Goal: Transaction & Acquisition: Purchase product/service

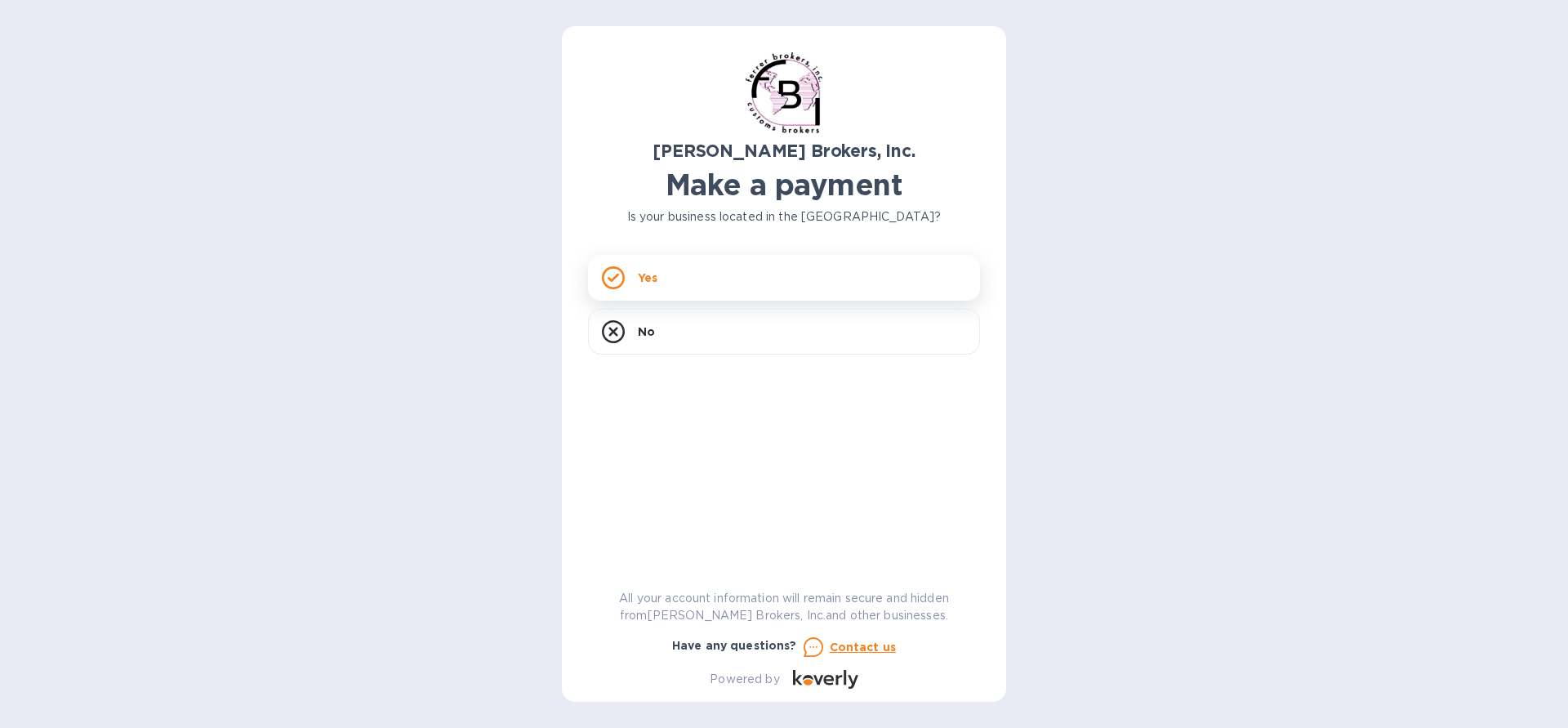
click at [697, 288] on div "Yes" at bounding box center [784, 277] width 392 height 45
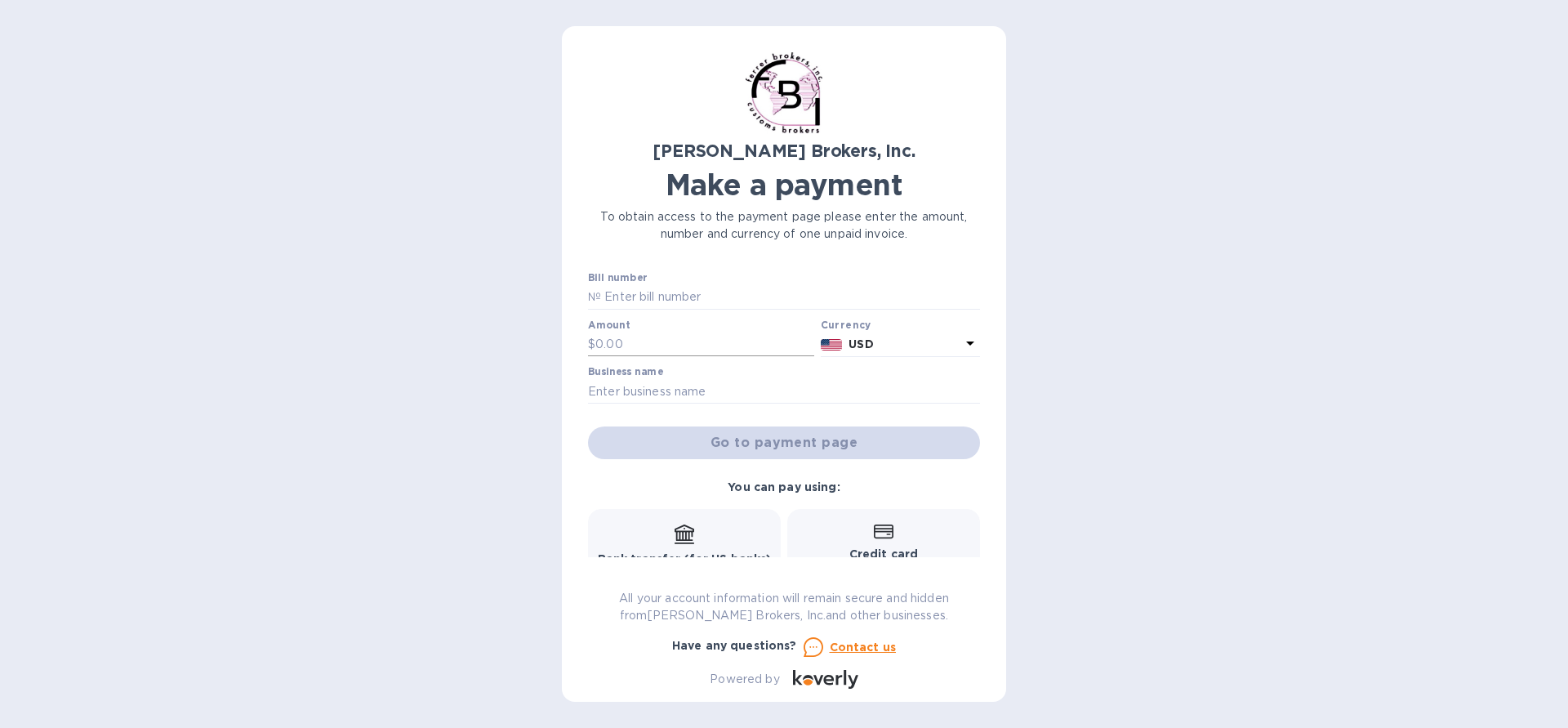
click at [680, 339] on input "text" at bounding box center [704, 345] width 219 height 25
click at [675, 299] on input "text" at bounding box center [790, 297] width 379 height 25
type input "2"
type input "294874"
type input "95"
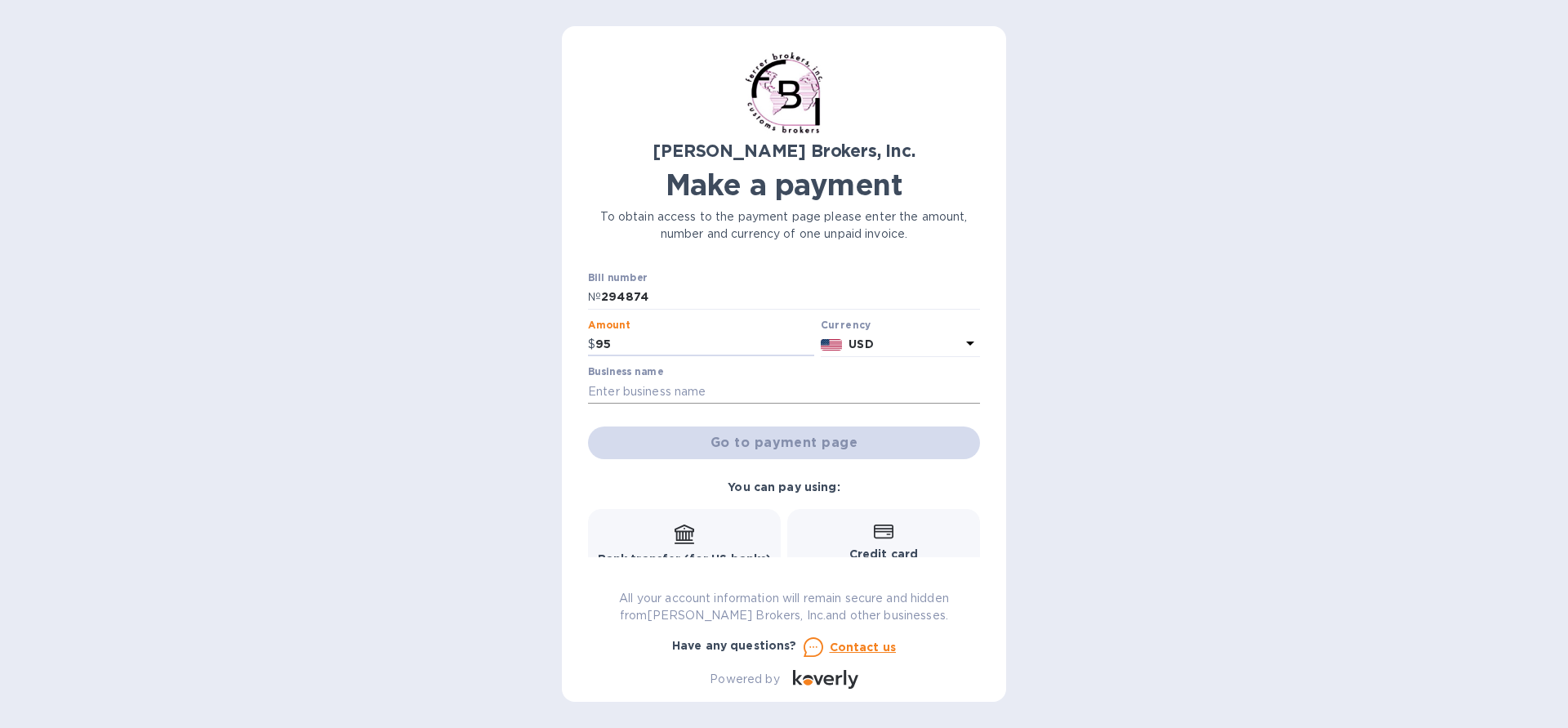
click at [762, 393] on input "text" at bounding box center [784, 391] width 392 height 25
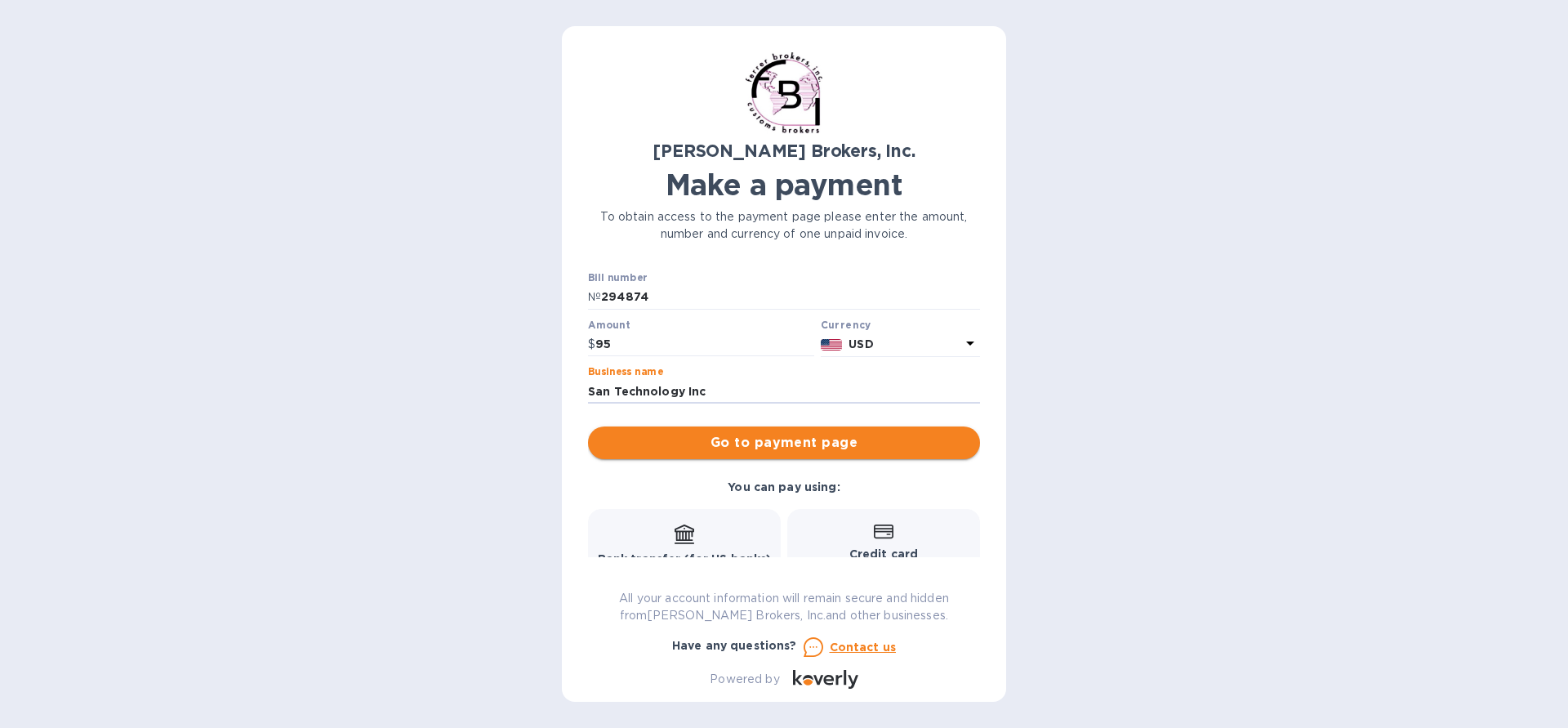
type input "San Technology Inc"
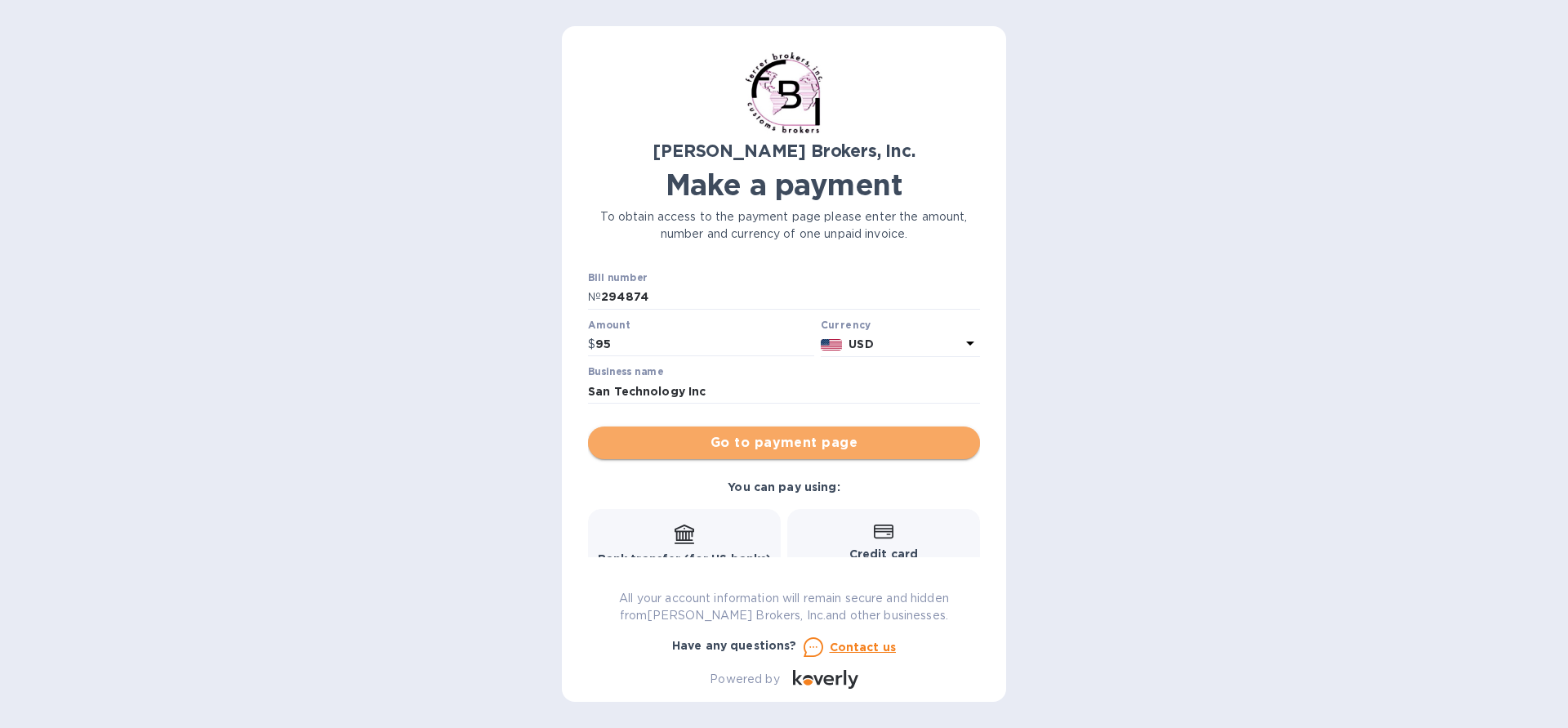
click at [723, 435] on span "Go to payment page" at bounding box center [784, 442] width 366 height 20
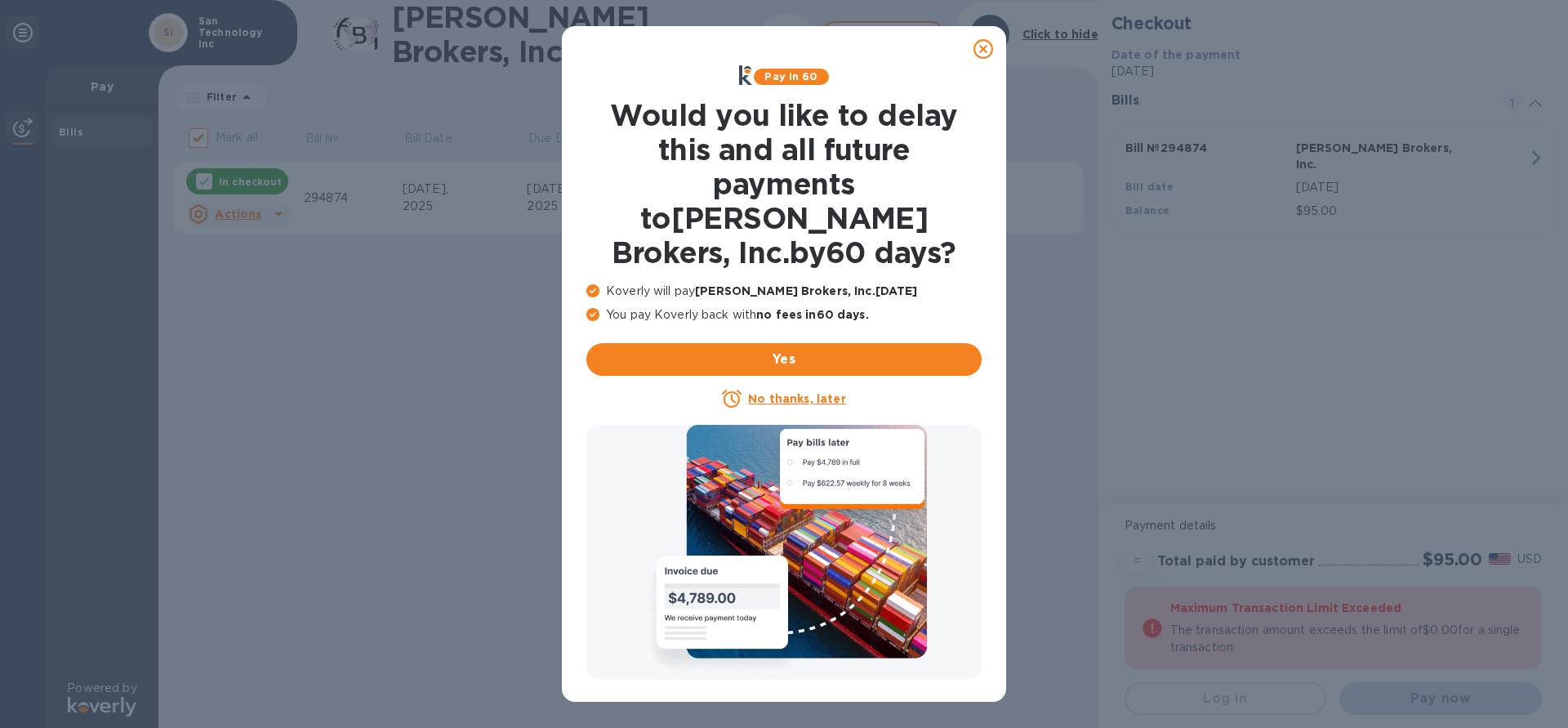
click at [979, 45] on icon at bounding box center [983, 49] width 20 height 20
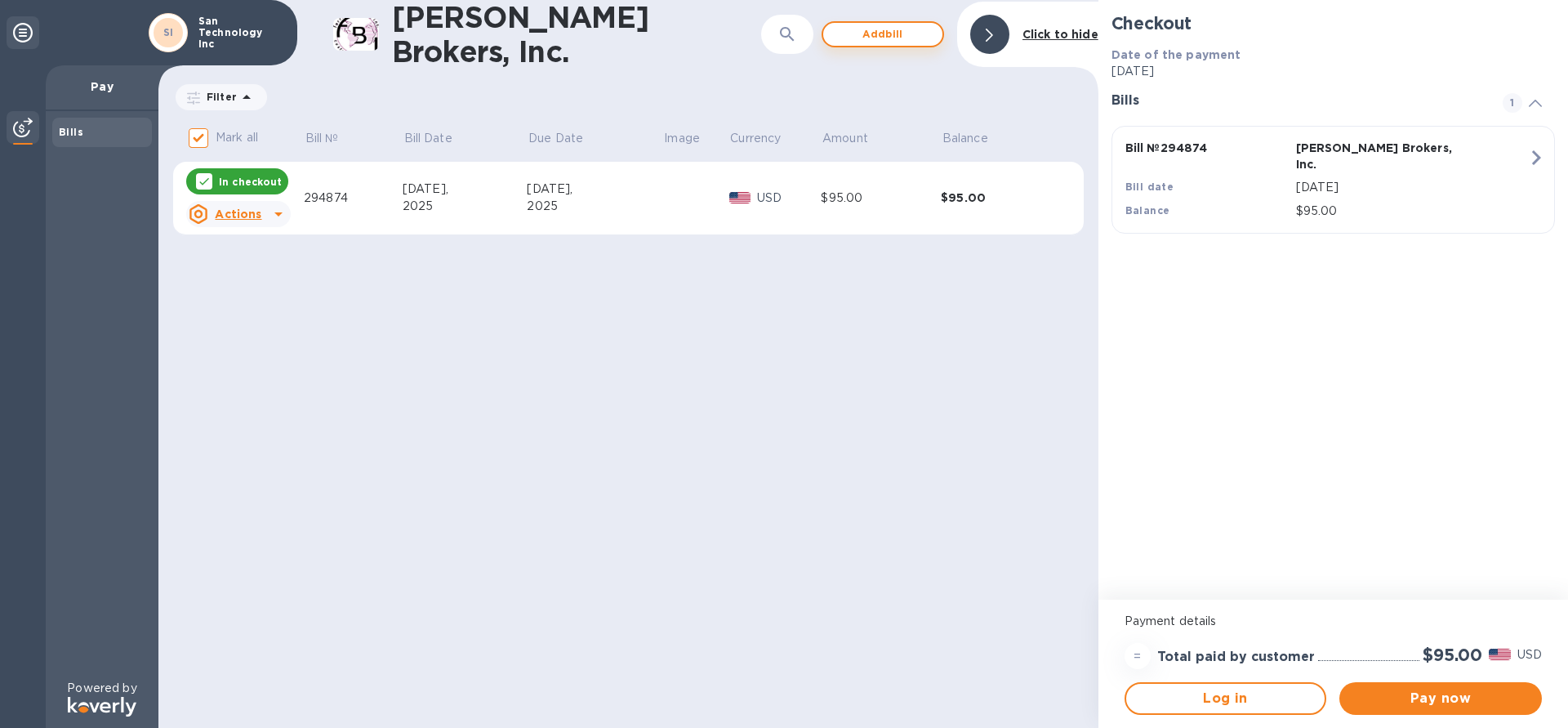
click at [898, 41] on span "Add bill" at bounding box center [883, 34] width 93 height 20
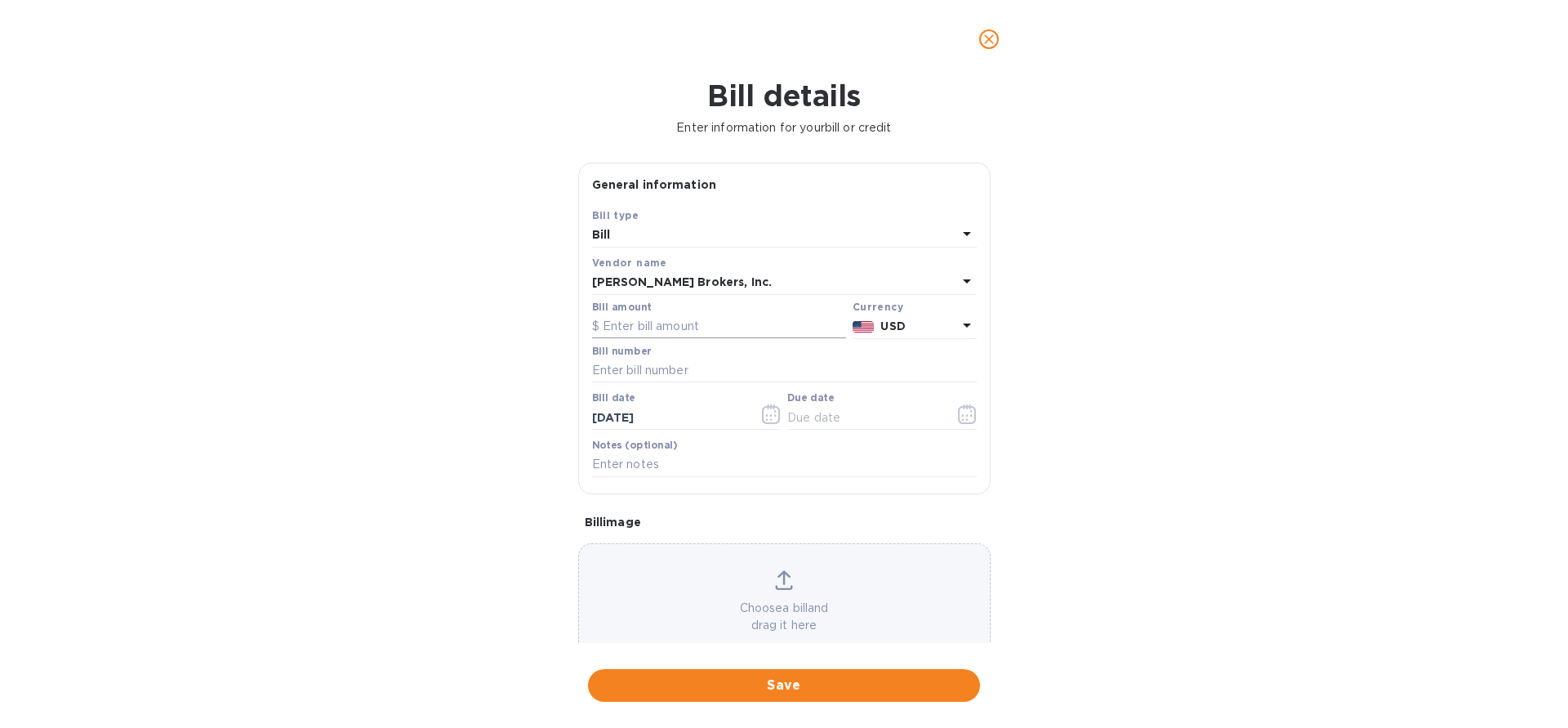
click at [704, 319] on input "text" at bounding box center [719, 327] width 254 height 25
type input "95"
type input "9"
type input "294918"
click at [709, 422] on input "[DATE]" at bounding box center [670, 418] width 154 height 25
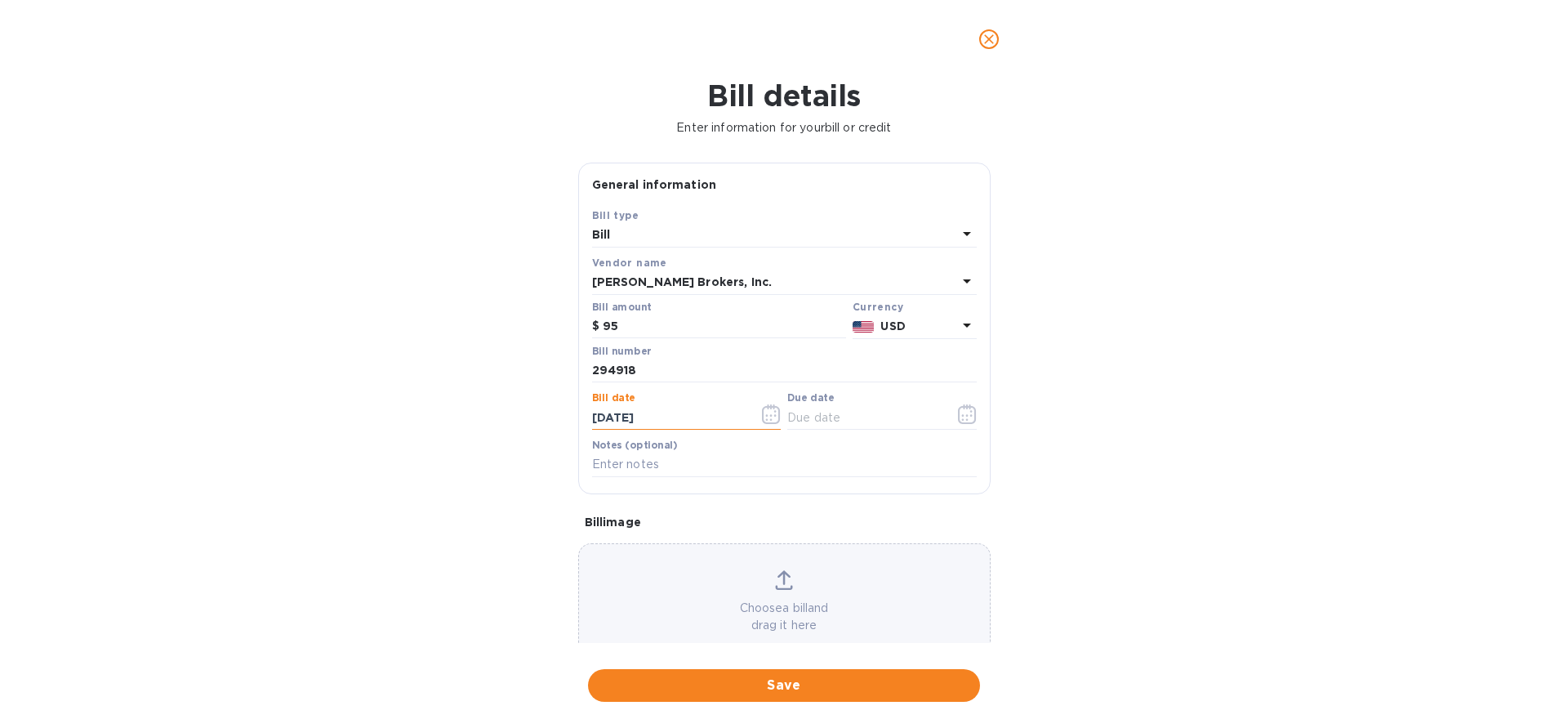
drag, startPoint x: 709, startPoint y: 422, endPoint x: 616, endPoint y: 419, distance: 93.0
click at [616, 419] on input "[DATE]" at bounding box center [670, 418] width 154 height 25
type input "[DATE]"
click at [699, 424] on input "[DATE]" at bounding box center [670, 418] width 154 height 25
drag, startPoint x: 699, startPoint y: 423, endPoint x: 614, endPoint y: 394, distance: 89.8
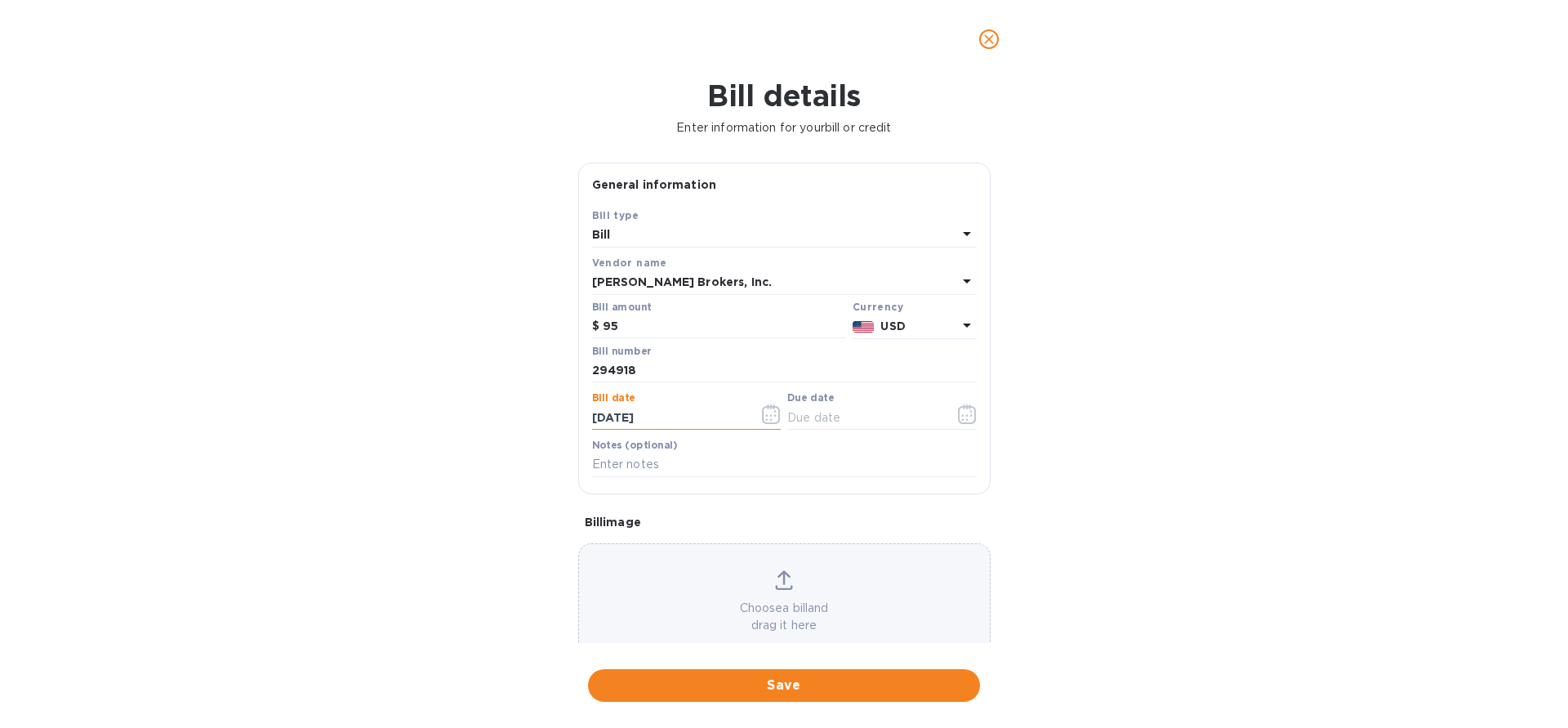
click at [592, 420] on input "[DATE]" at bounding box center [670, 418] width 154 height 25
click at [668, 432] on div "Bill date [DATE]" at bounding box center [687, 412] width 196 height 47
click at [778, 417] on icon "button" at bounding box center [772, 414] width 19 height 20
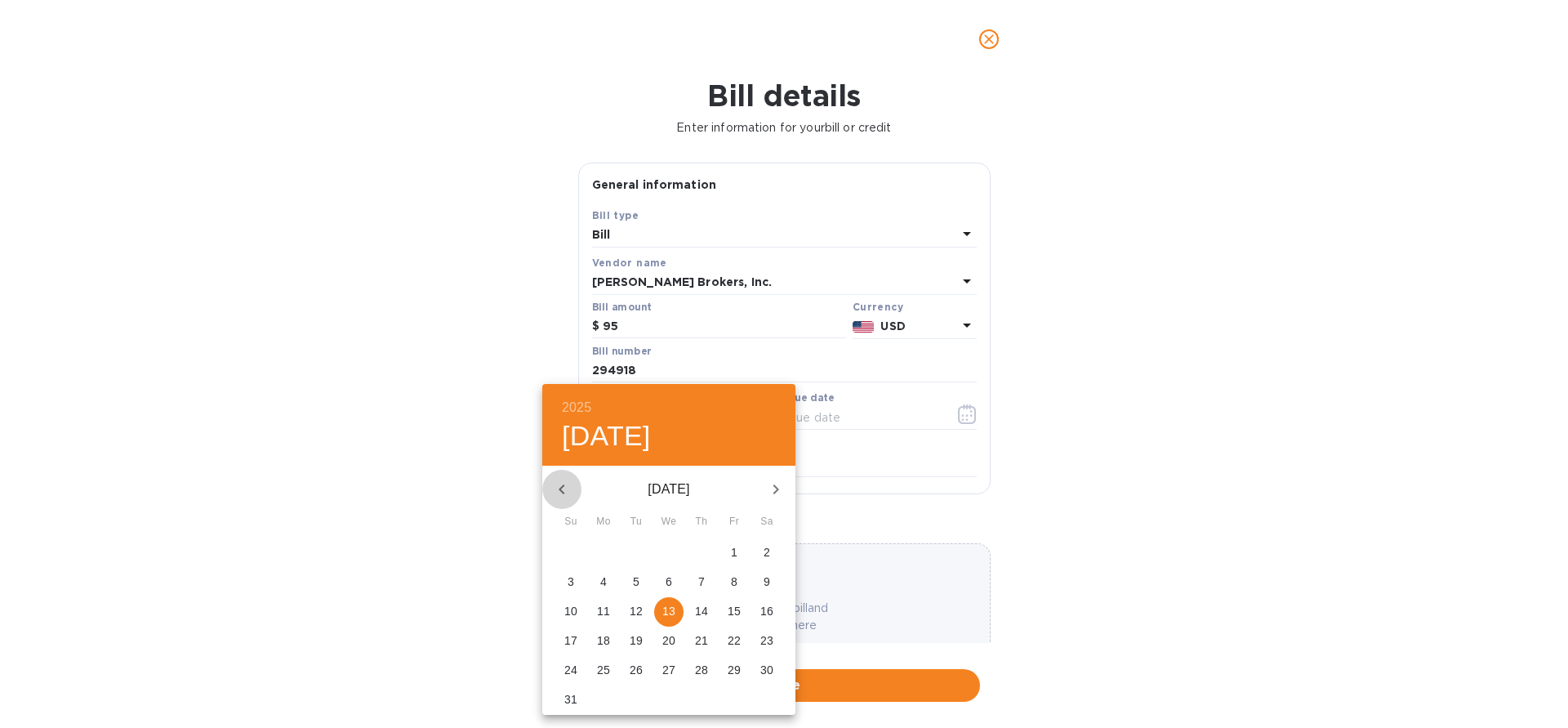
click at [561, 484] on icon "button" at bounding box center [562, 489] width 20 height 20
click at [672, 610] on p "18" at bounding box center [669, 611] width 13 height 16
type input "[DATE]"
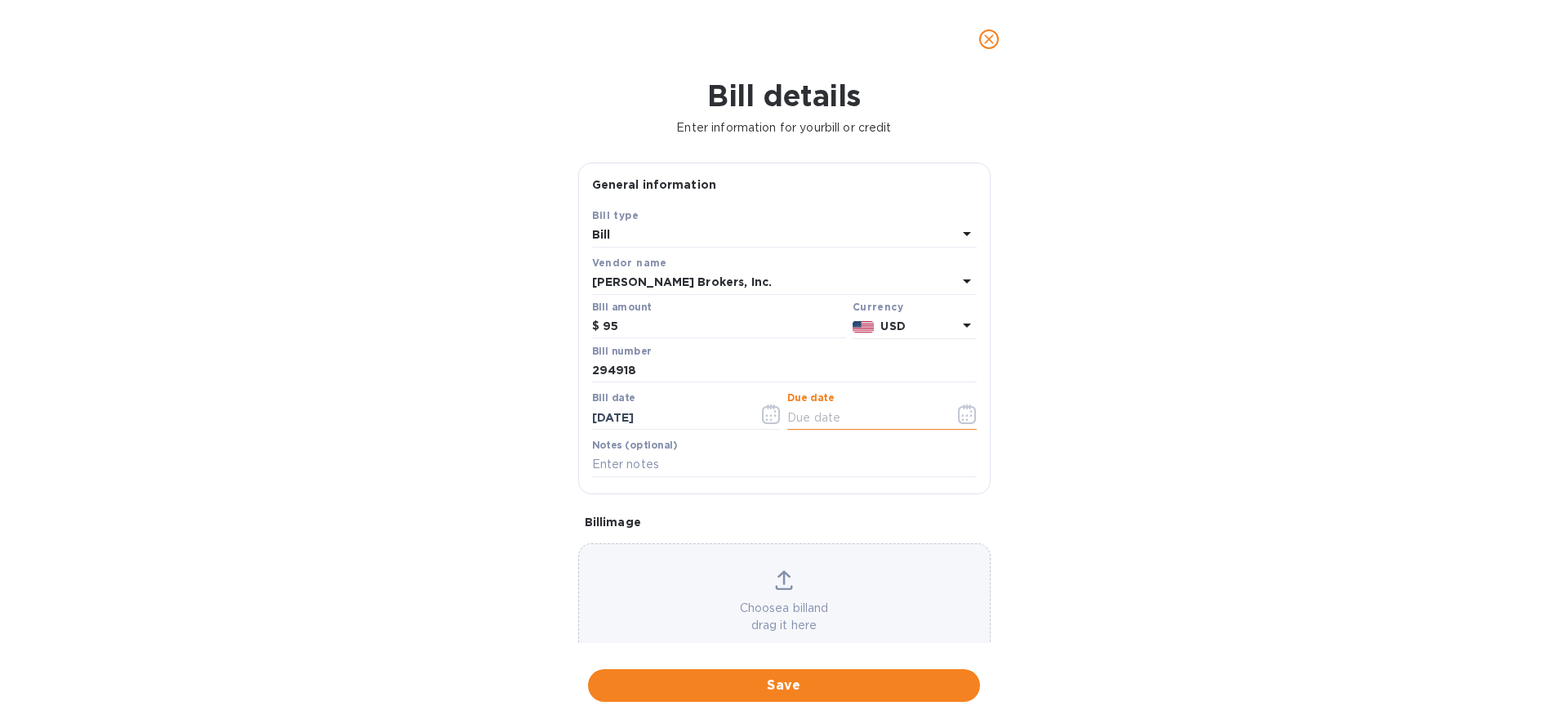
click at [851, 416] on input "text" at bounding box center [864, 418] width 154 height 25
click at [962, 407] on icon "button" at bounding box center [967, 414] width 19 height 20
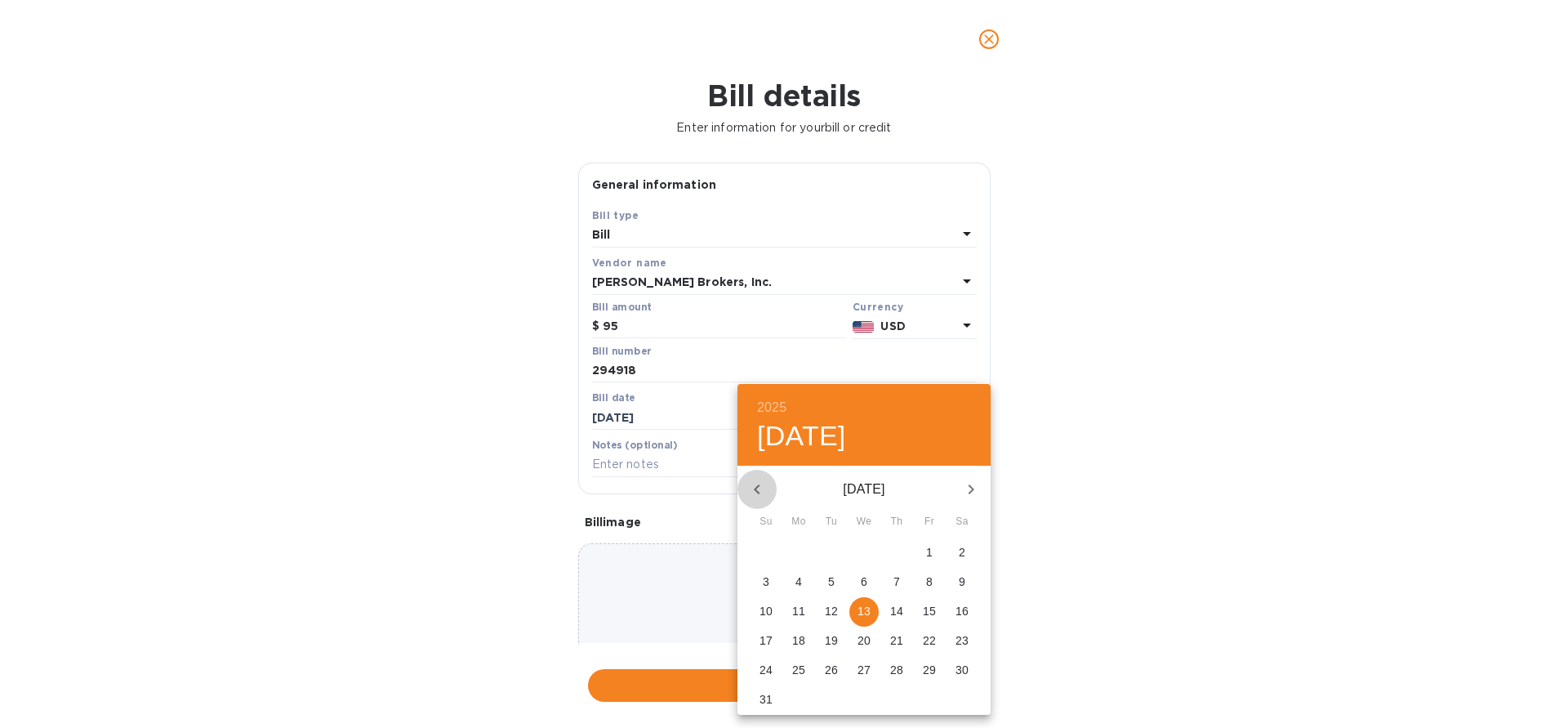
click at [758, 484] on icon "button" at bounding box center [757, 489] width 20 height 20
click at [965, 640] on p "28" at bounding box center [962, 640] width 13 height 16
type input "[DATE]"
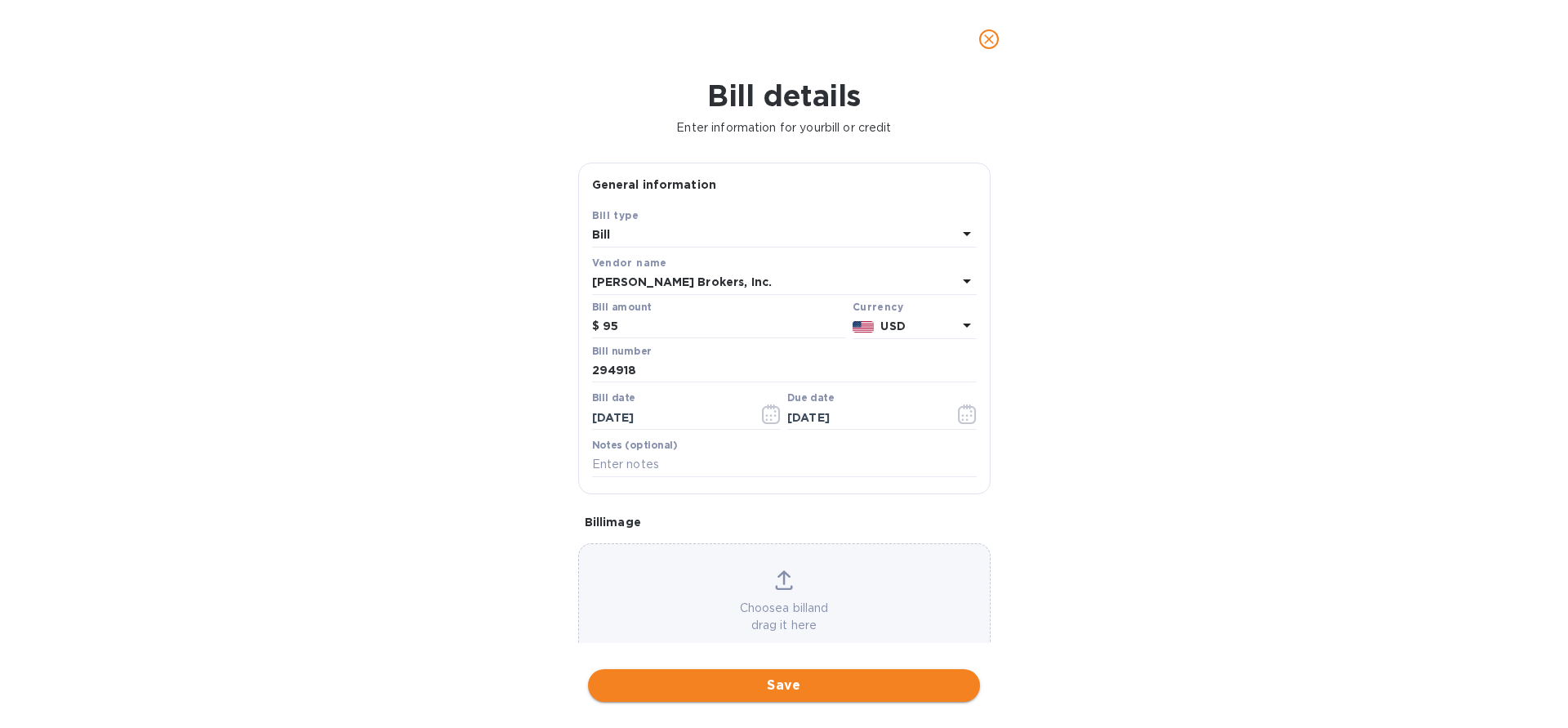
click at [801, 675] on button "Save" at bounding box center [784, 685] width 392 height 33
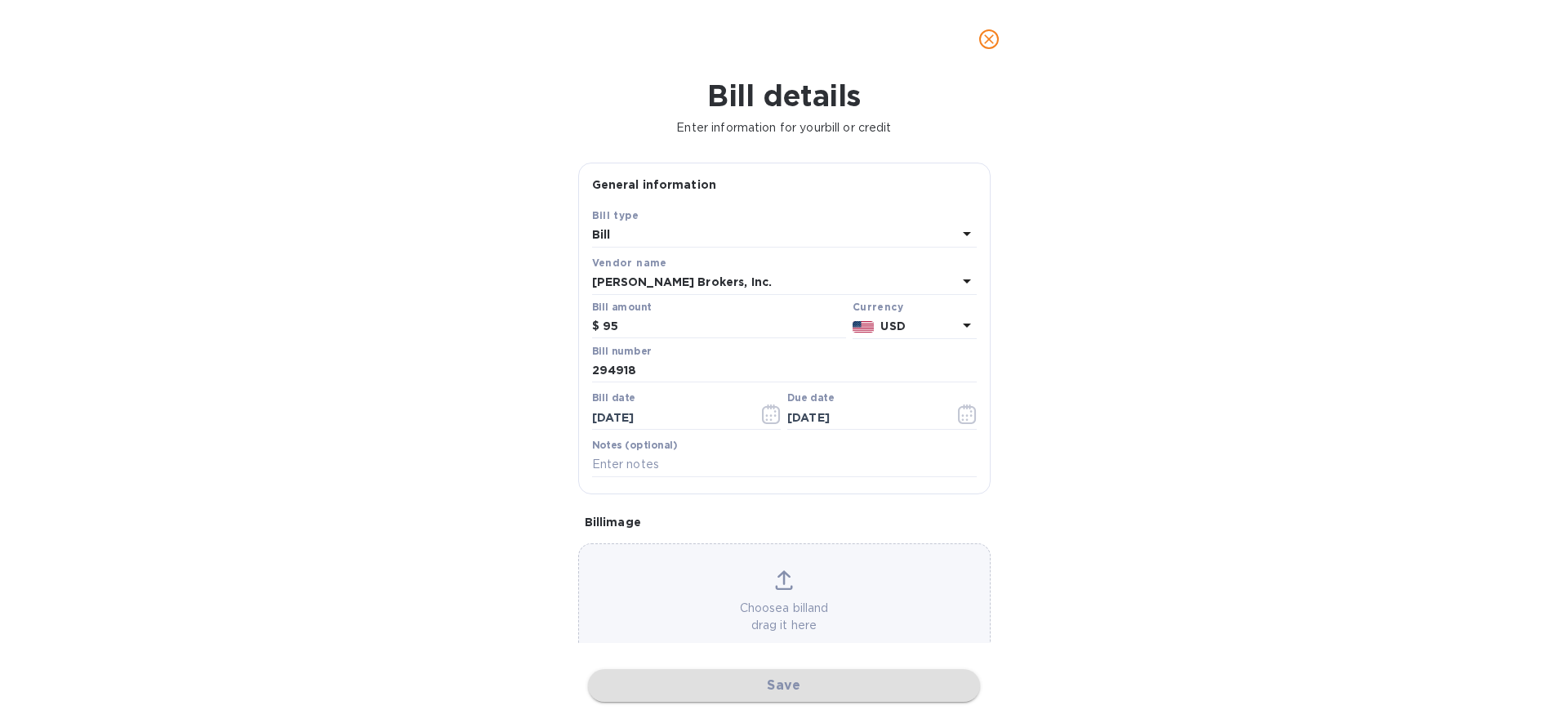
checkbox input "false"
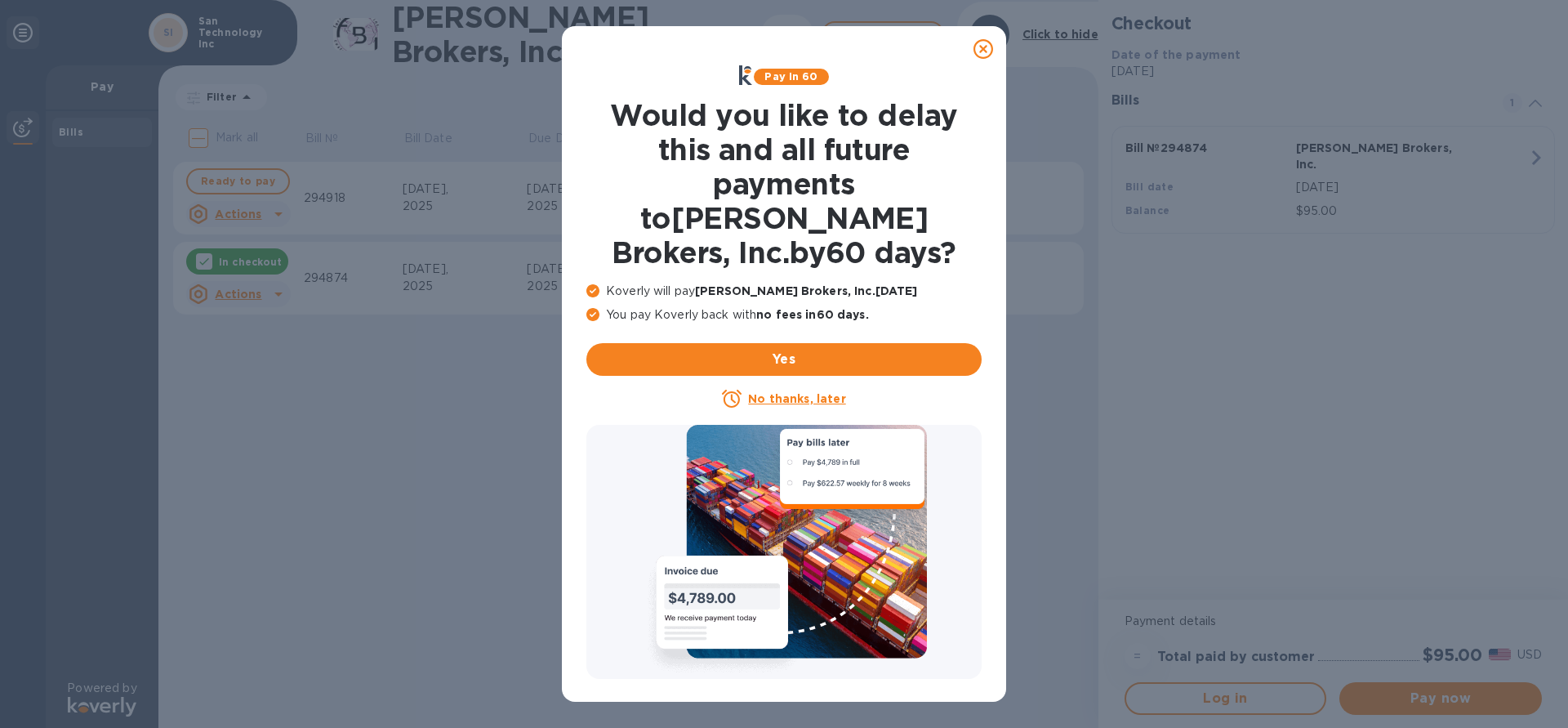
click at [988, 55] on icon at bounding box center [983, 49] width 20 height 20
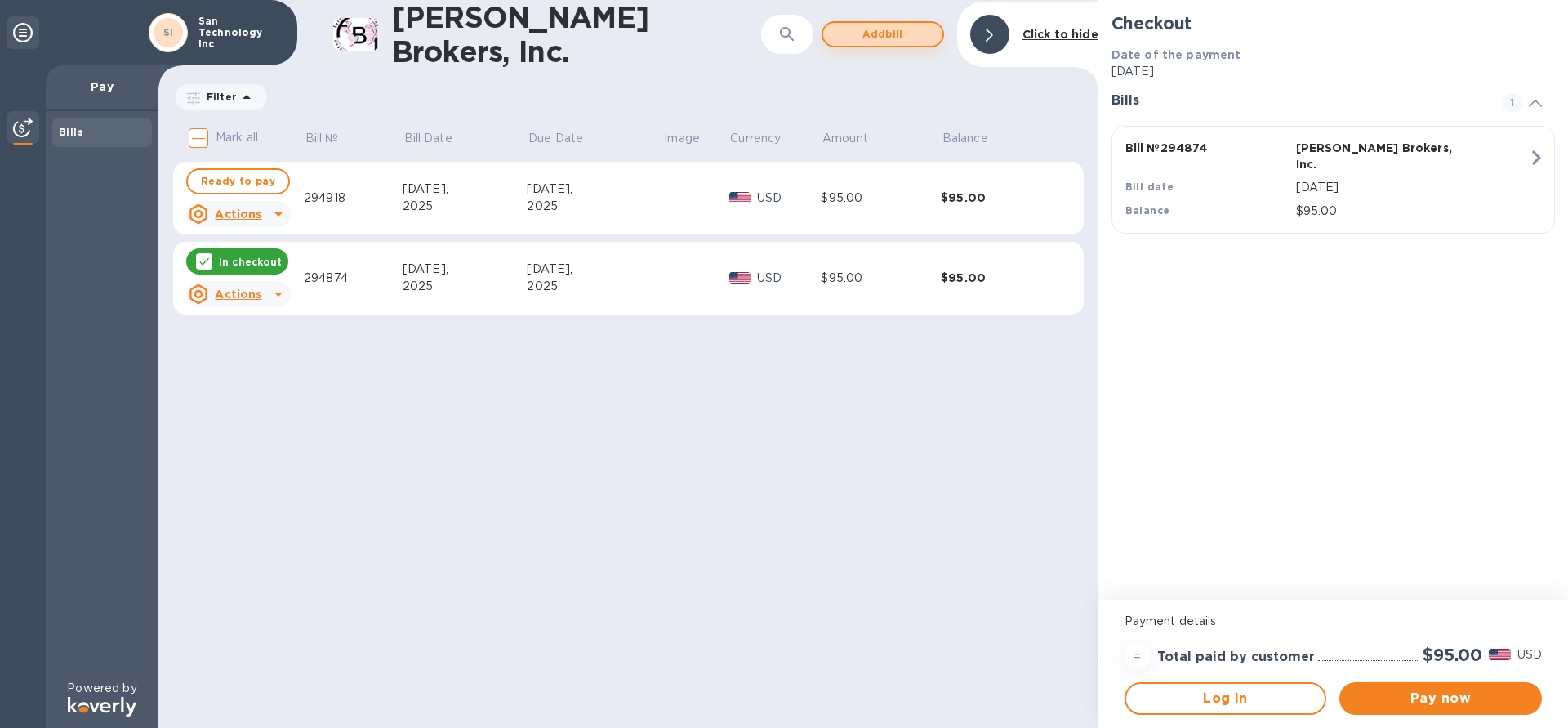
click at [886, 27] on span "Add bill" at bounding box center [883, 34] width 93 height 20
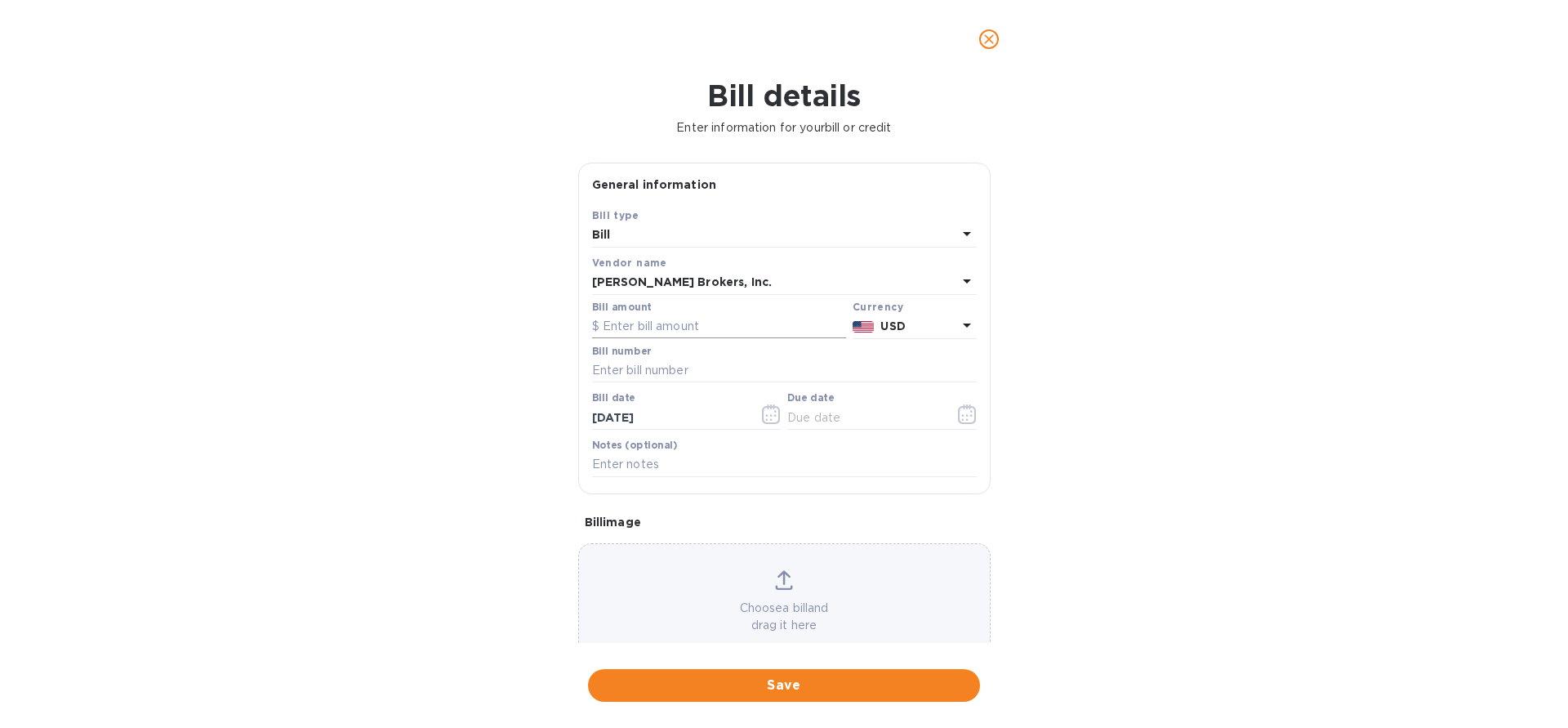
click at [676, 321] on input "text" at bounding box center [719, 327] width 254 height 25
type input "95"
type input "294929"
click at [604, 420] on input "[DATE]" at bounding box center [670, 418] width 154 height 25
click at [779, 418] on icon "button" at bounding box center [771, 414] width 18 height 20
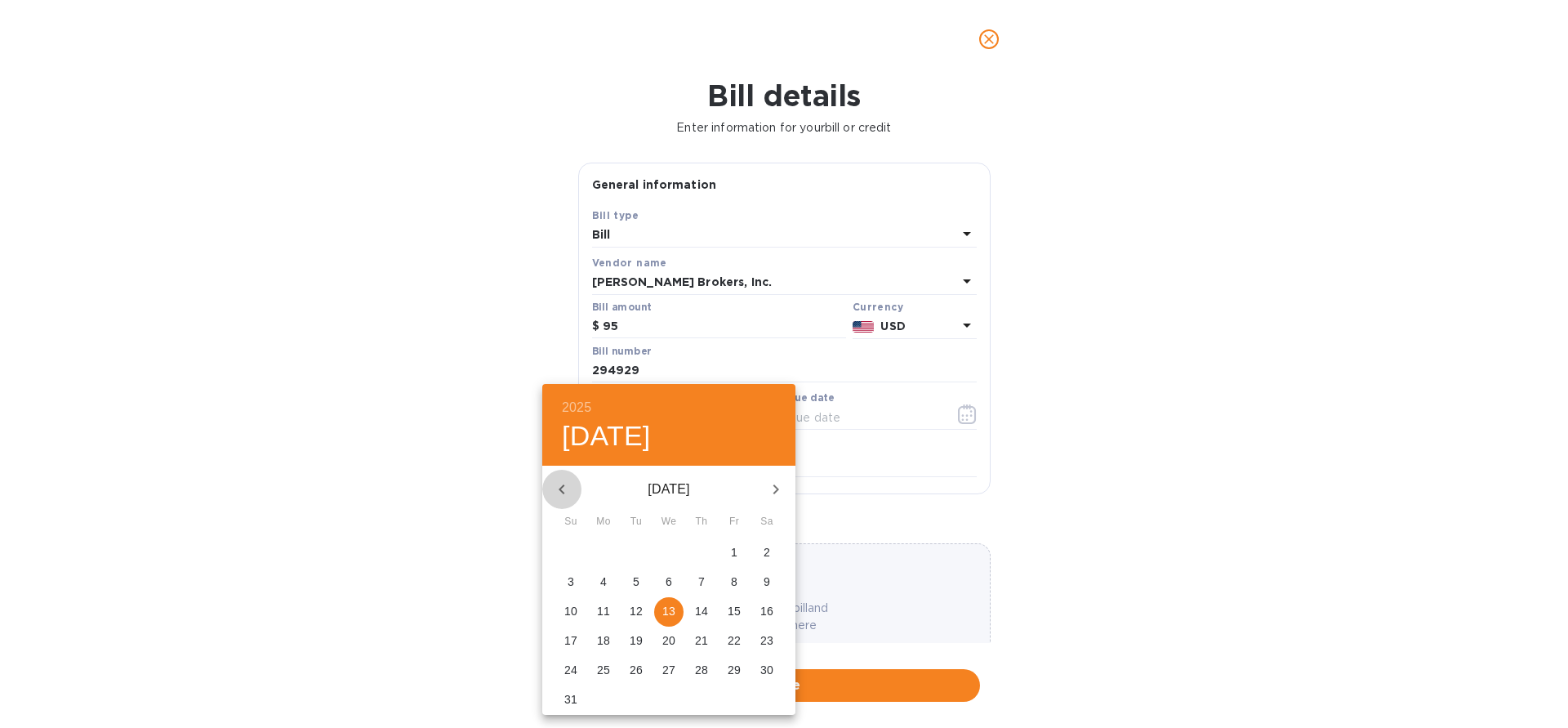
click at [567, 485] on icon "button" at bounding box center [562, 489] width 20 height 20
click at [558, 490] on icon "button" at bounding box center [562, 489] width 20 height 20
click at [635, 640] on p "24" at bounding box center [635, 640] width 13 height 16
type input "[DATE]"
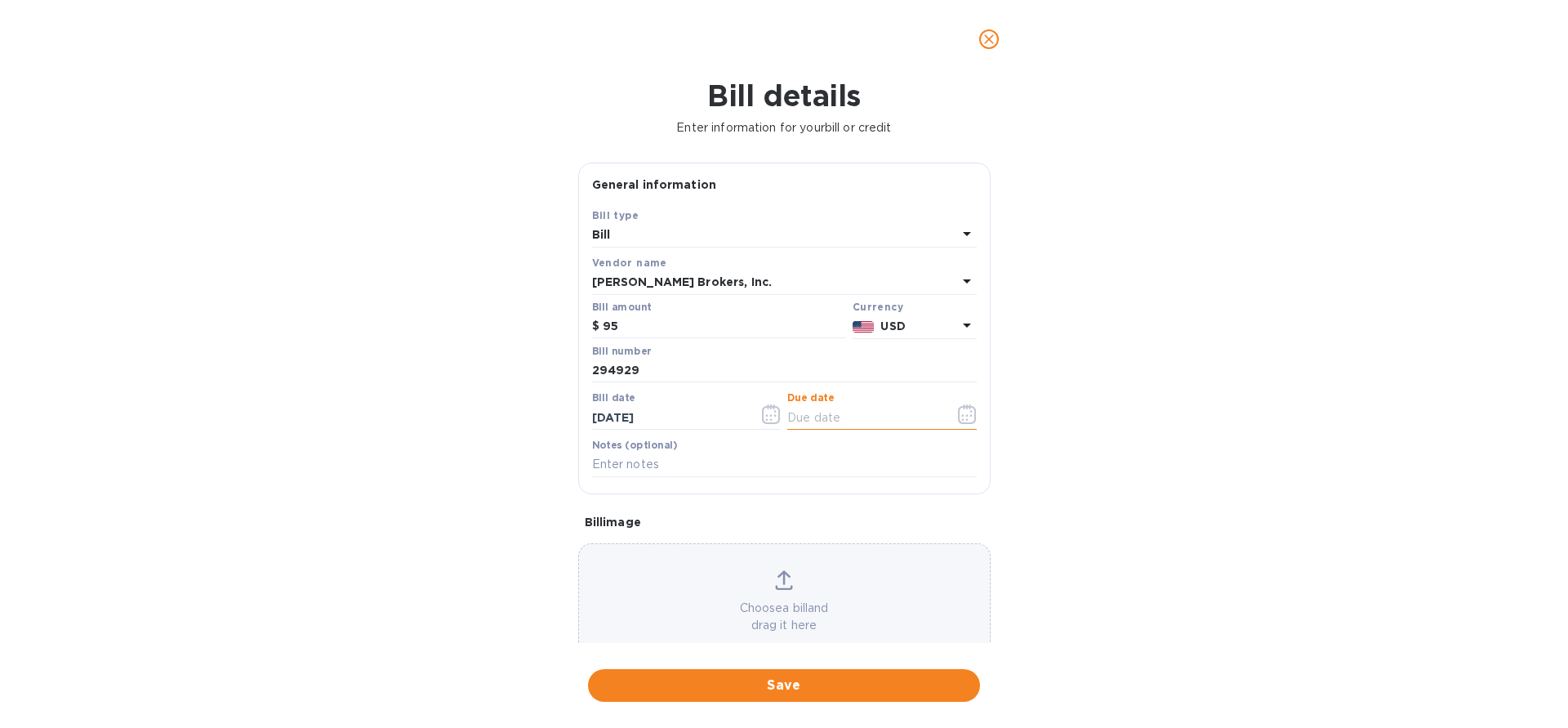
click at [838, 413] on input "text" at bounding box center [864, 418] width 154 height 25
click at [966, 410] on icon "button" at bounding box center [967, 414] width 19 height 20
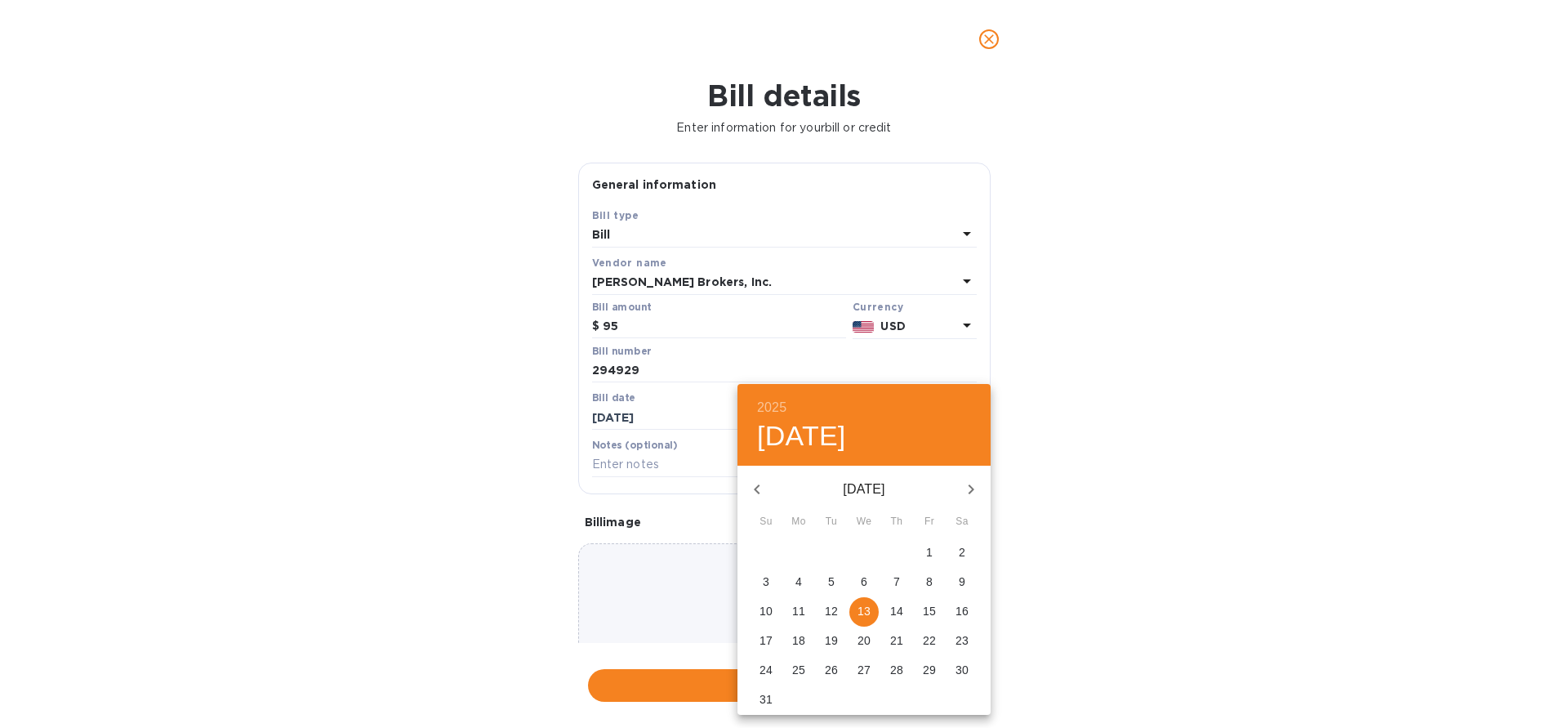
click at [974, 493] on icon "button" at bounding box center [970, 489] width 20 height 20
click at [749, 484] on icon "button" at bounding box center [757, 489] width 20 height 20
click at [758, 485] on icon "button" at bounding box center [756, 489] width 6 height 9
click at [974, 490] on icon "button" at bounding box center [971, 489] width 6 height 9
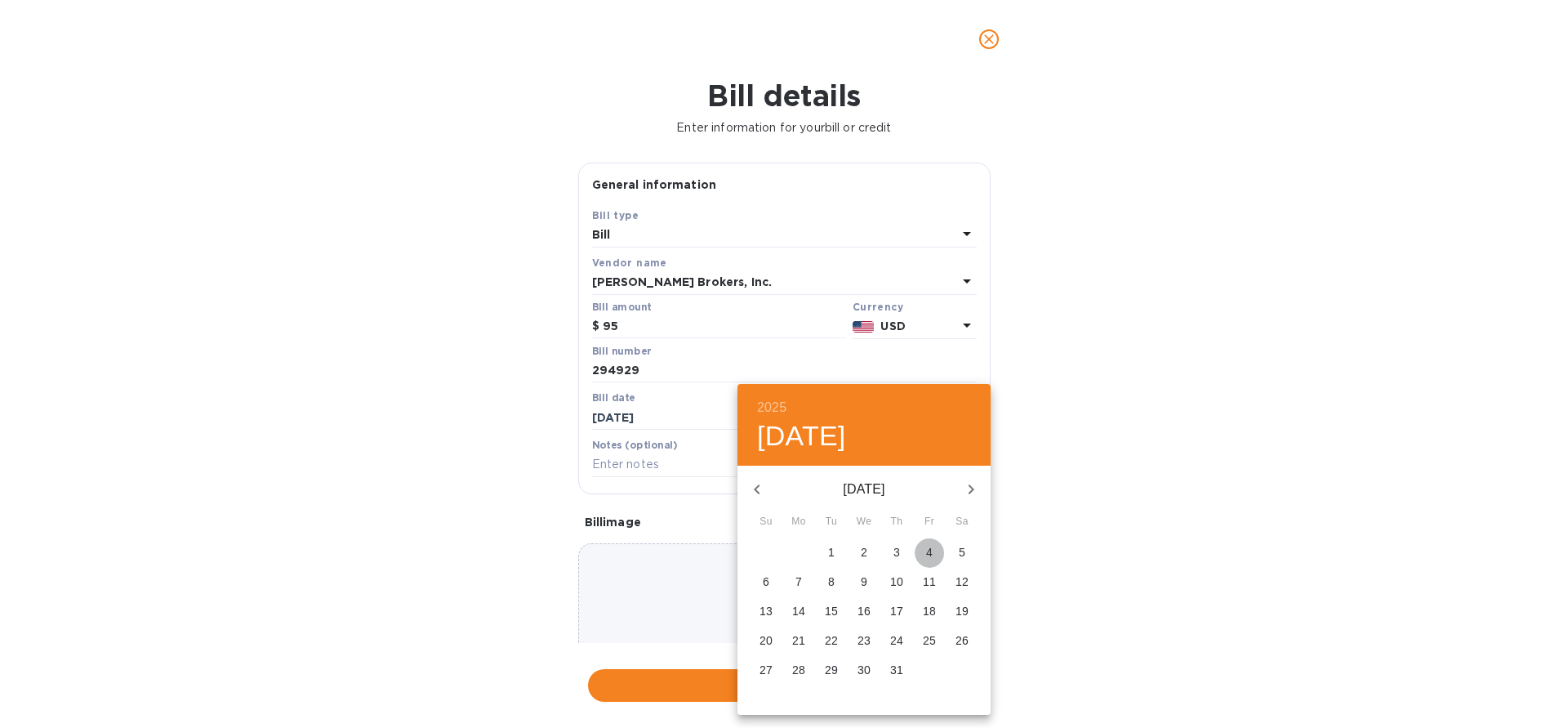
click at [926, 551] on span "4" at bounding box center [929, 551] width 29 height 16
type input "[DATE]"
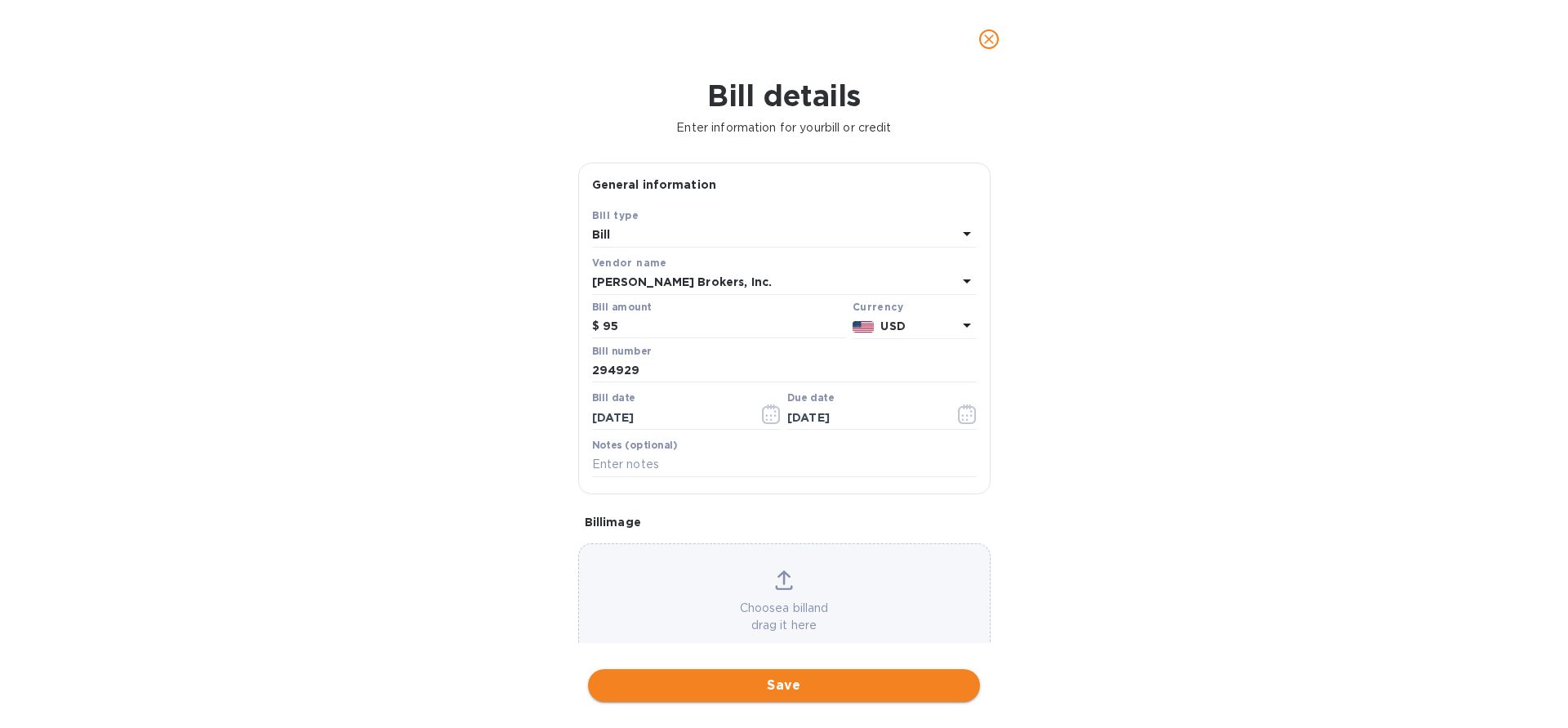
click at [769, 684] on span "Save" at bounding box center [784, 685] width 366 height 20
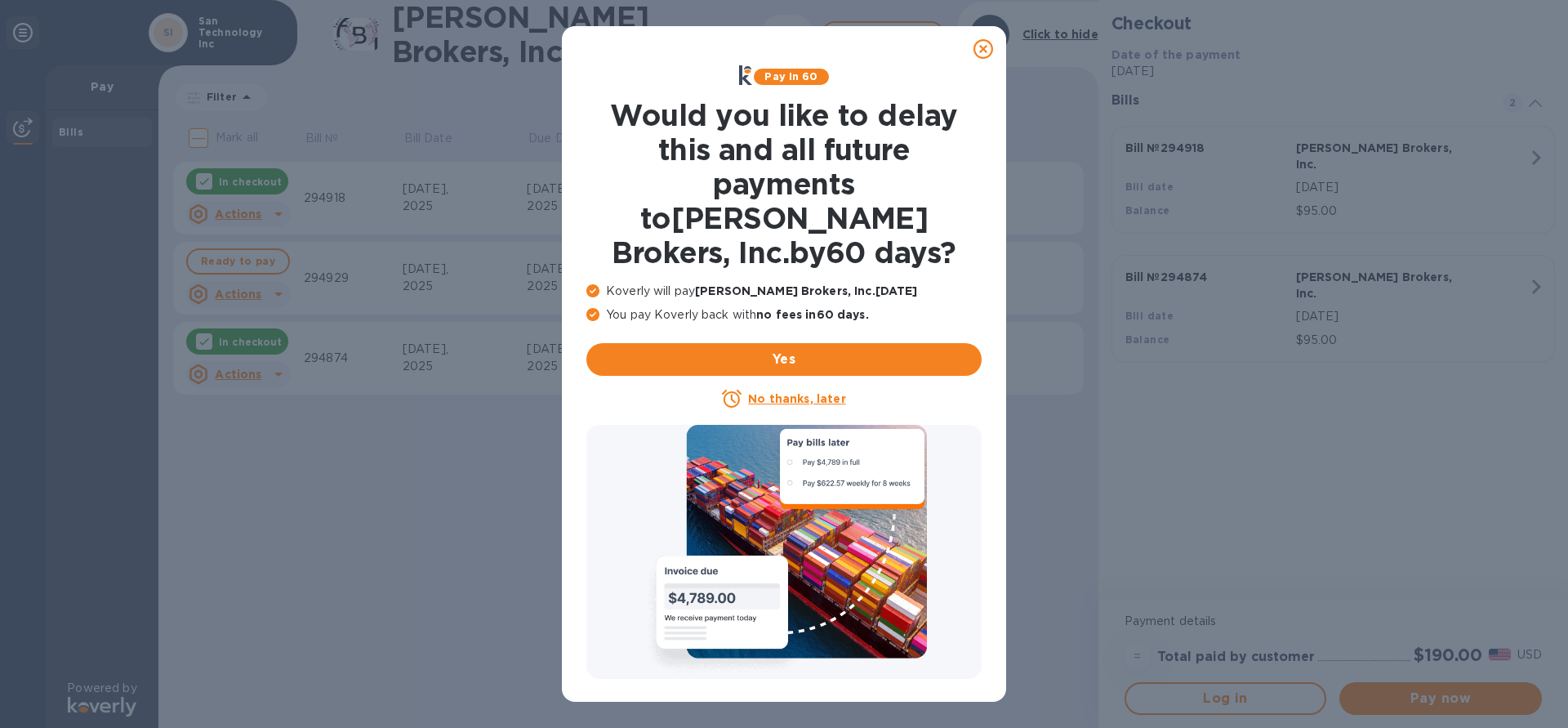
click at [980, 49] on icon at bounding box center [983, 49] width 20 height 20
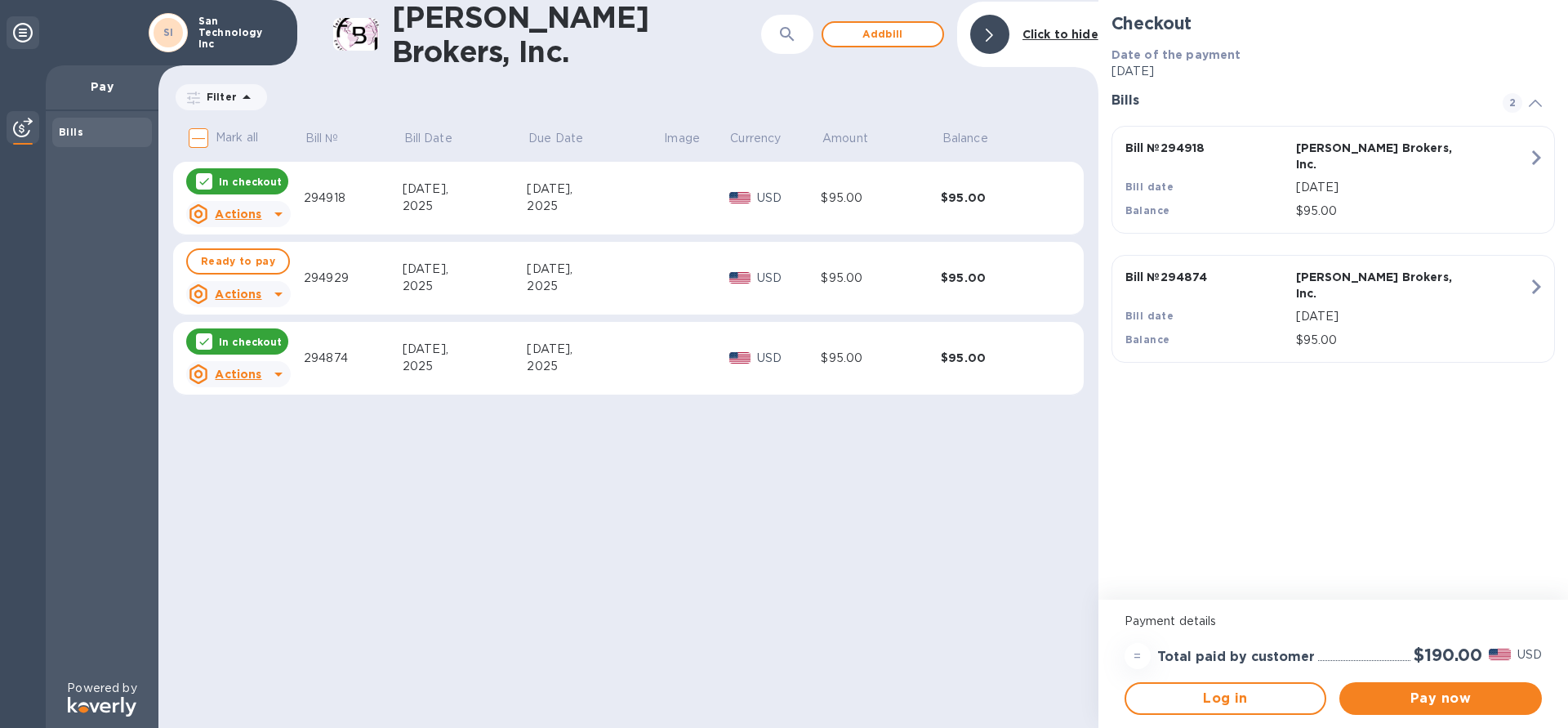
click at [904, 60] on div "[PERSON_NAME] Brokers, Inc. ​ Add [PERSON_NAME] to hide" at bounding box center [628, 34] width 940 height 69
click at [887, 43] on button "Add bill" at bounding box center [882, 34] width 123 height 26
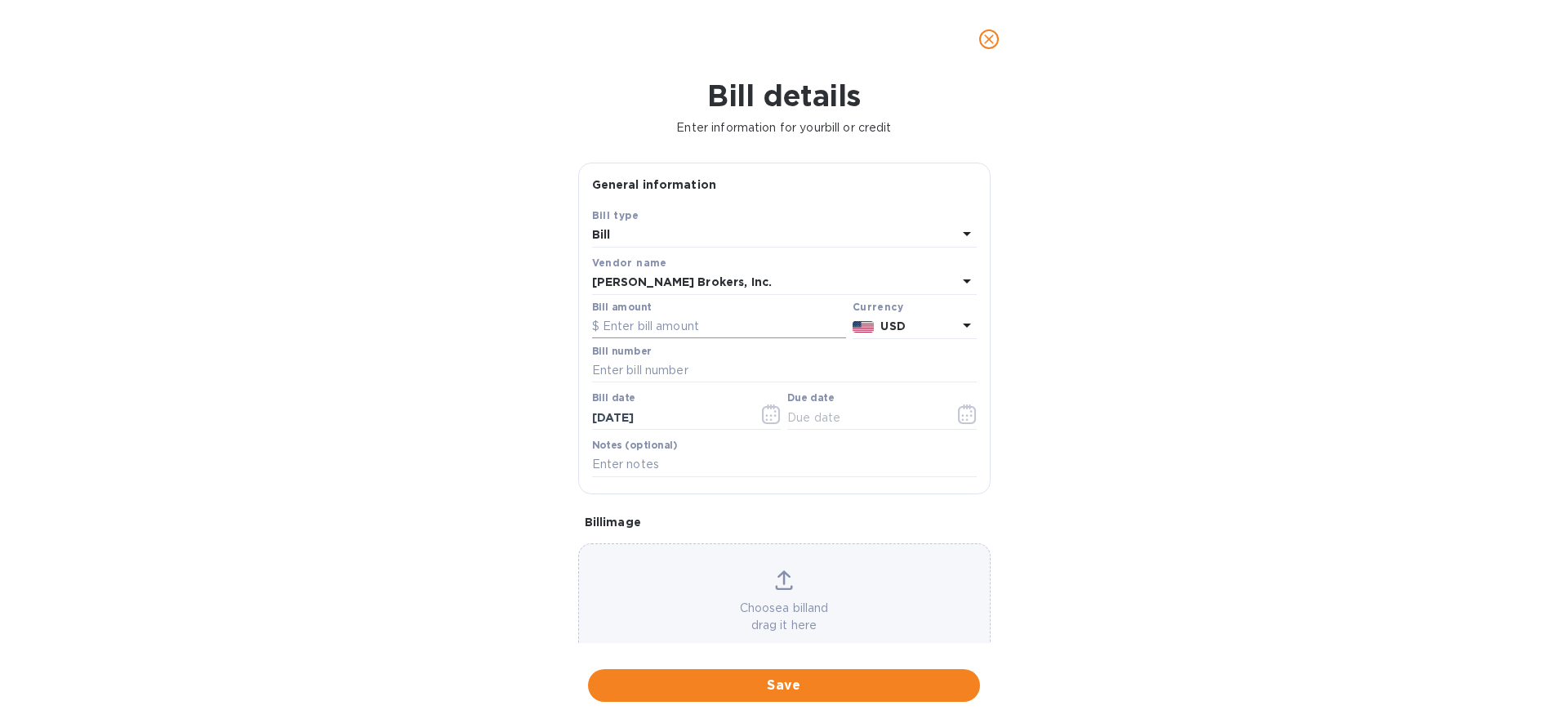
click at [670, 321] on input "text" at bounding box center [719, 327] width 254 height 25
type input "15"
drag, startPoint x: 709, startPoint y: 365, endPoint x: 748, endPoint y: 329, distance: 53.1
click at [712, 362] on input "text" at bounding box center [784, 370] width 385 height 25
type input "50015"
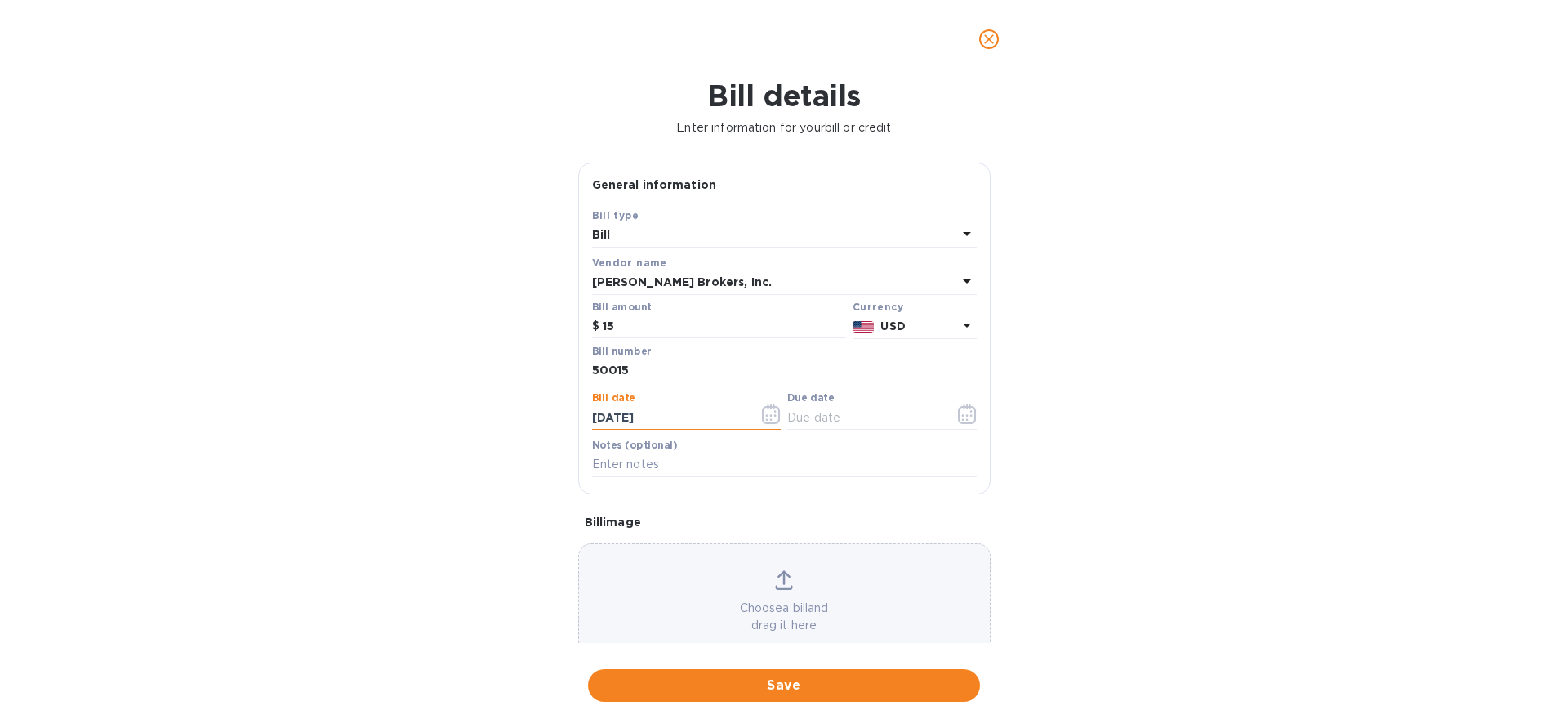
click at [646, 419] on input "[DATE]" at bounding box center [670, 418] width 154 height 25
click at [776, 416] on icon "button" at bounding box center [772, 414] width 19 height 20
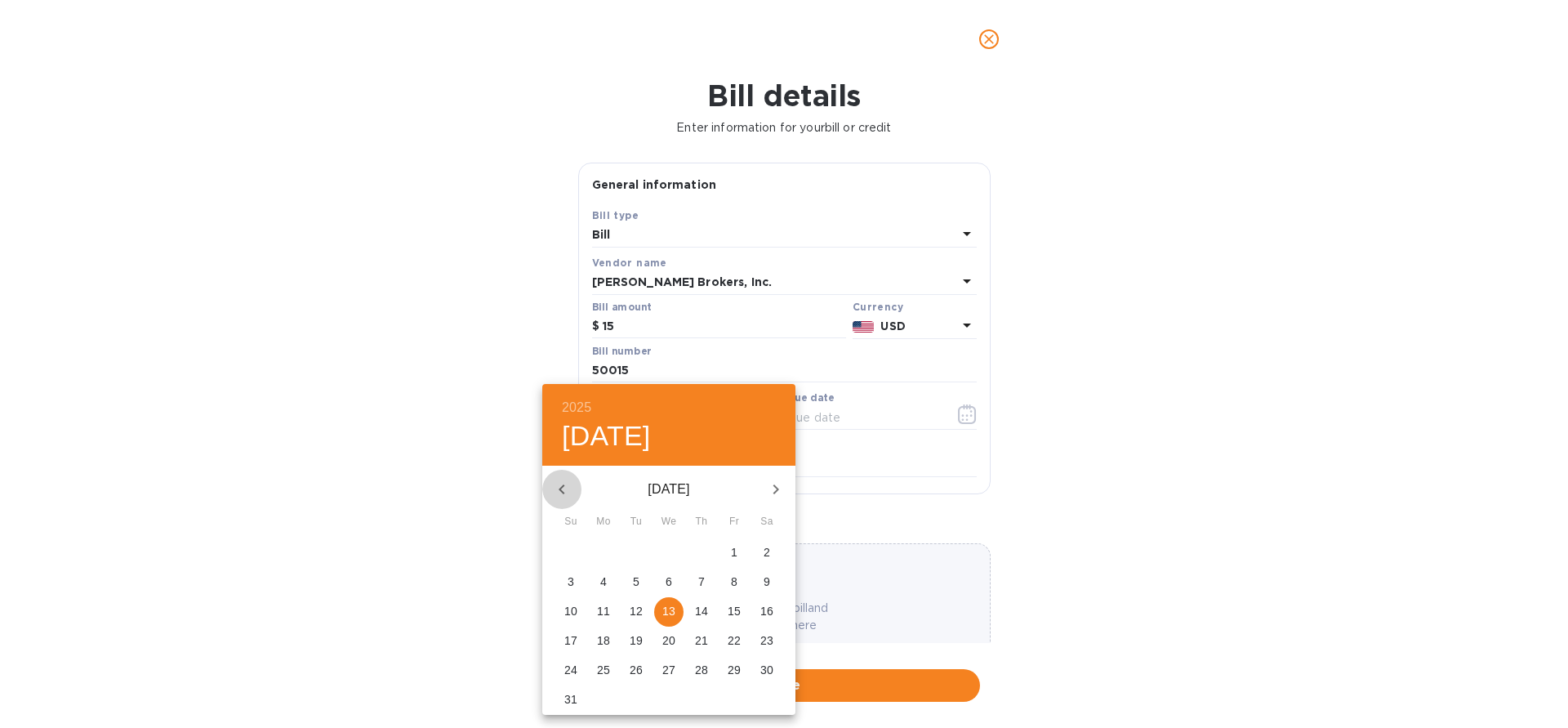
click at [557, 486] on icon "button" at bounding box center [562, 489] width 20 height 20
click at [666, 557] on p "2" at bounding box center [669, 551] width 7 height 16
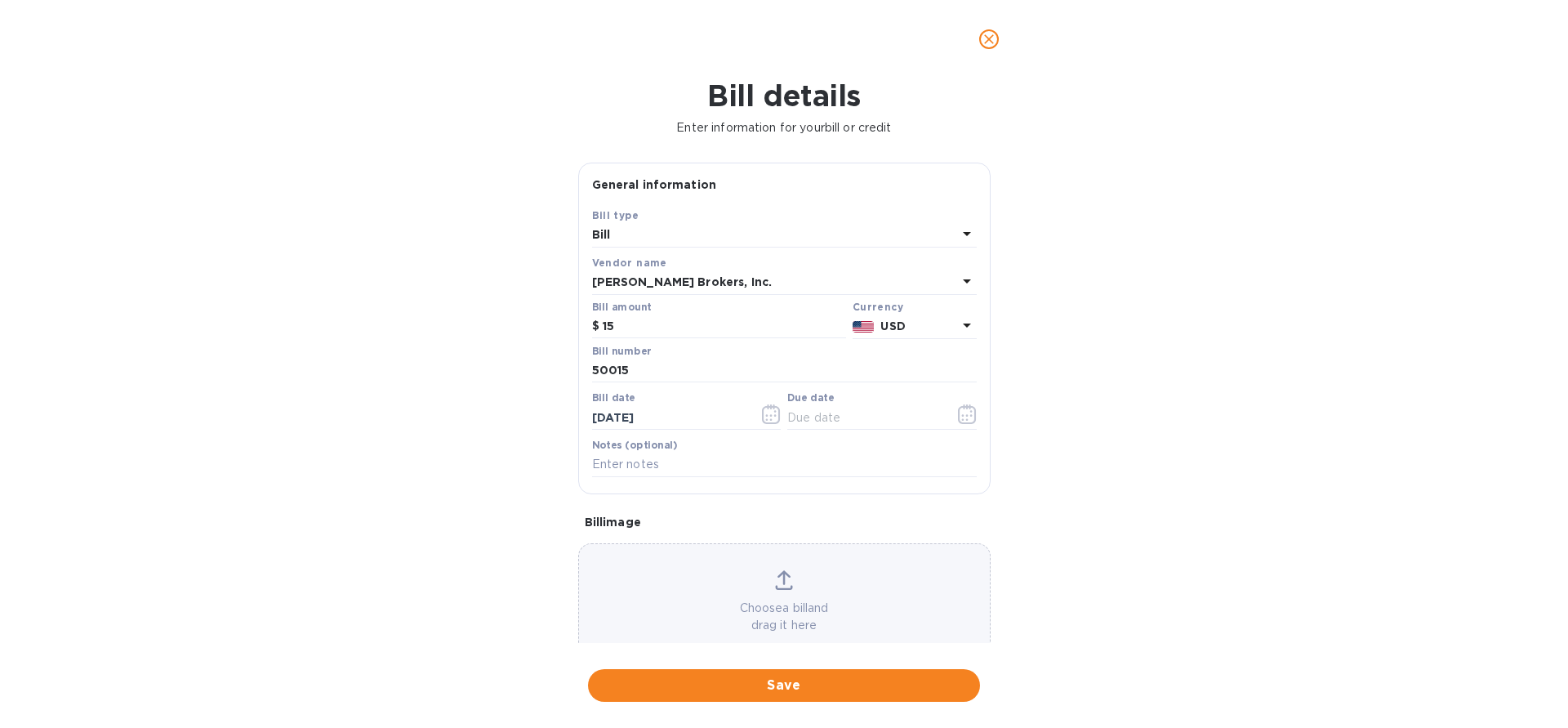
type input "[DATE]"
click at [968, 421] on icon "button" at bounding box center [967, 414] width 19 height 20
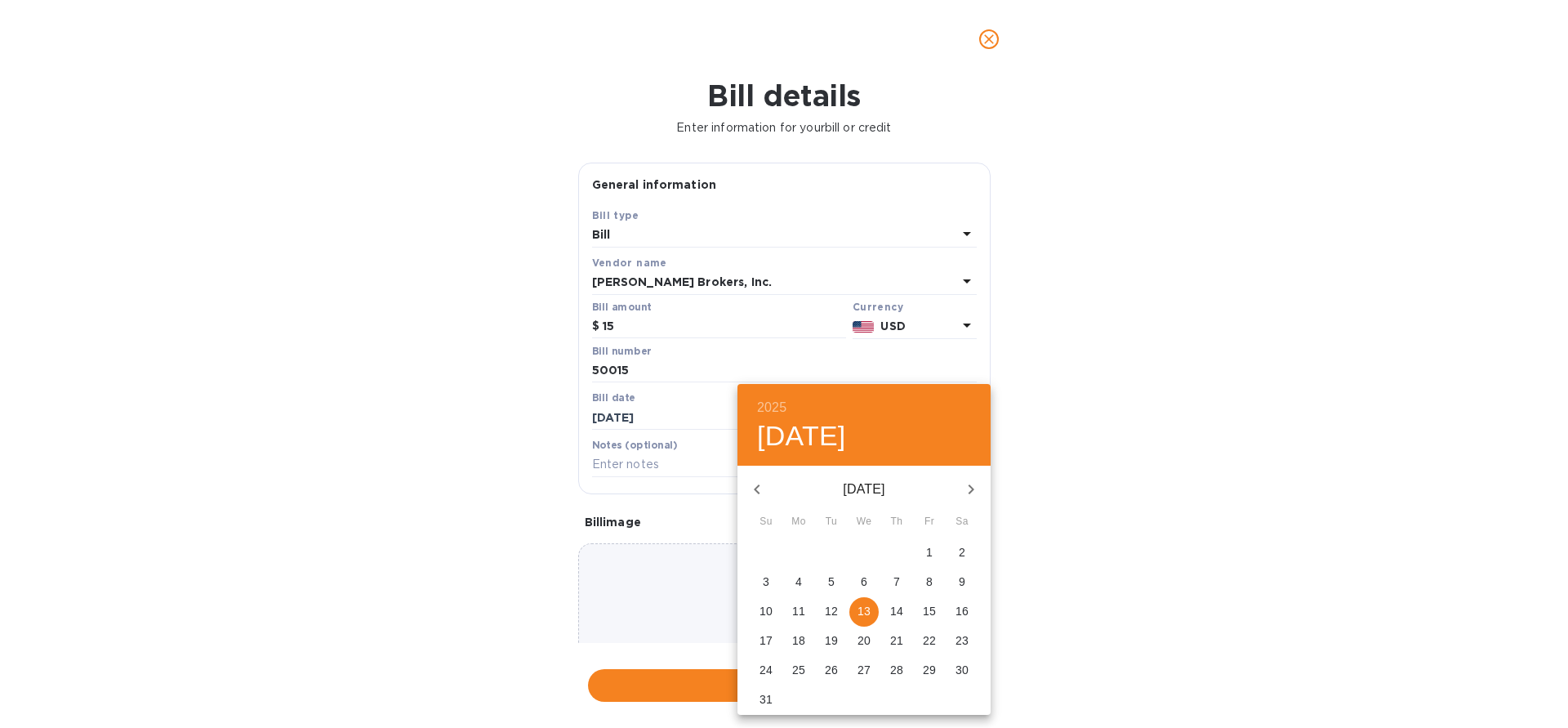
click at [758, 487] on icon "button" at bounding box center [756, 489] width 6 height 9
click at [964, 584] on p "12" at bounding box center [962, 581] width 13 height 16
type input "[DATE]"
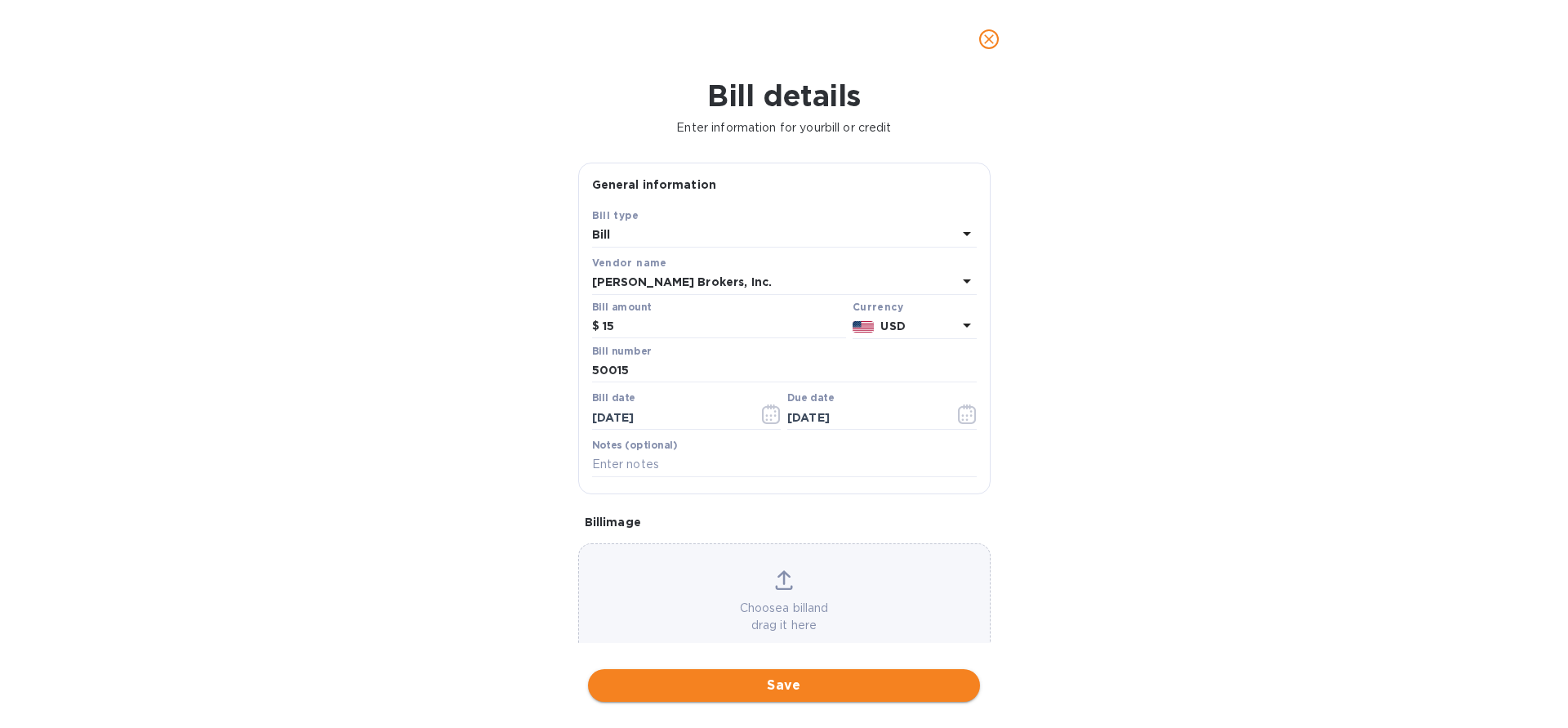
click at [754, 692] on span "Save" at bounding box center [784, 685] width 366 height 20
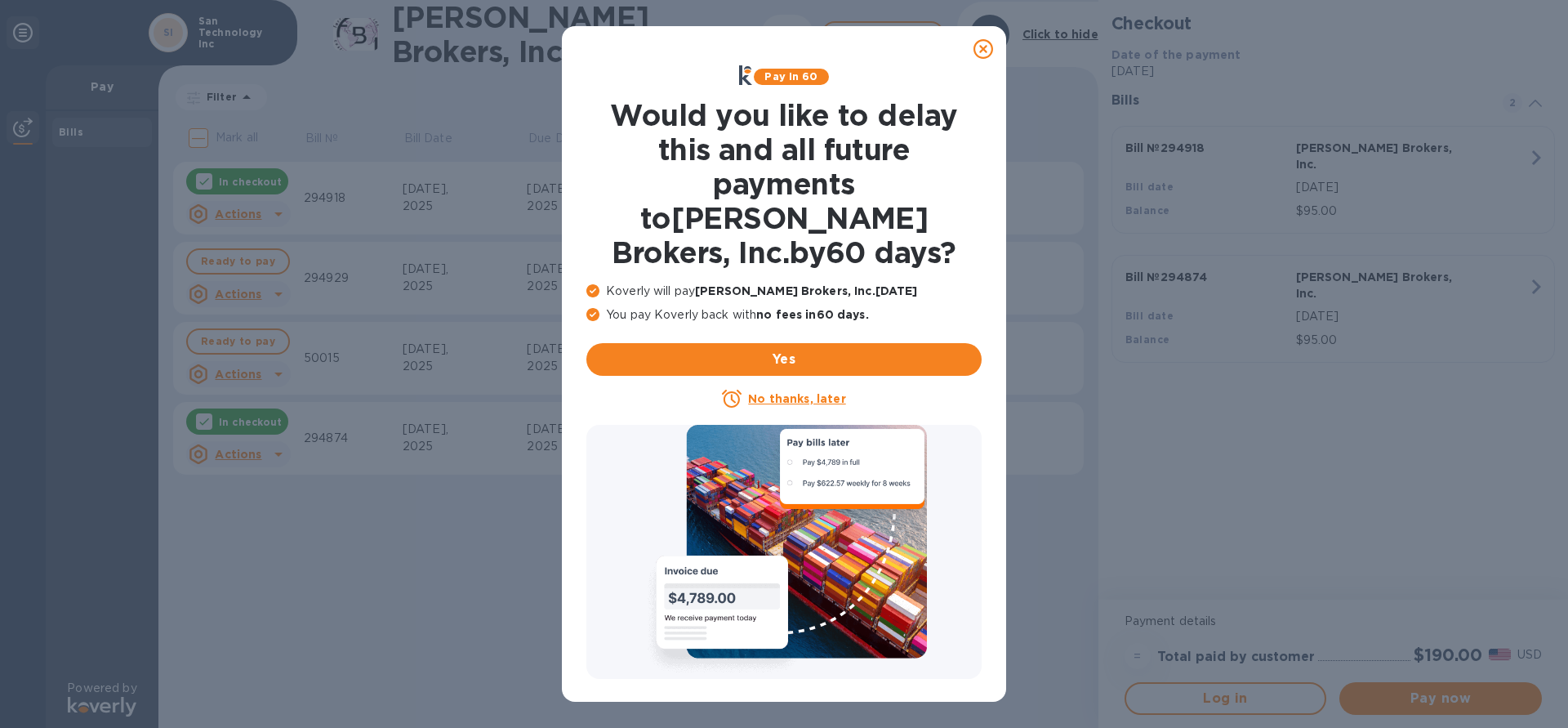
click at [983, 47] on icon at bounding box center [983, 49] width 20 height 20
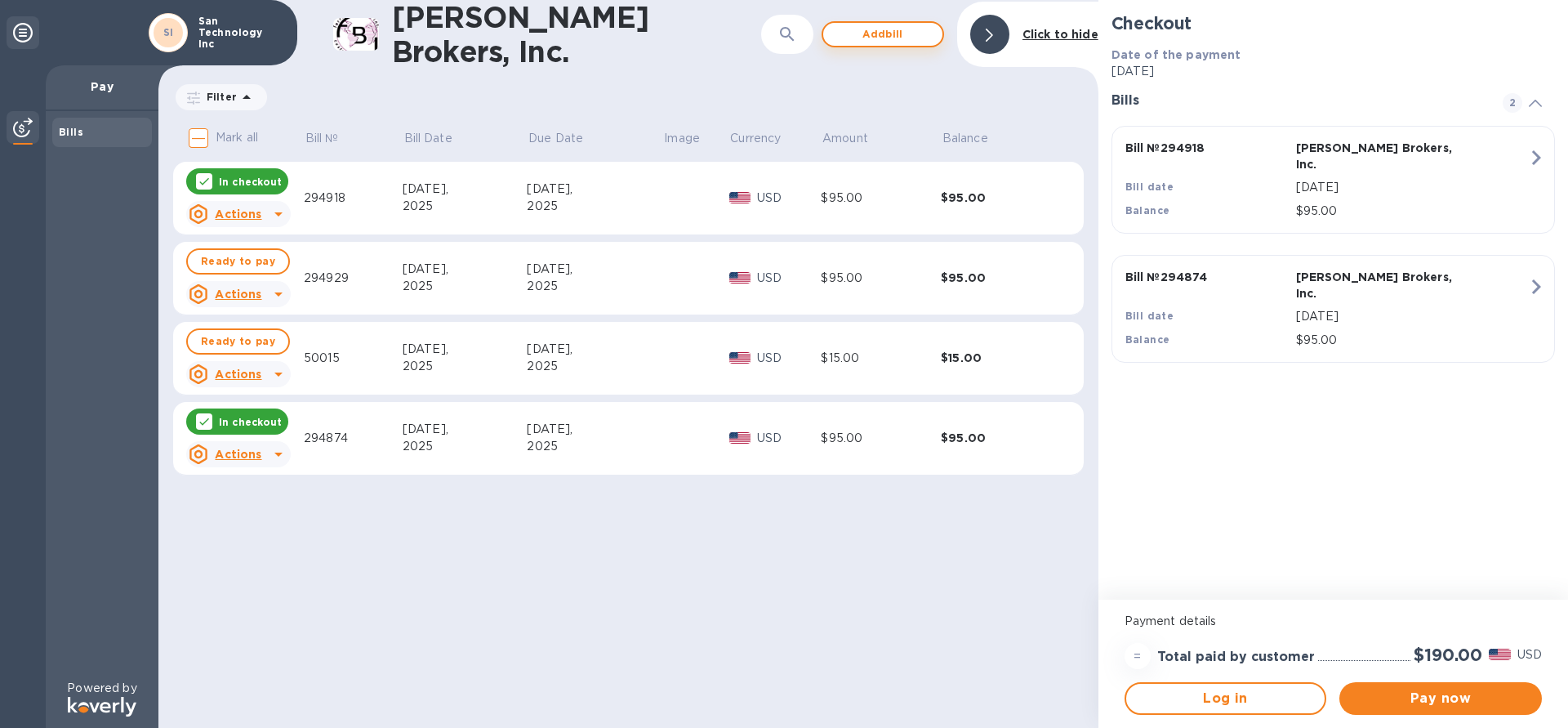
click at [909, 38] on span "Add bill" at bounding box center [883, 34] width 93 height 20
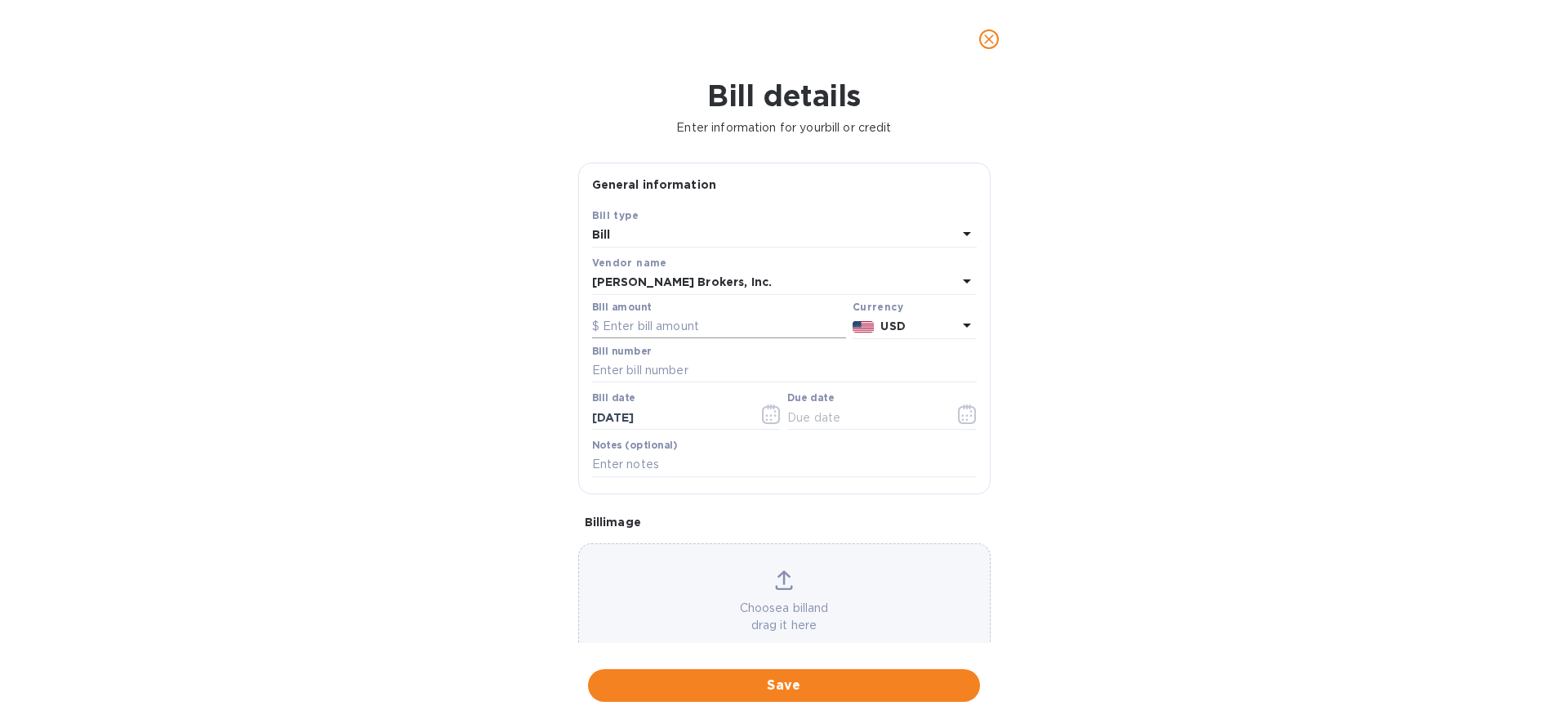
click at [679, 319] on input "text" at bounding box center [719, 327] width 254 height 25
type input "95"
click at [646, 370] on input "text" at bounding box center [784, 370] width 385 height 25
type input "295992"
click at [664, 423] on input "[DATE]" at bounding box center [670, 418] width 154 height 25
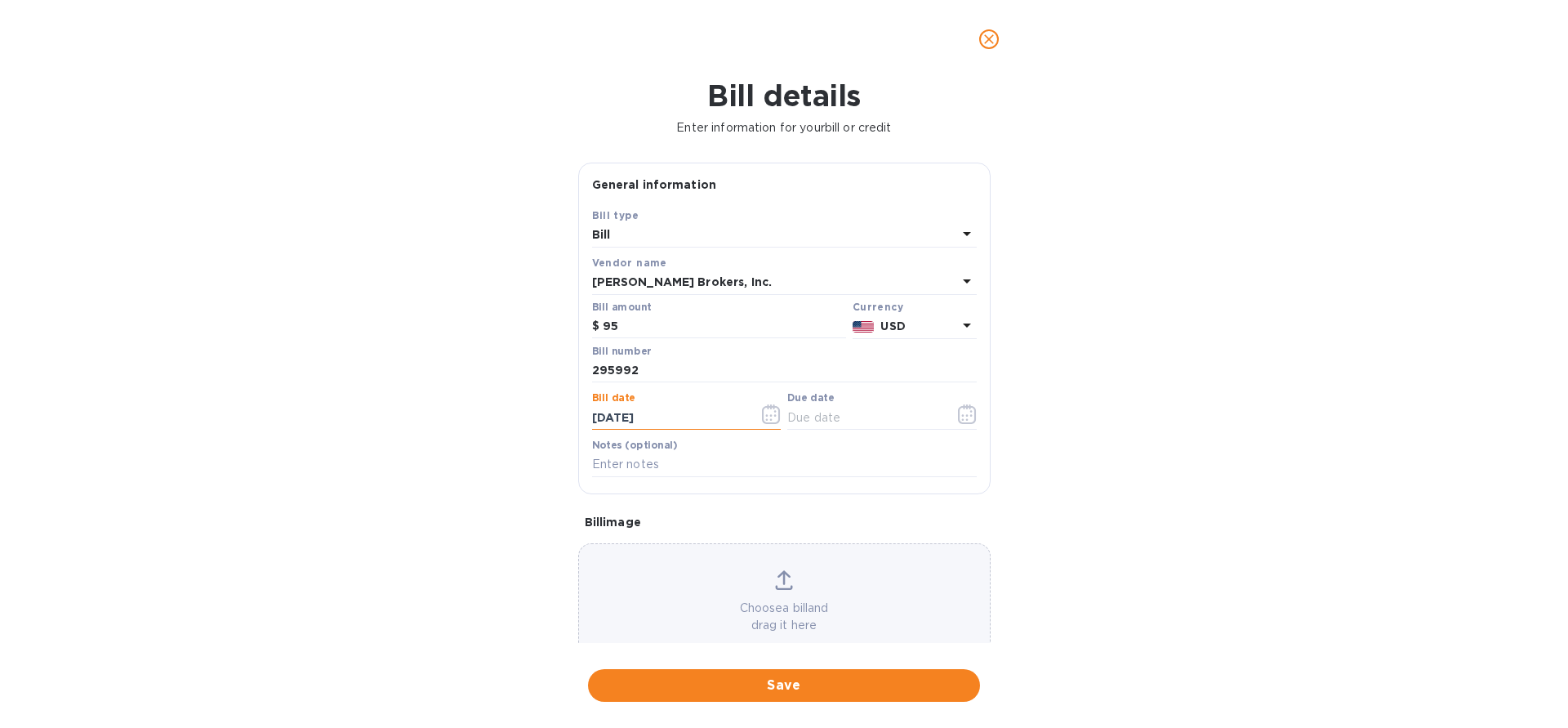
click at [775, 418] on icon "button" at bounding box center [772, 414] width 19 height 20
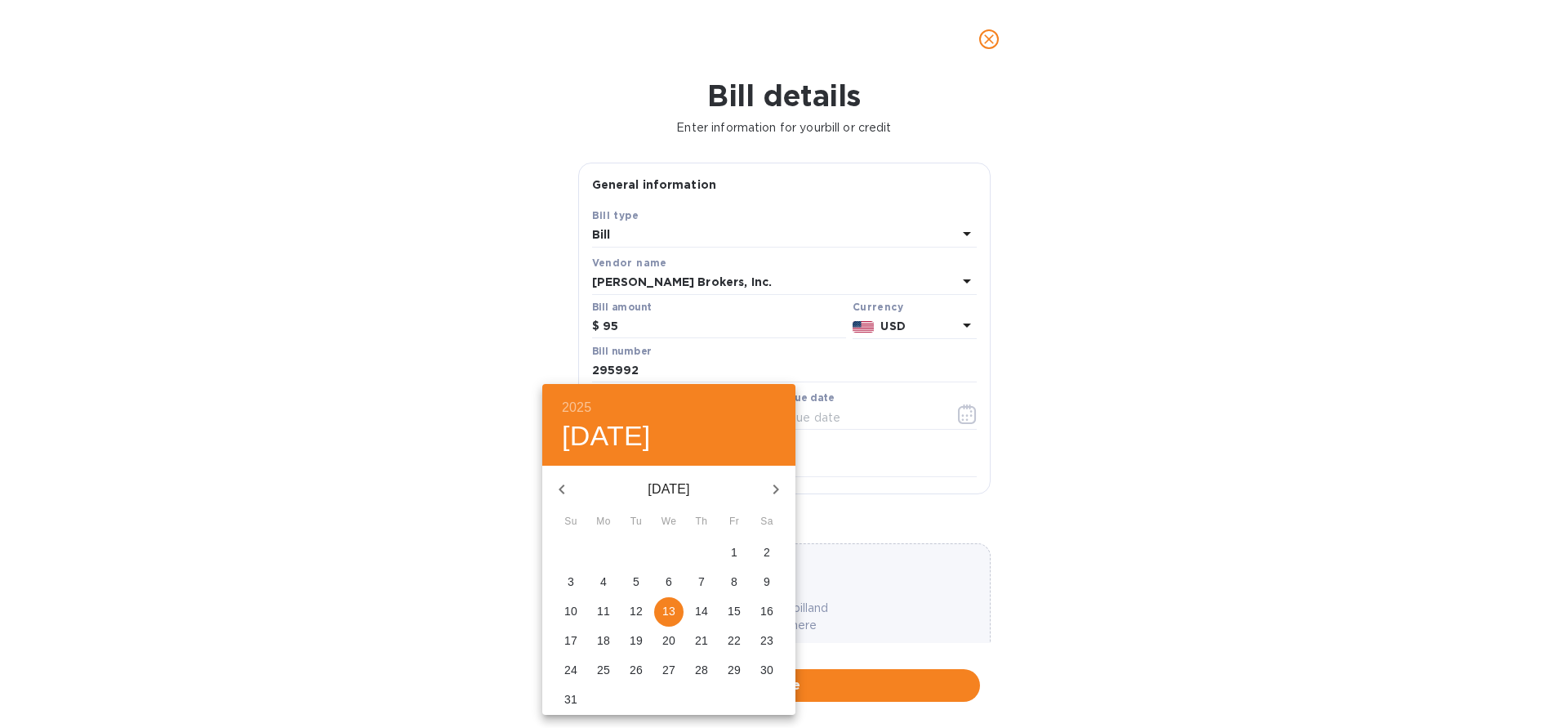
click at [564, 492] on icon "button" at bounding box center [562, 489] width 20 height 20
click at [602, 587] on p "7" at bounding box center [604, 581] width 7 height 16
type input "[DATE]"
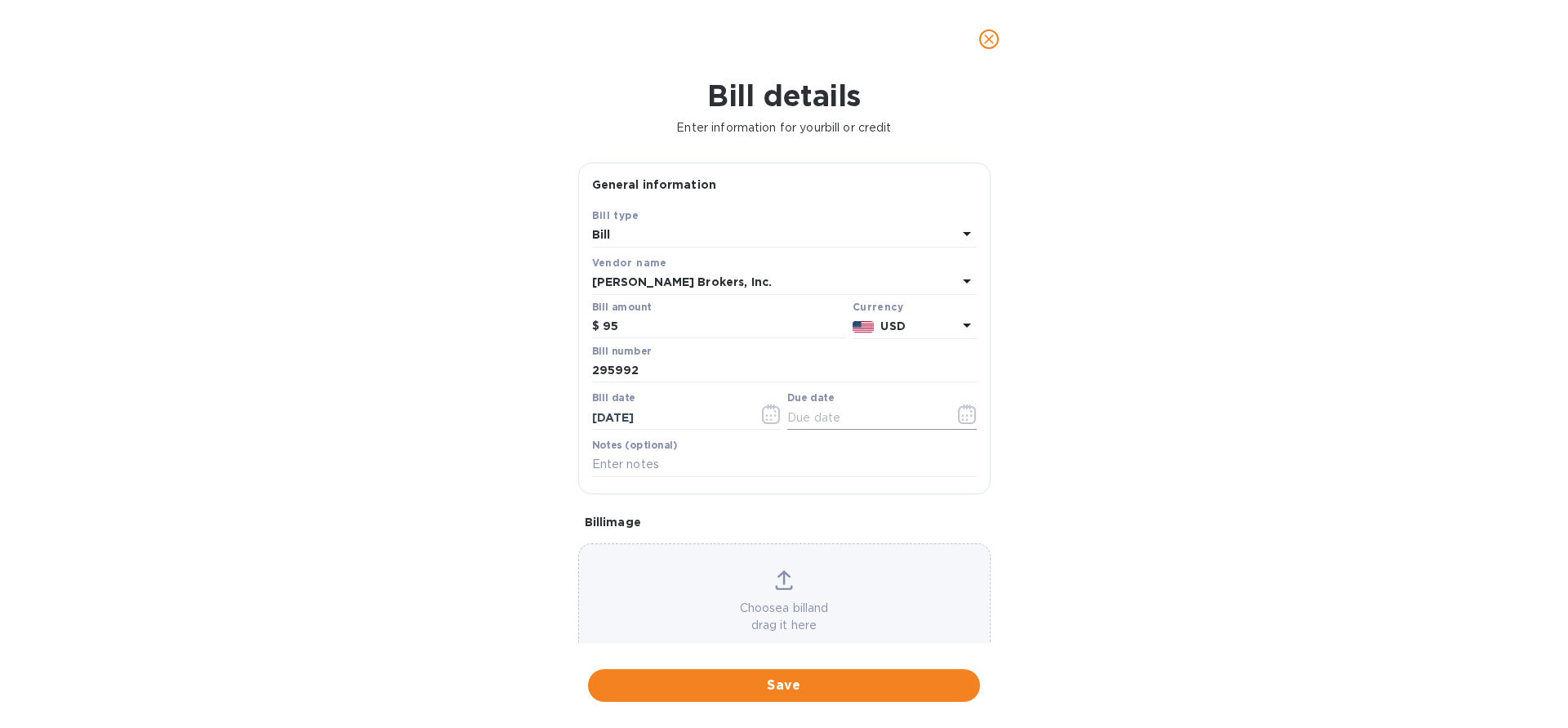
click at [852, 415] on input "text" at bounding box center [864, 418] width 154 height 25
click at [970, 415] on icon "button" at bounding box center [967, 414] width 19 height 20
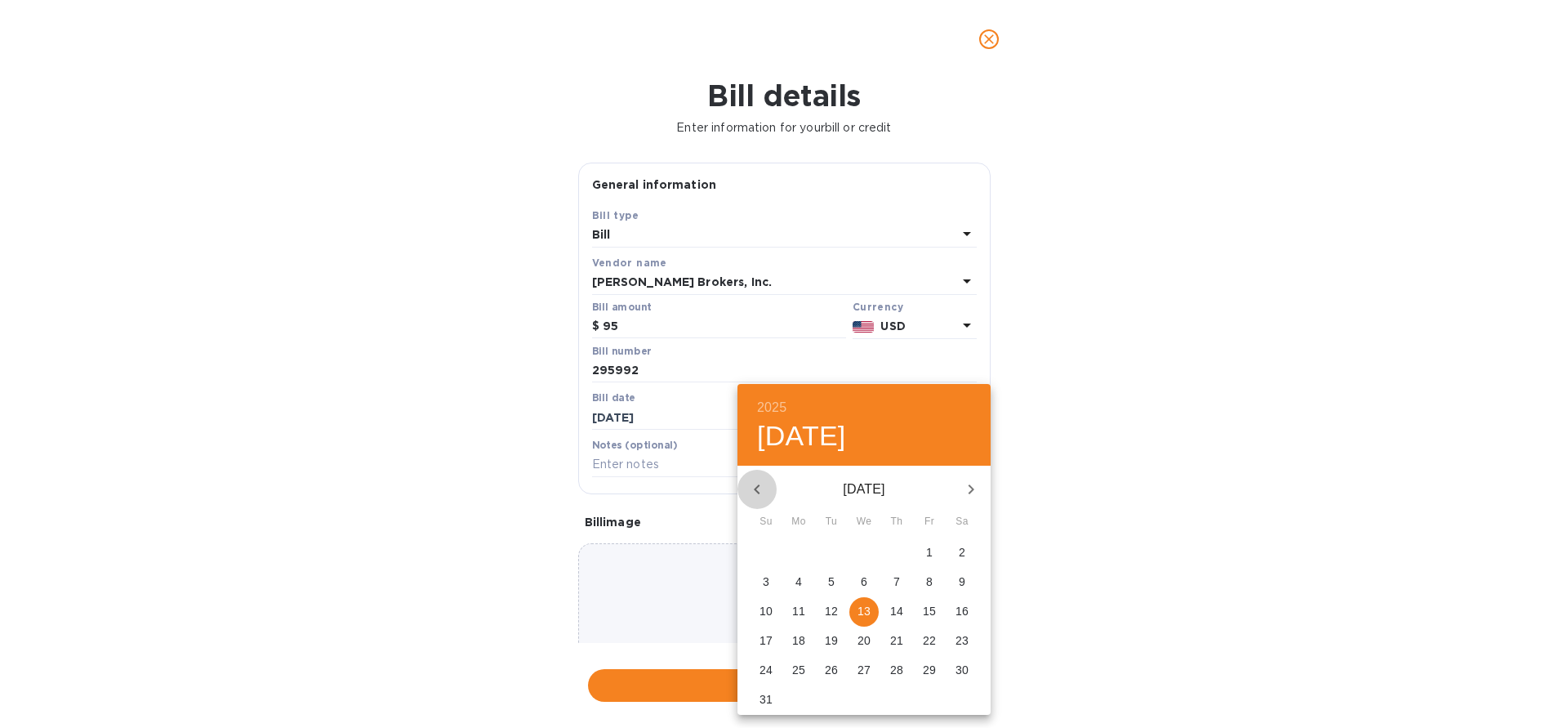
click at [758, 491] on icon "button" at bounding box center [757, 489] width 20 height 20
click at [899, 613] on p "17" at bounding box center [896, 611] width 13 height 16
type input "[DATE]"
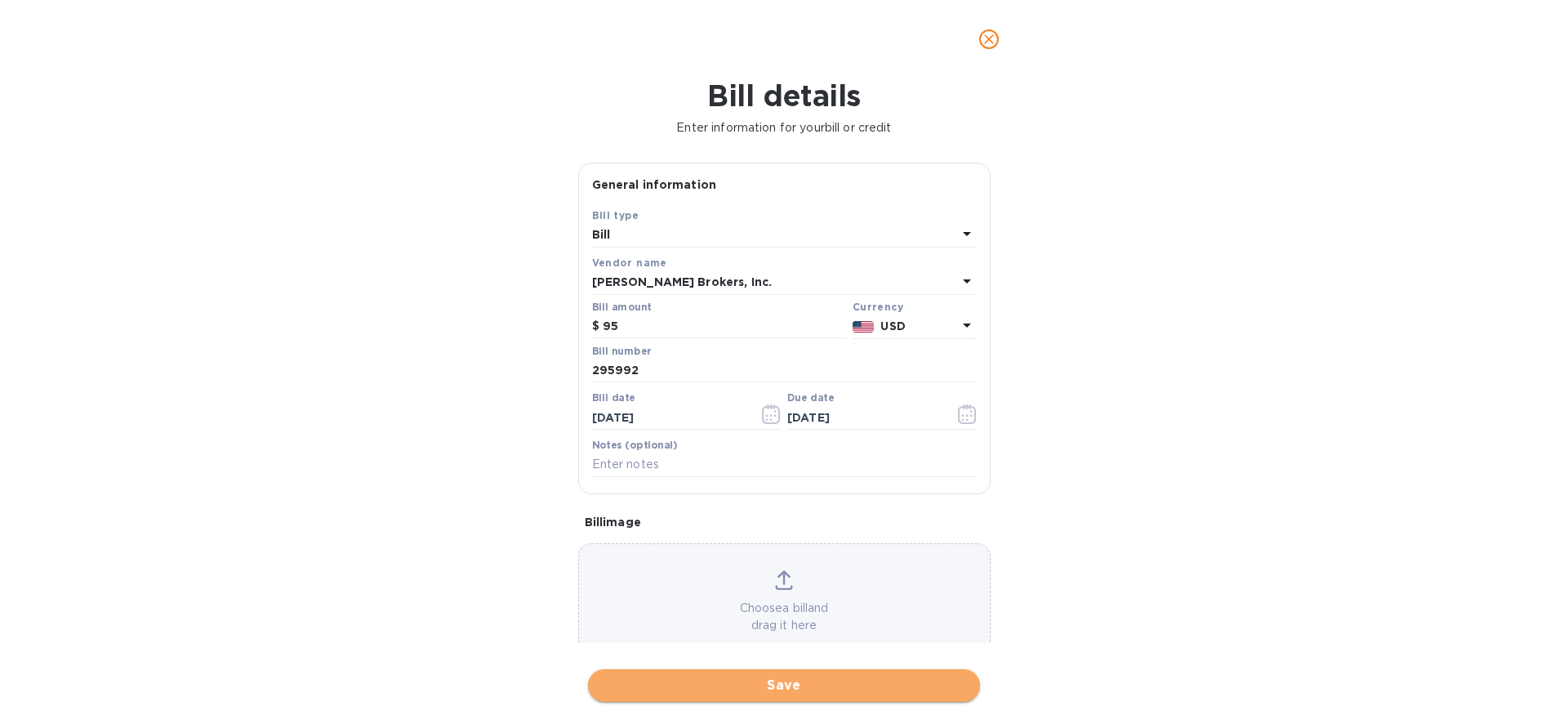
click at [814, 682] on span "Save" at bounding box center [784, 685] width 366 height 20
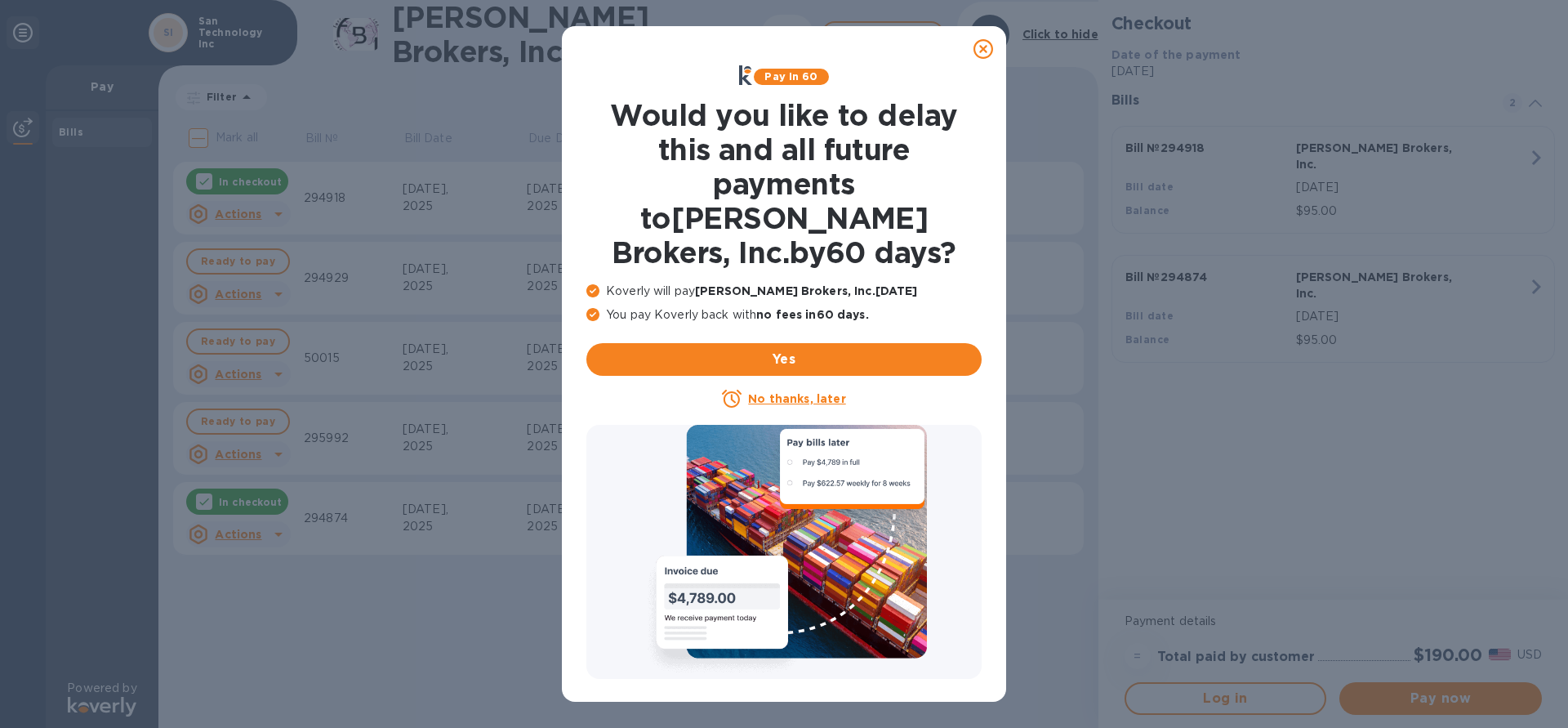
click at [985, 53] on icon at bounding box center [983, 49] width 20 height 20
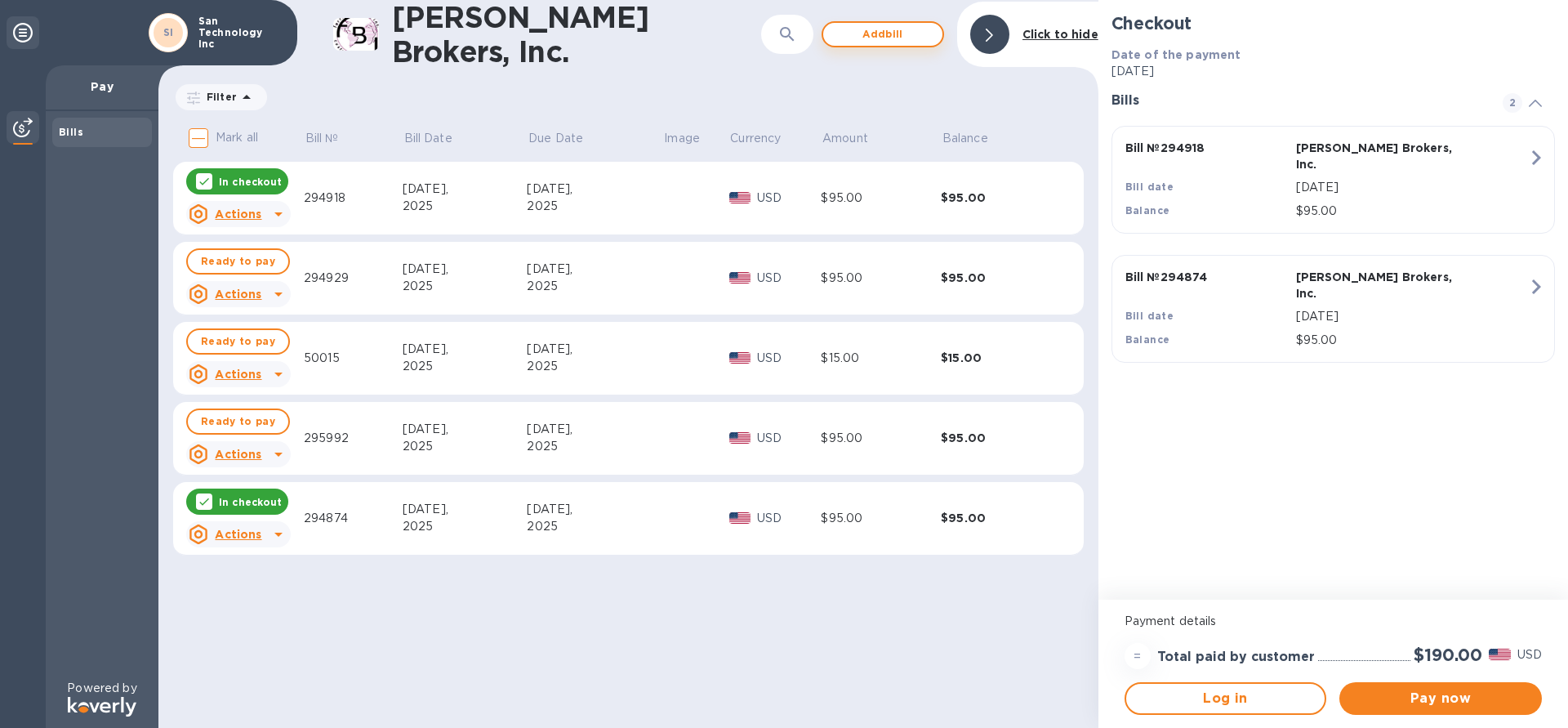
click at [890, 39] on span "Add bill" at bounding box center [883, 34] width 93 height 20
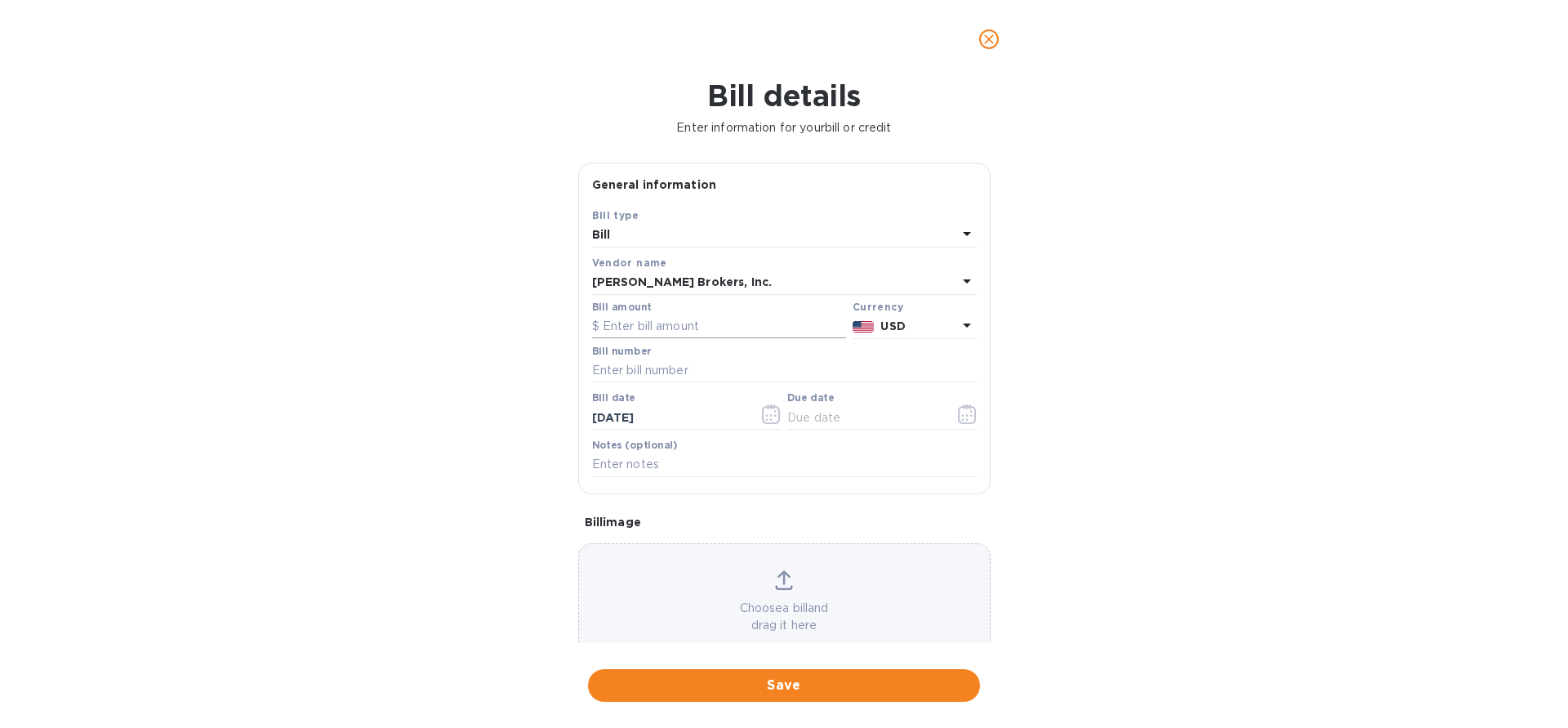
click at [750, 316] on input "text" at bounding box center [719, 327] width 254 height 25
type input "95"
click at [631, 368] on input "text" at bounding box center [784, 370] width 385 height 25
type input "296605"
click at [777, 419] on icon "button" at bounding box center [772, 414] width 19 height 20
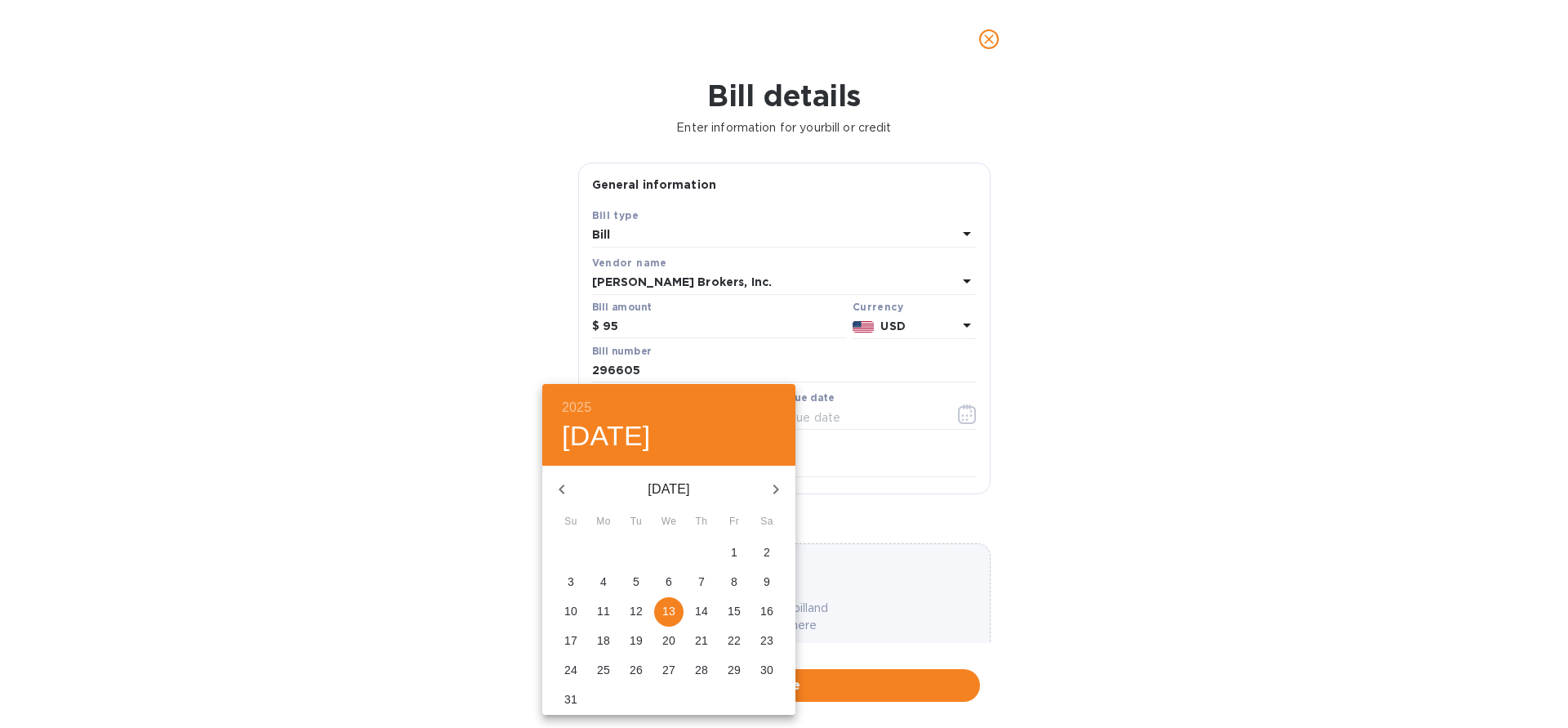
click at [557, 489] on icon "button" at bounding box center [562, 489] width 20 height 20
click at [667, 582] on p "9" at bounding box center [669, 581] width 7 height 16
type input "[DATE]"
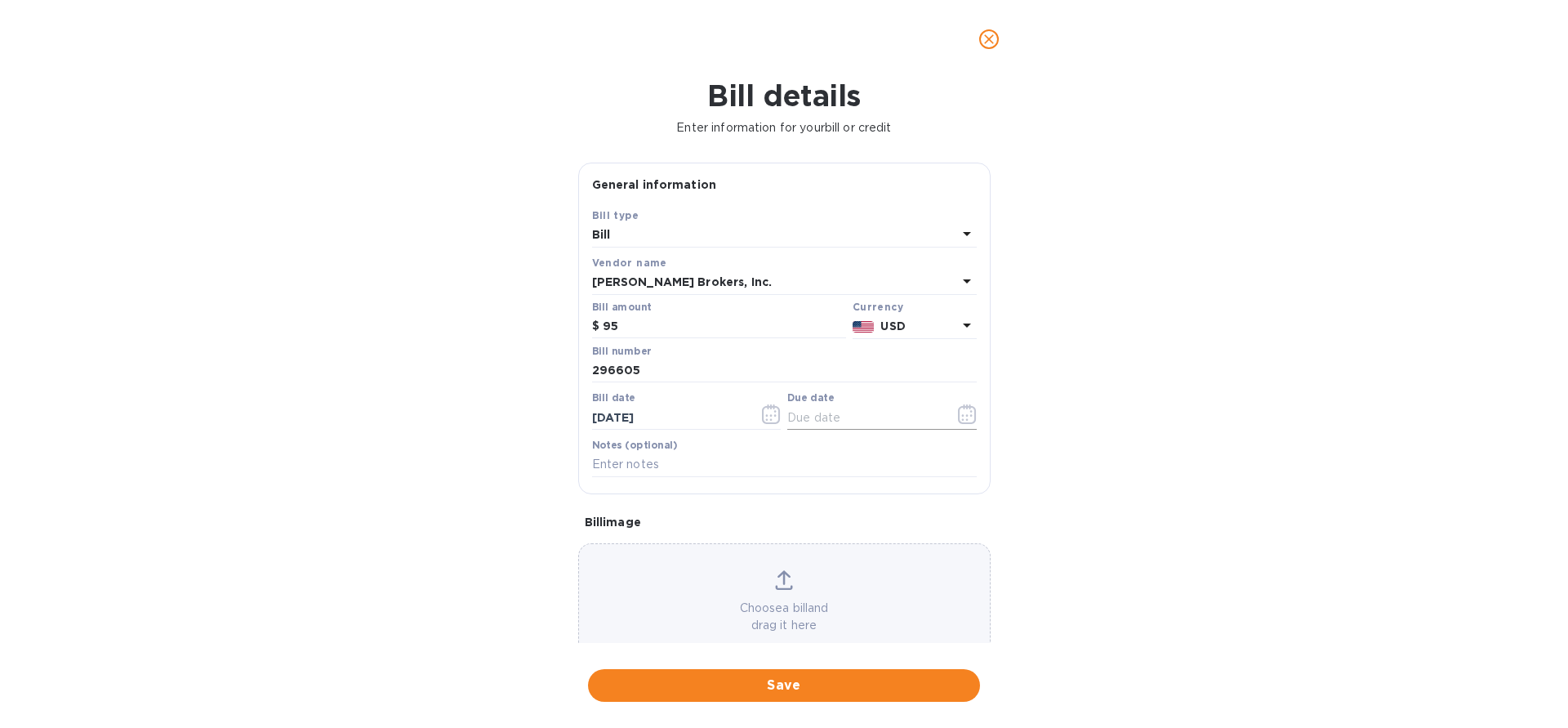
click at [856, 418] on input "text" at bounding box center [864, 418] width 154 height 25
click at [965, 412] on icon "button" at bounding box center [967, 414] width 19 height 20
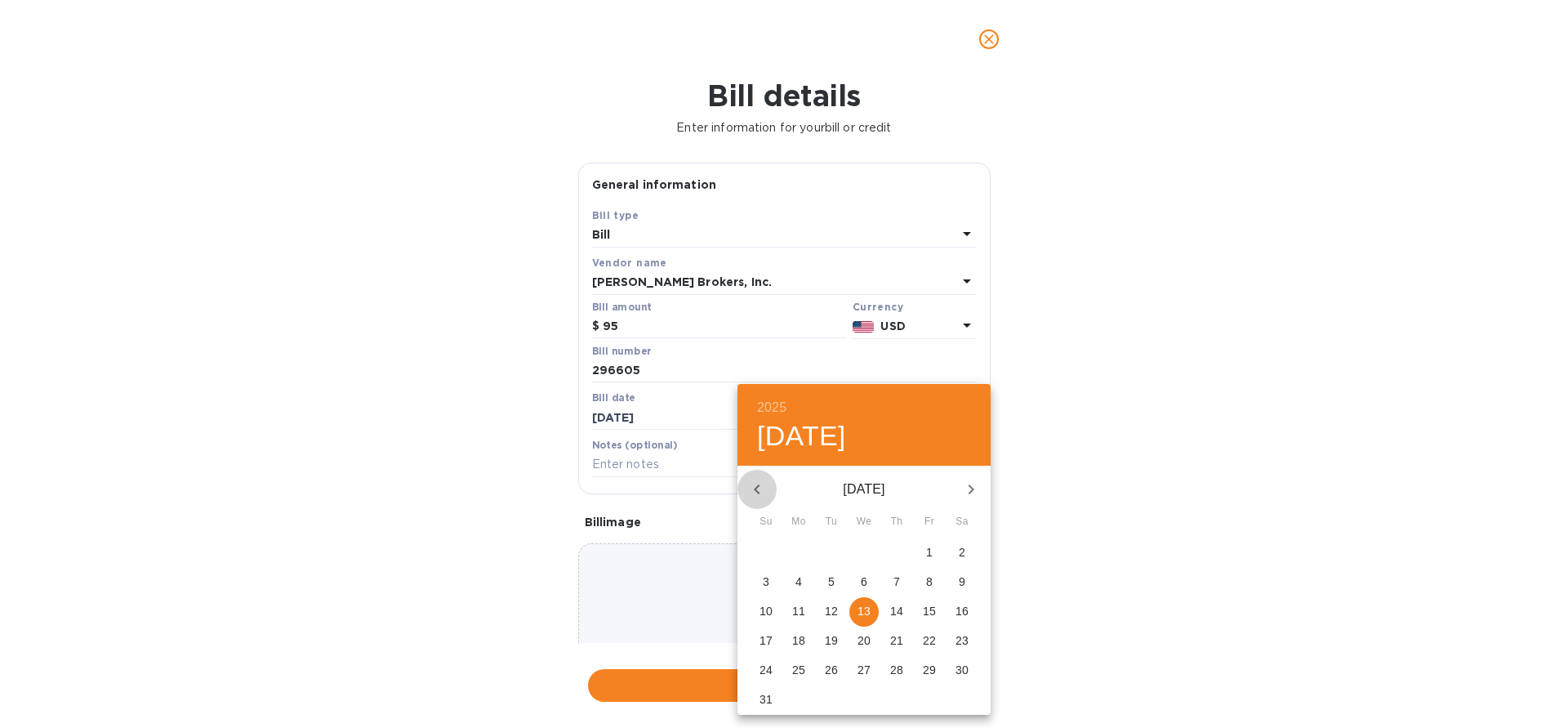
click at [760, 481] on icon "button" at bounding box center [757, 489] width 20 height 20
click at [968, 610] on p "19" at bounding box center [962, 611] width 13 height 16
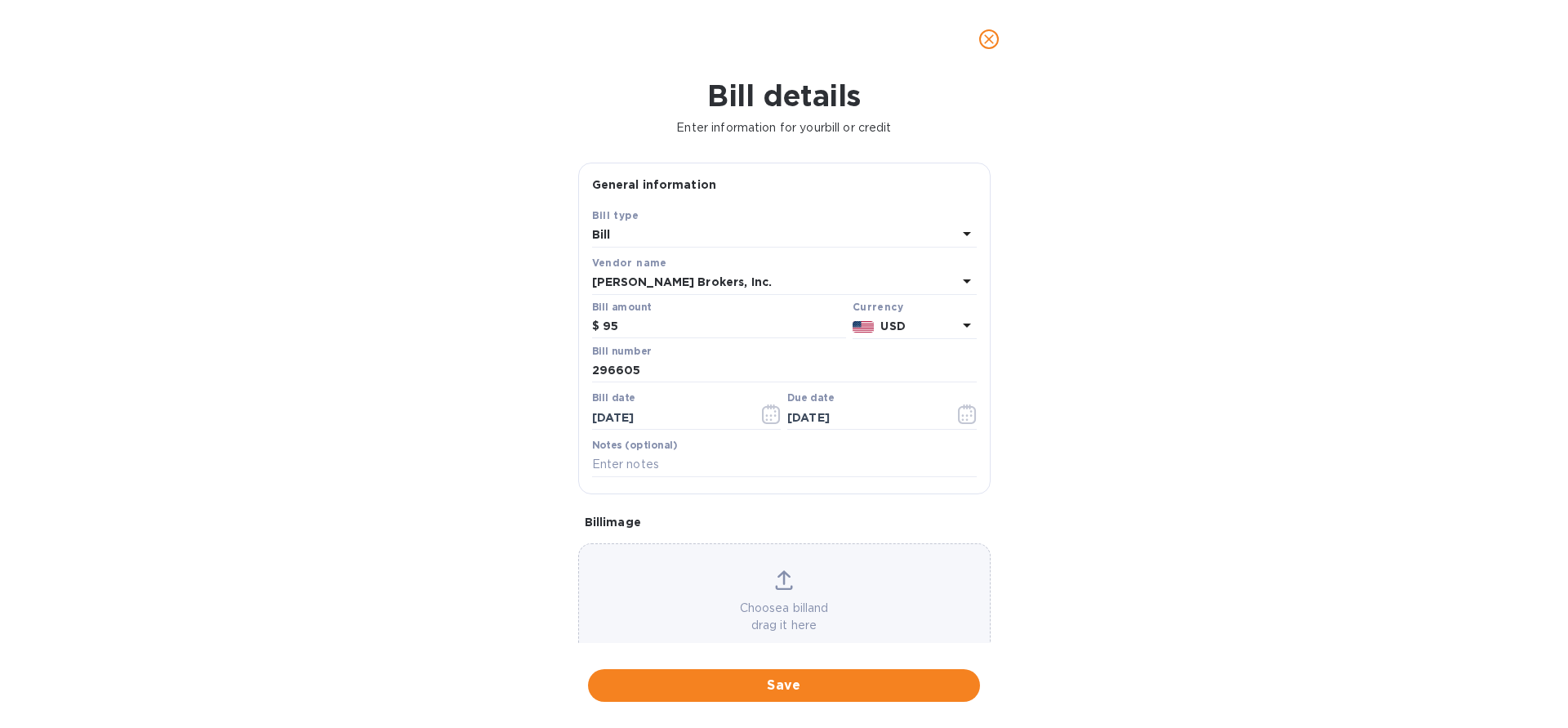
type input "[DATE]"
click at [619, 370] on input "296605" at bounding box center [784, 370] width 385 height 25
type input "296005"
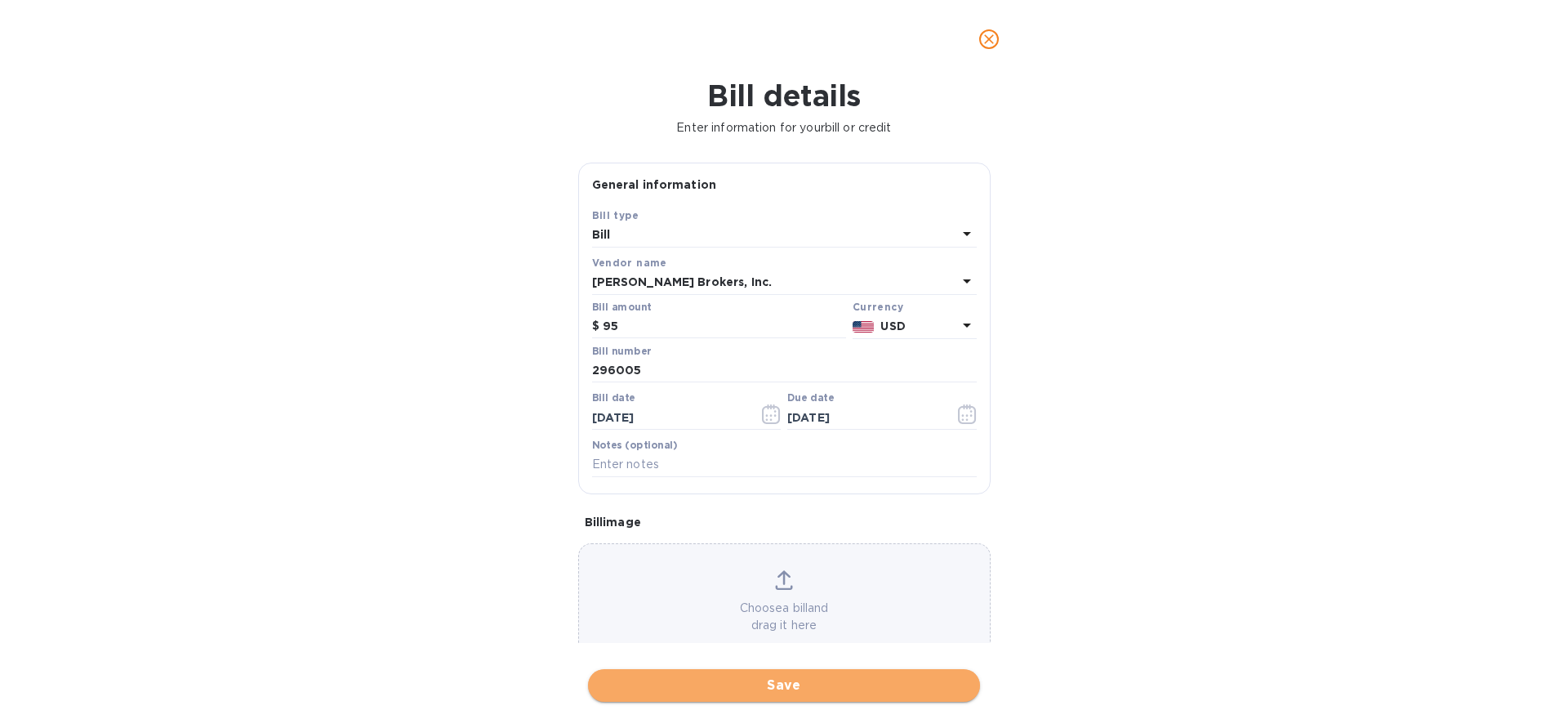
click at [856, 683] on span "Save" at bounding box center [784, 685] width 366 height 20
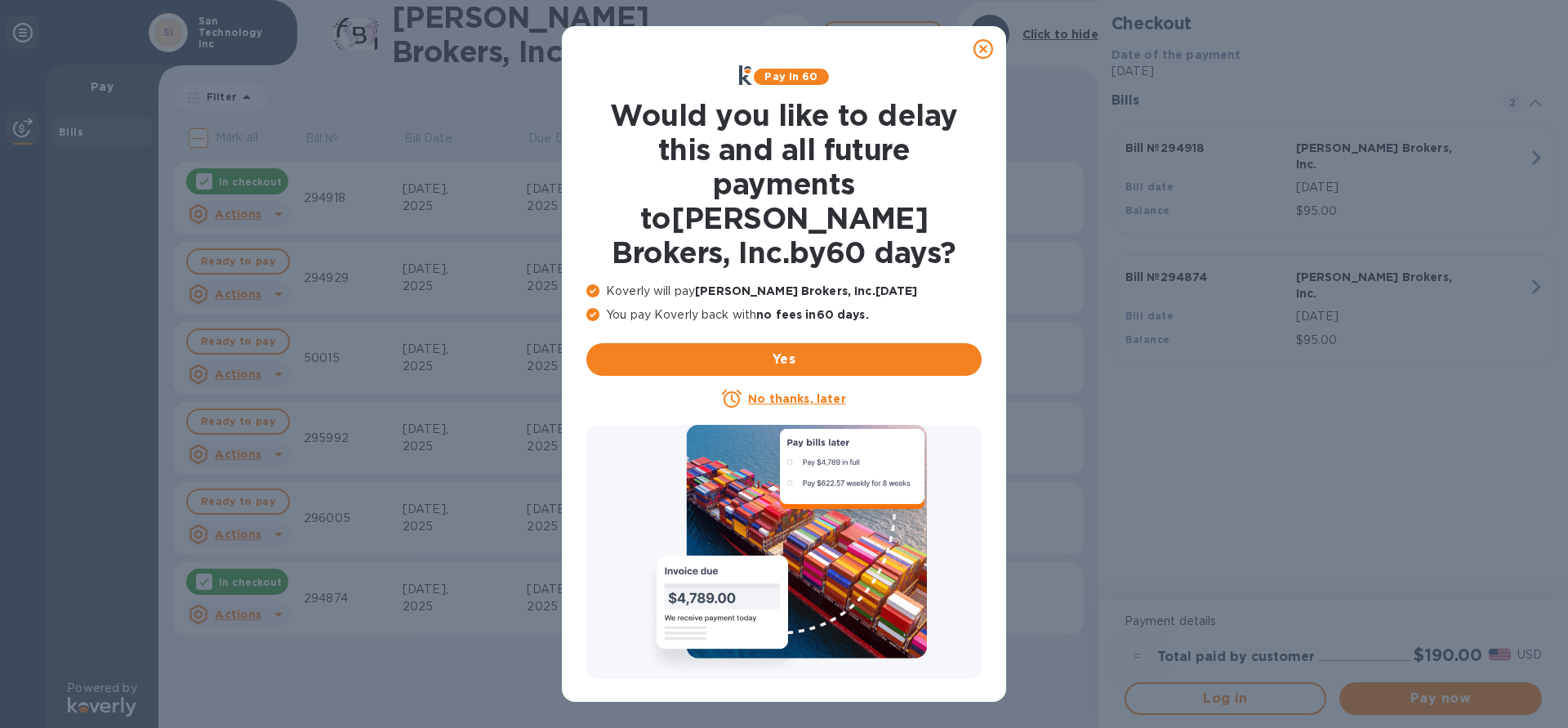
click at [988, 39] on icon at bounding box center [983, 49] width 20 height 20
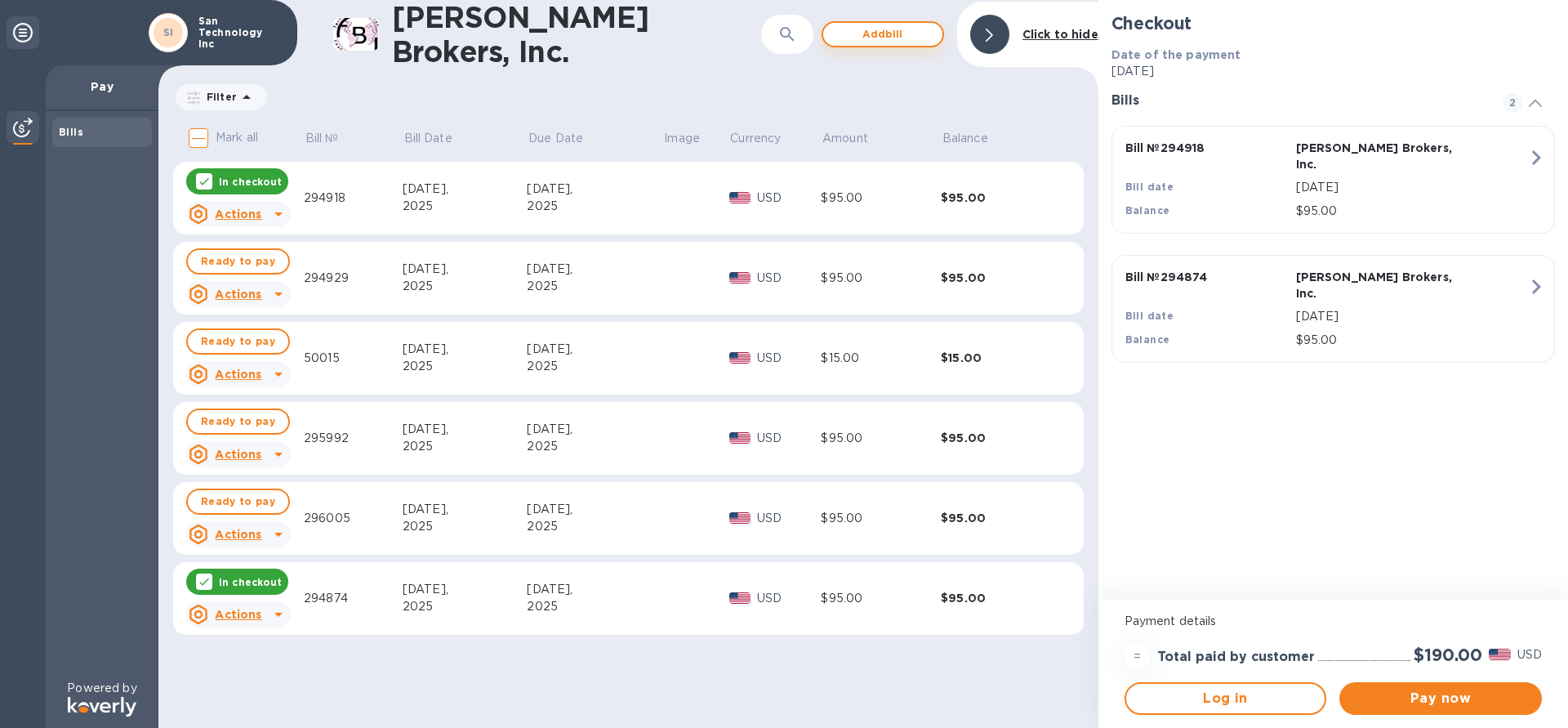
click at [880, 40] on span "Add bill" at bounding box center [883, 34] width 93 height 20
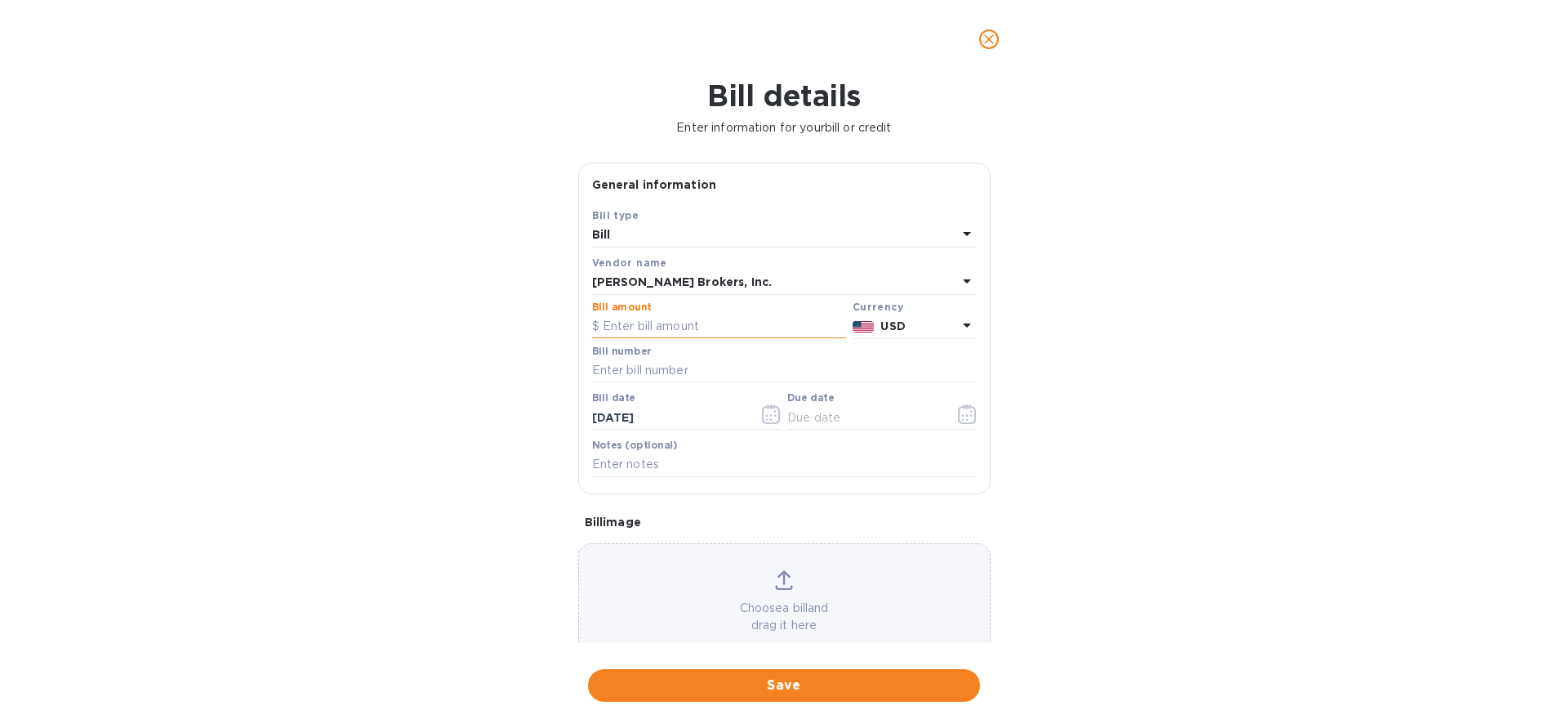
click at [666, 322] on input "text" at bounding box center [719, 327] width 254 height 25
type input "95"
click at [672, 363] on input "text" at bounding box center [784, 370] width 385 height 25
type input "9"
type input "296080"
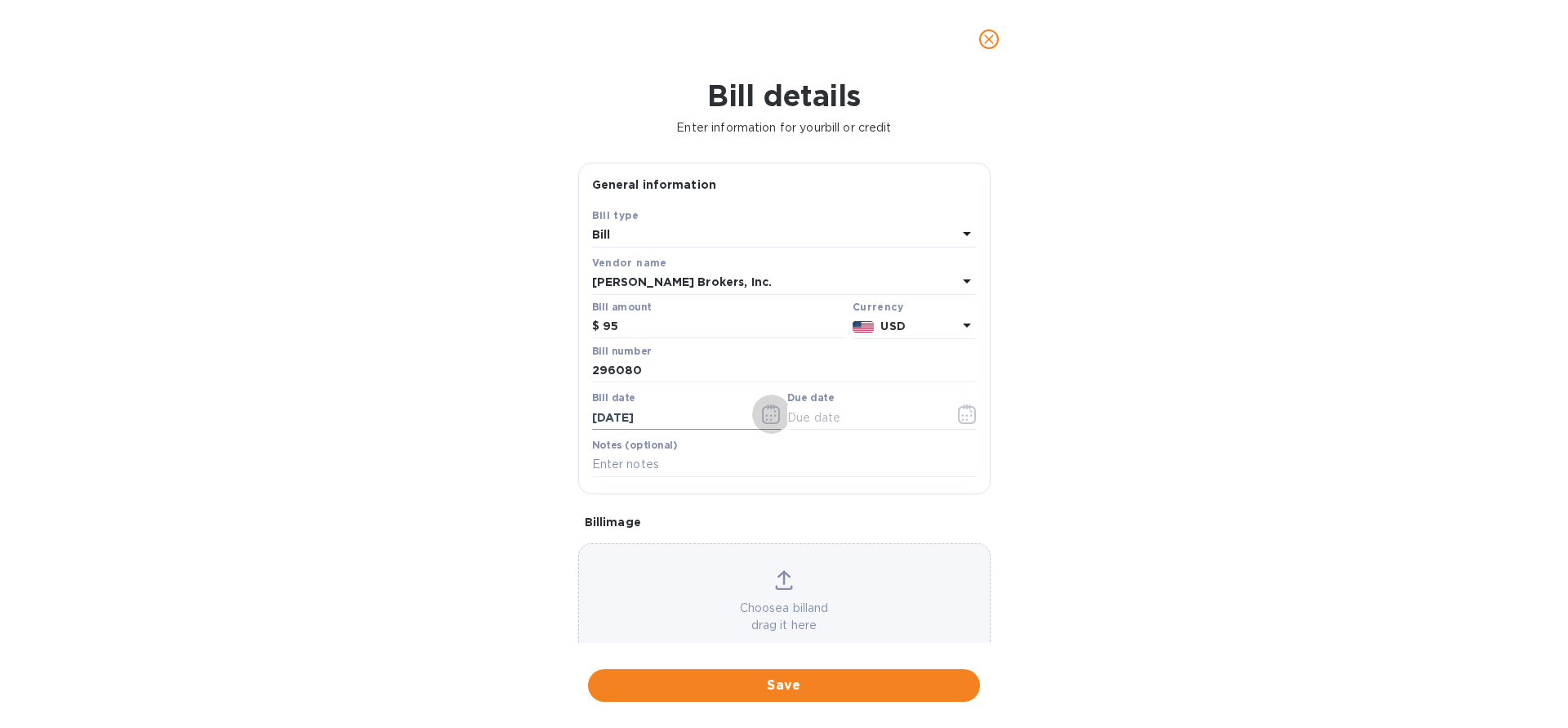
click at [766, 419] on icon "button" at bounding box center [767, 420] width 3 height 3
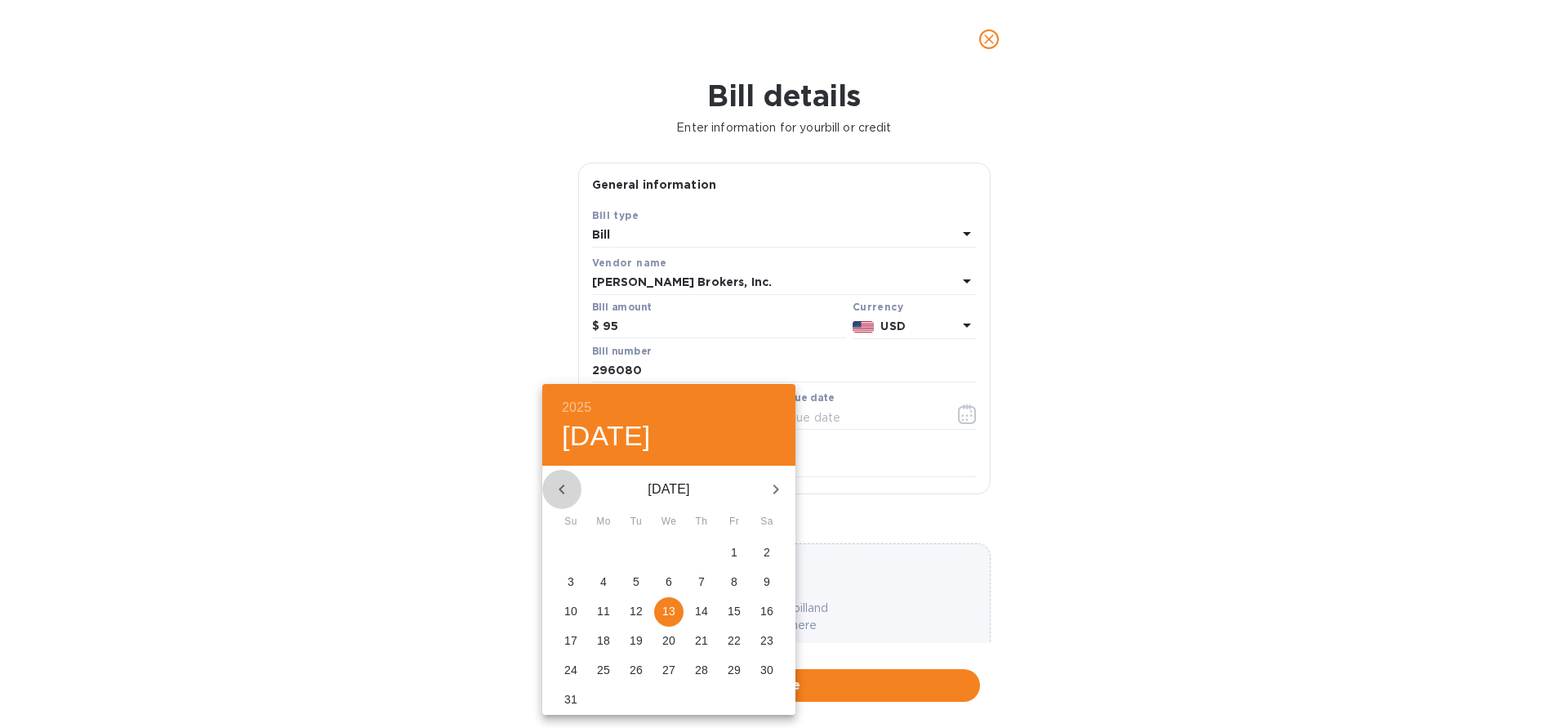
click at [554, 490] on icon "button" at bounding box center [562, 489] width 20 height 20
click at [666, 640] on p "23" at bounding box center [669, 640] width 13 height 16
type input "[DATE]"
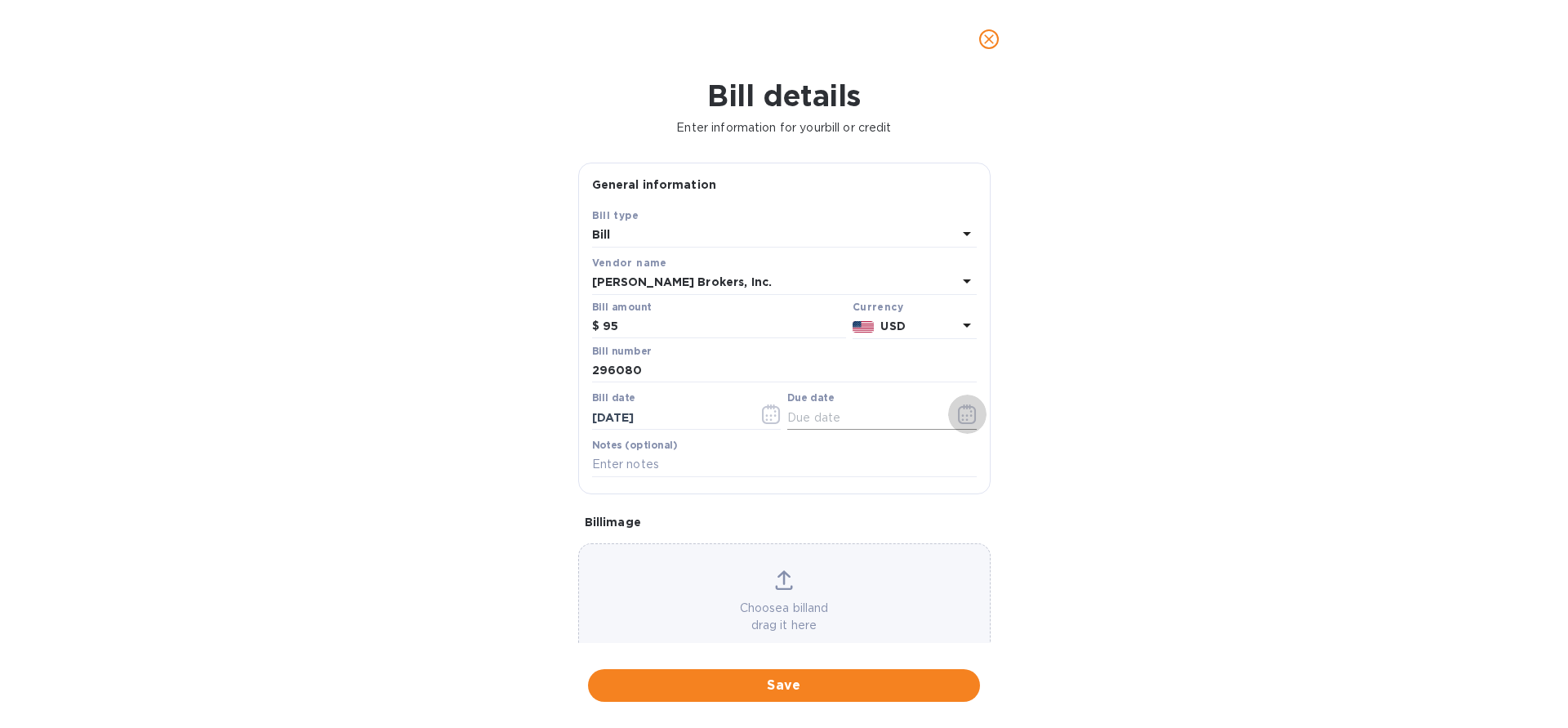
click at [968, 419] on icon "button" at bounding box center [967, 414] width 19 height 20
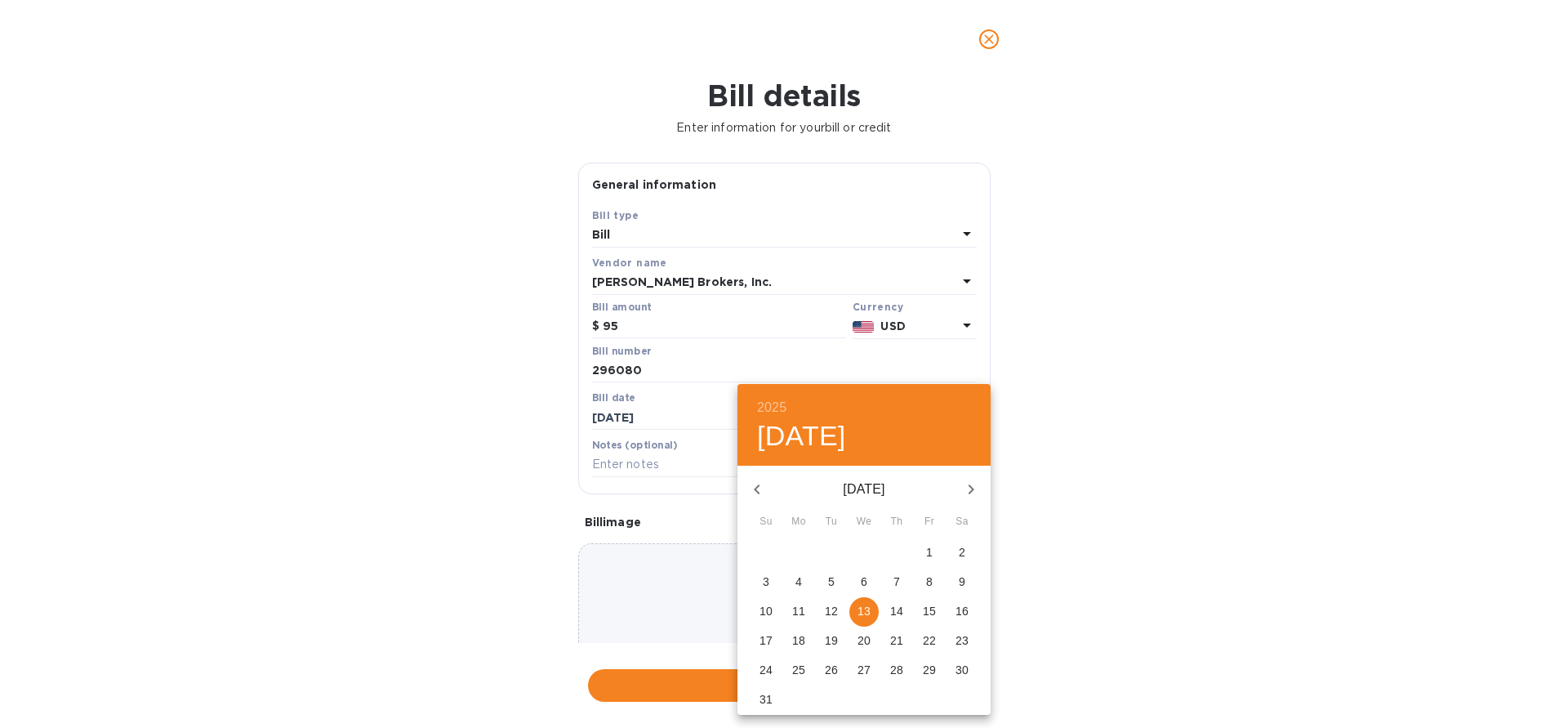
click at [964, 558] on p "2" at bounding box center [962, 551] width 7 height 16
type input "[DATE]"
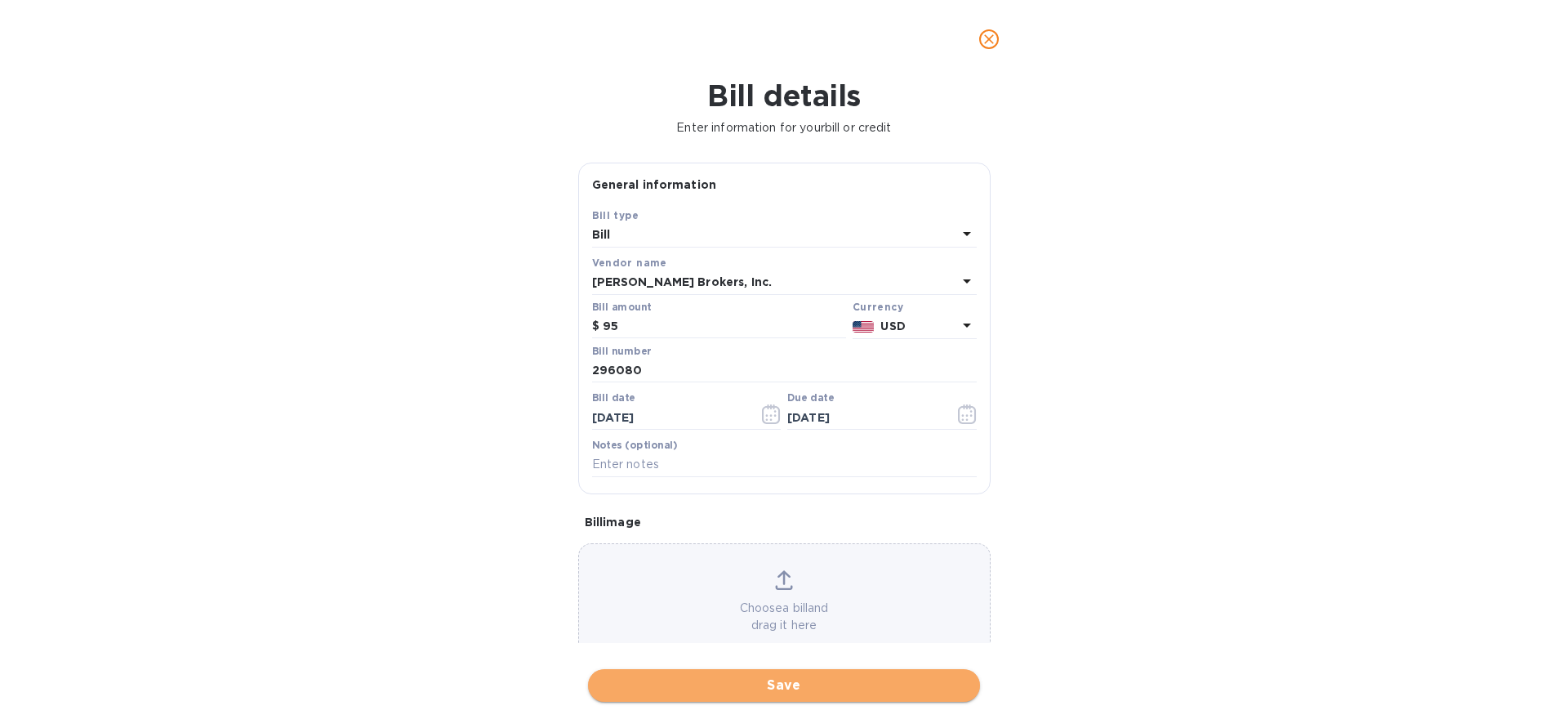
click at [790, 683] on span "Save" at bounding box center [784, 685] width 366 height 20
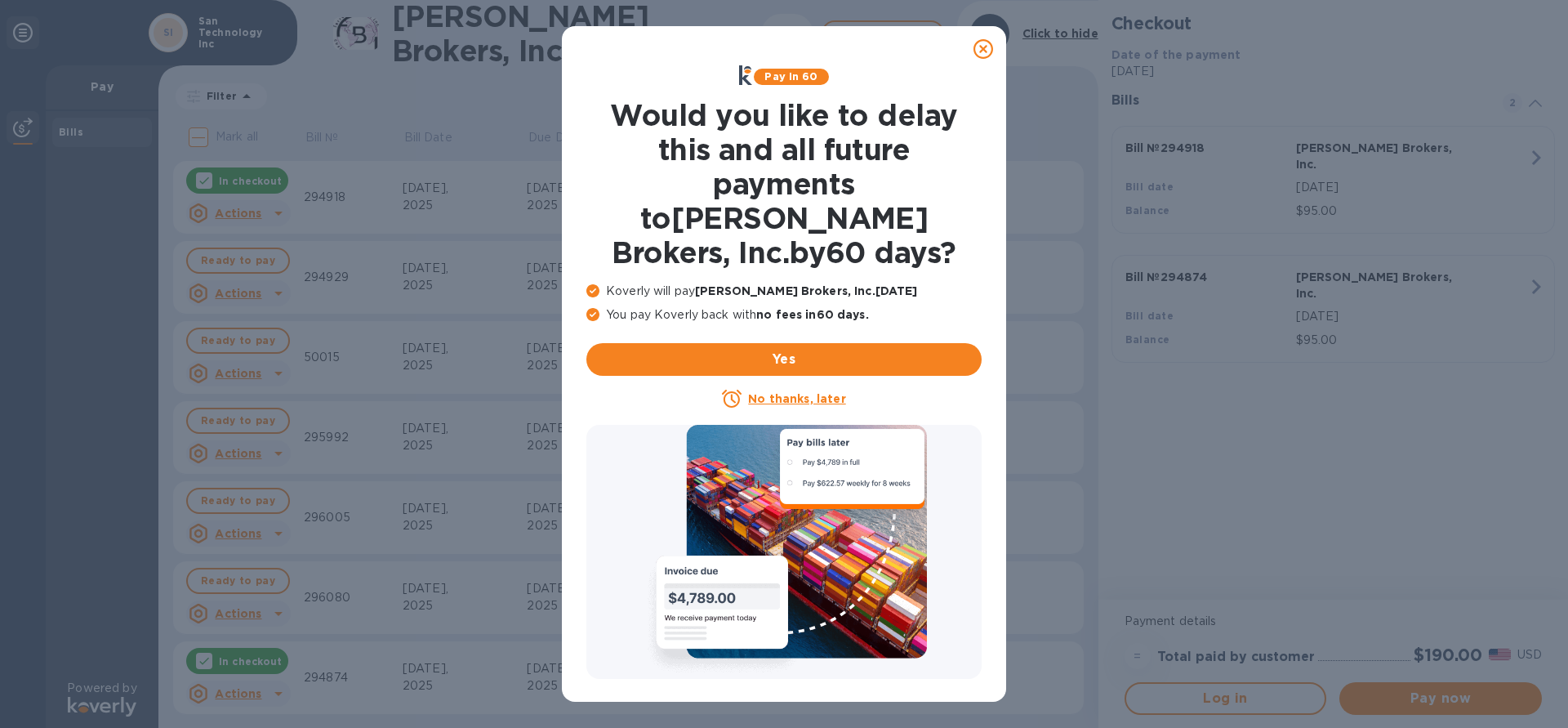
click at [972, 45] on div at bounding box center [983, 49] width 33 height 33
click at [986, 51] on icon at bounding box center [983, 49] width 20 height 20
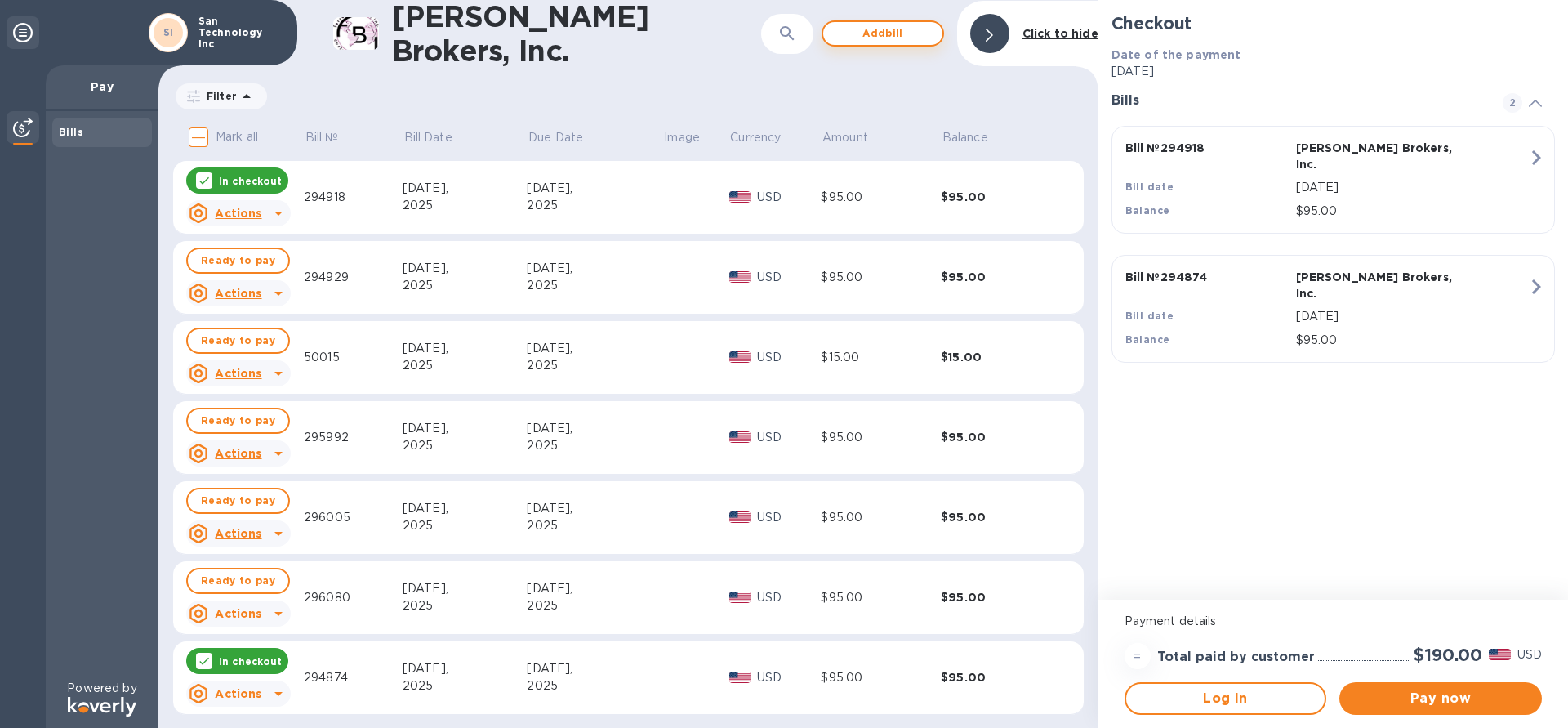
click at [899, 28] on span "Add bill" at bounding box center [883, 33] width 93 height 20
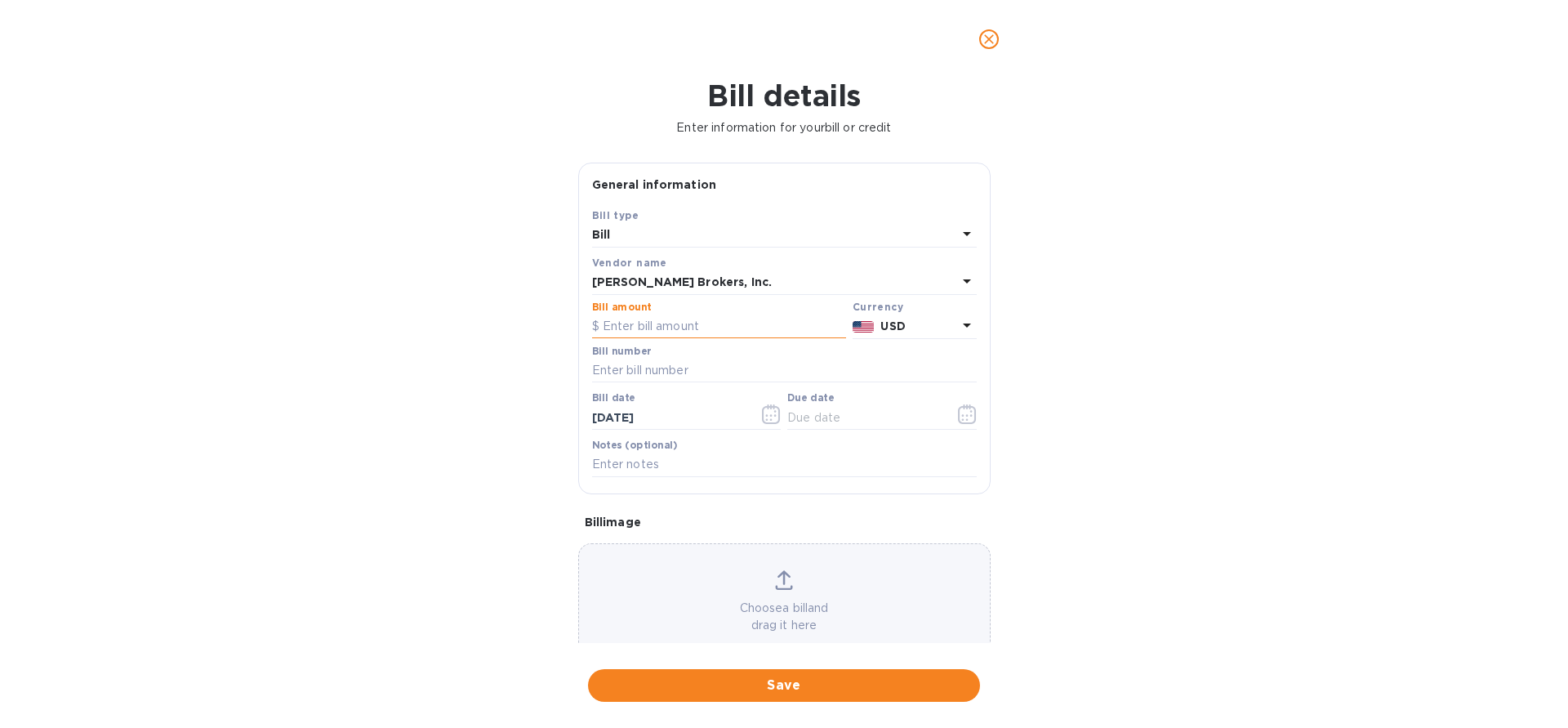
click at [645, 334] on input "text" at bounding box center [719, 327] width 254 height 25
type input "15"
type input "50040"
click at [777, 414] on icon "button" at bounding box center [772, 414] width 19 height 20
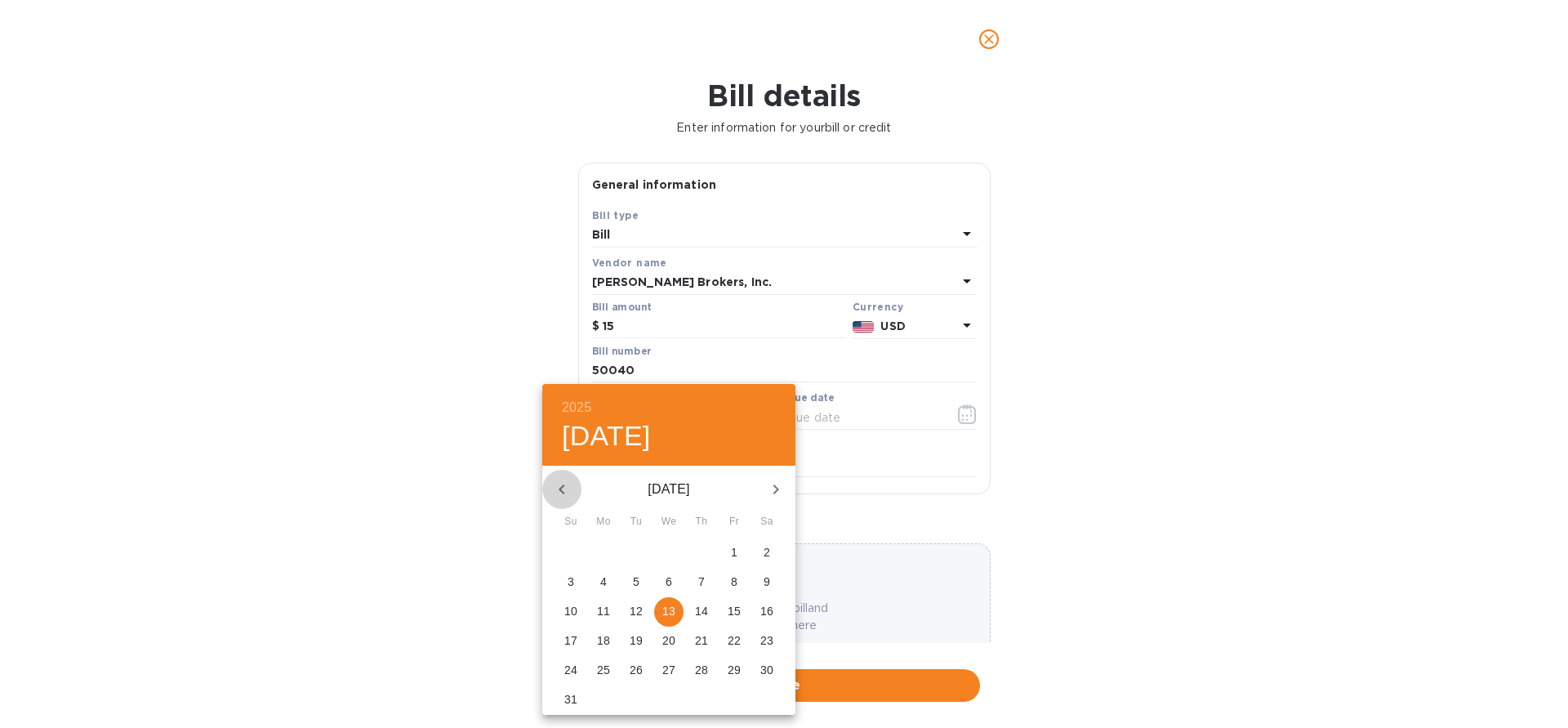
click at [562, 492] on icon "button" at bounding box center [562, 489] width 6 height 9
click at [709, 645] on span "24" at bounding box center [701, 640] width 29 height 16
type input "[DATE]"
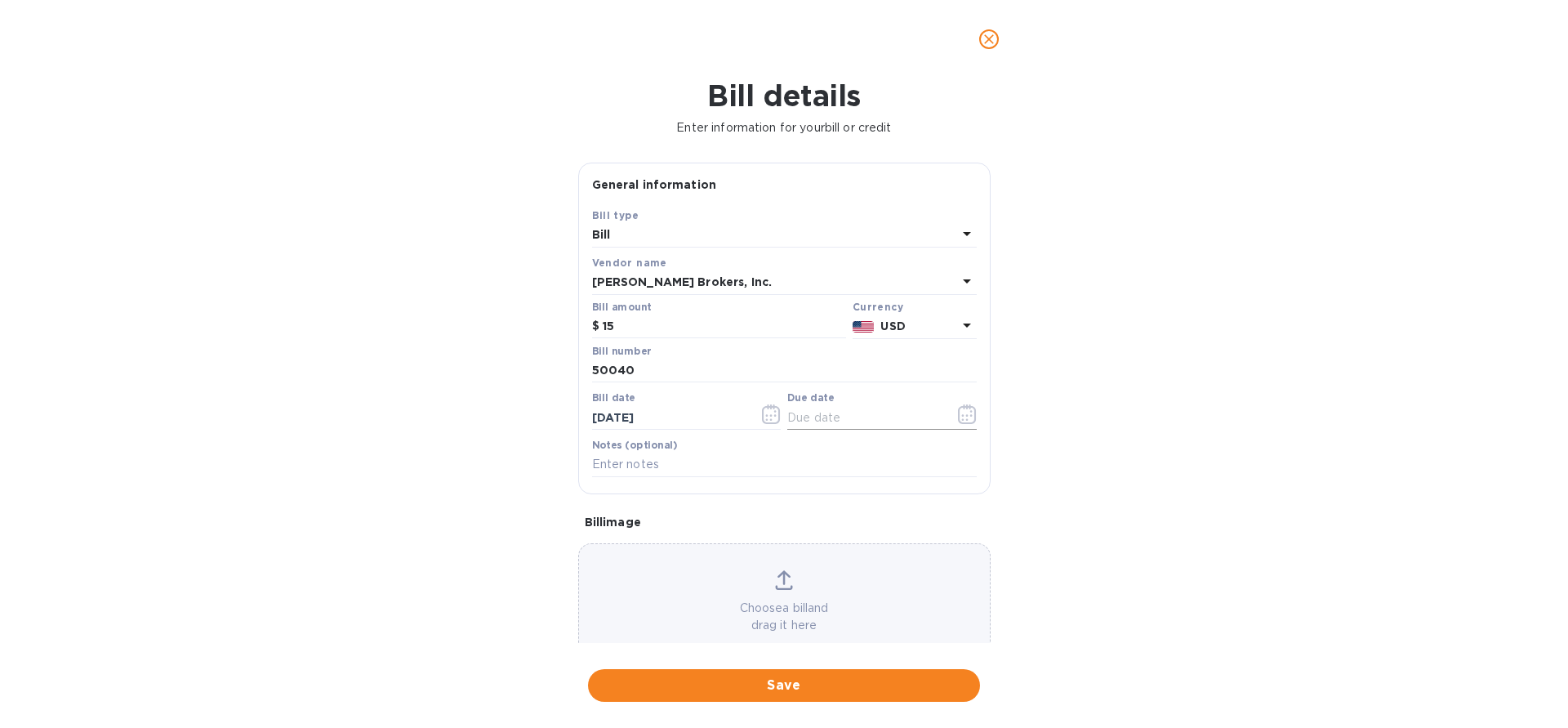
click at [972, 419] on icon "button" at bounding box center [967, 414] width 19 height 20
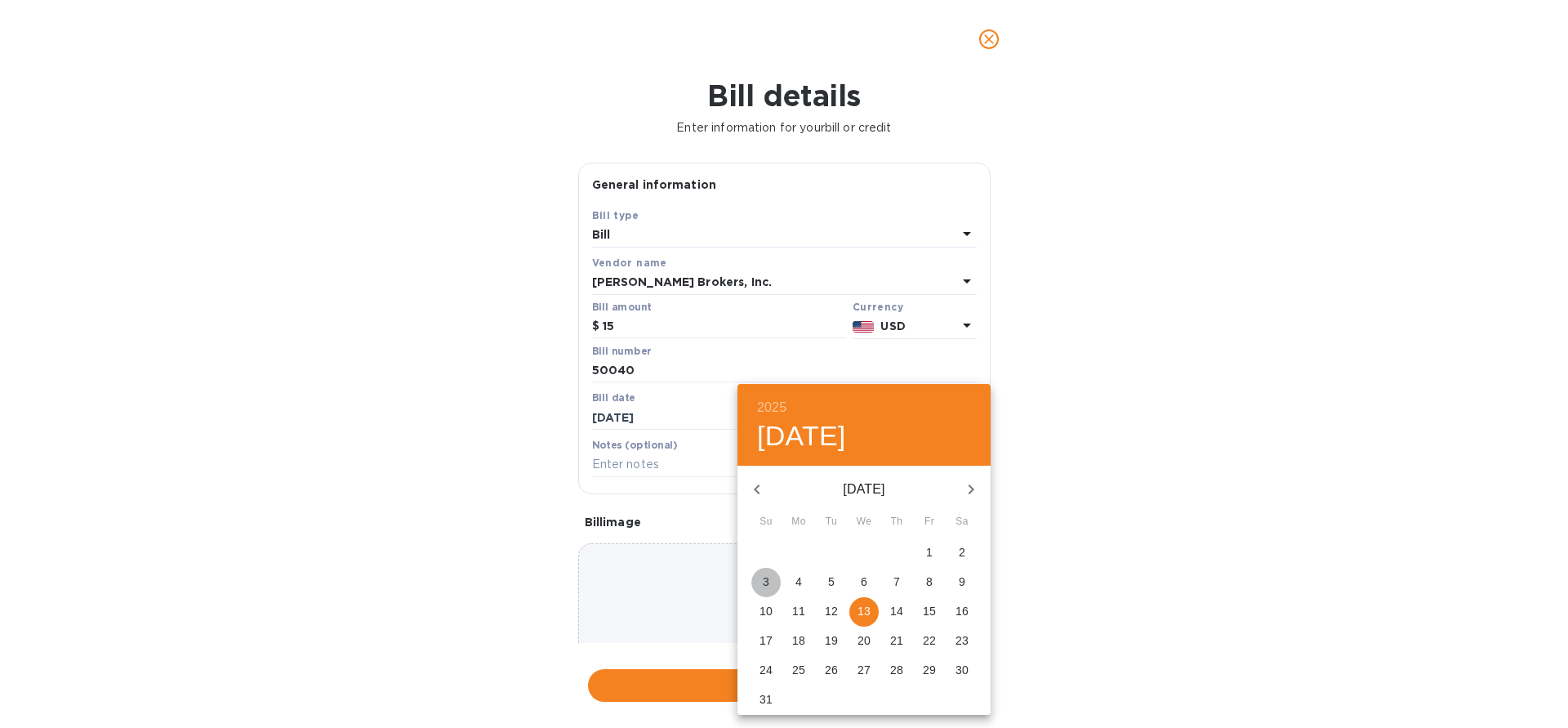
click at [769, 587] on span "3" at bounding box center [766, 581] width 29 height 16
type input "[DATE]"
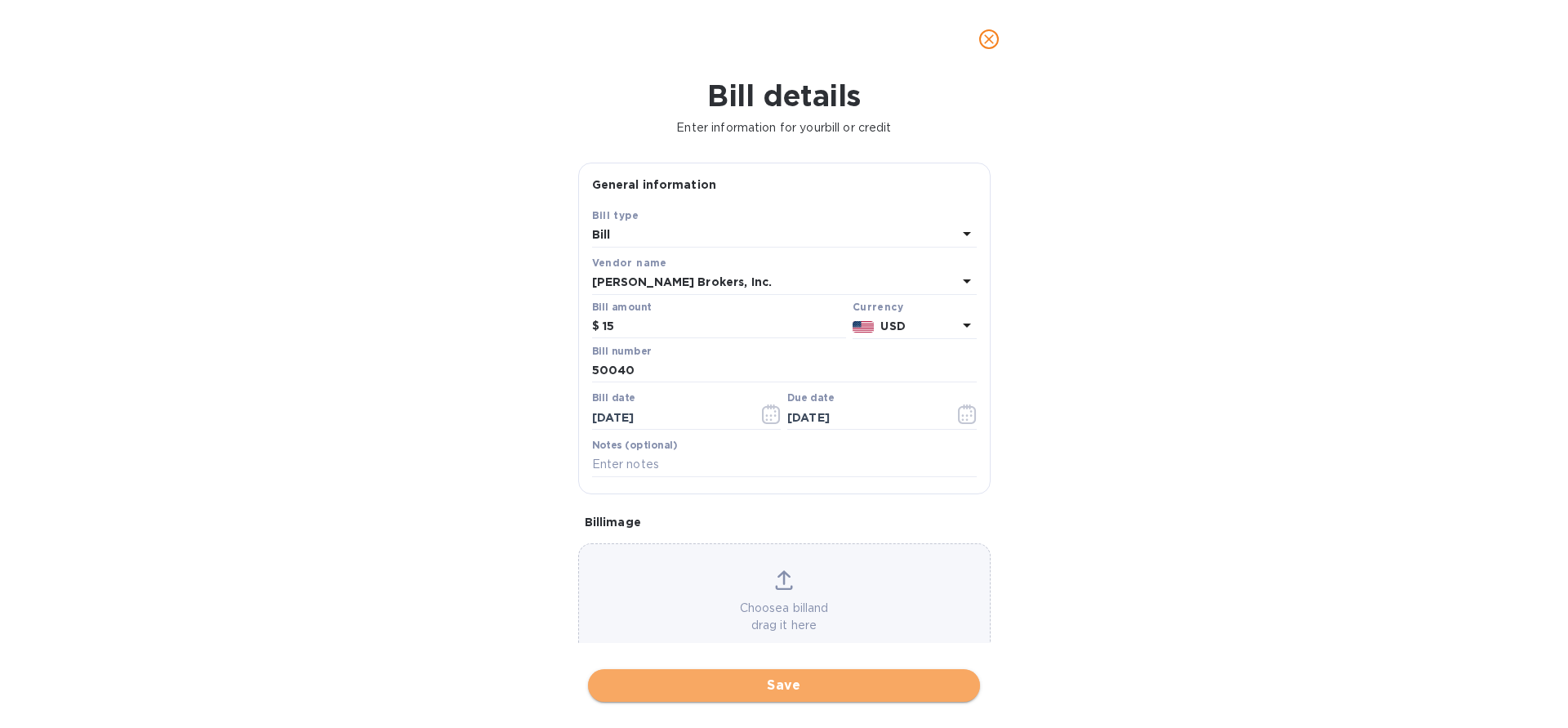
click at [772, 689] on span "Save" at bounding box center [784, 685] width 366 height 20
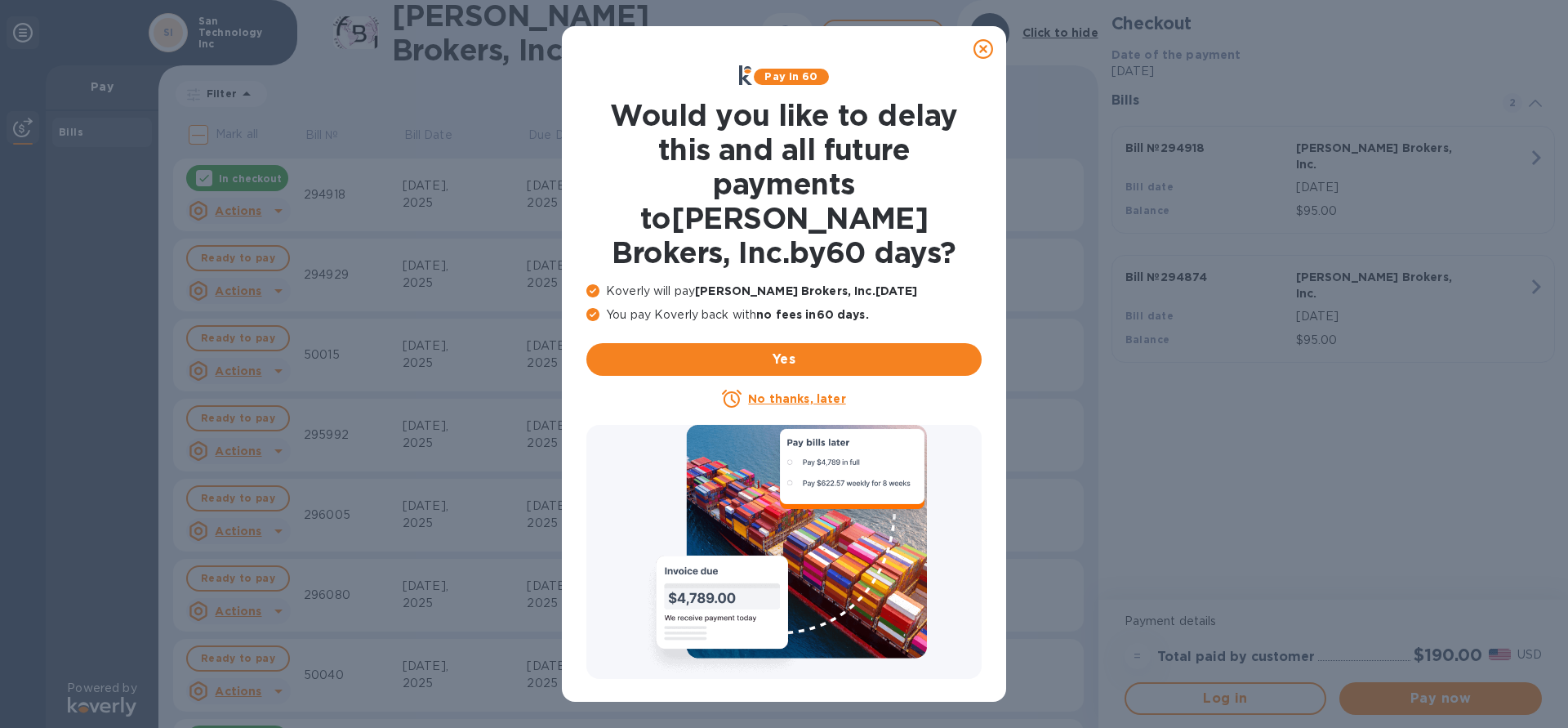
click at [979, 48] on icon at bounding box center [983, 49] width 20 height 20
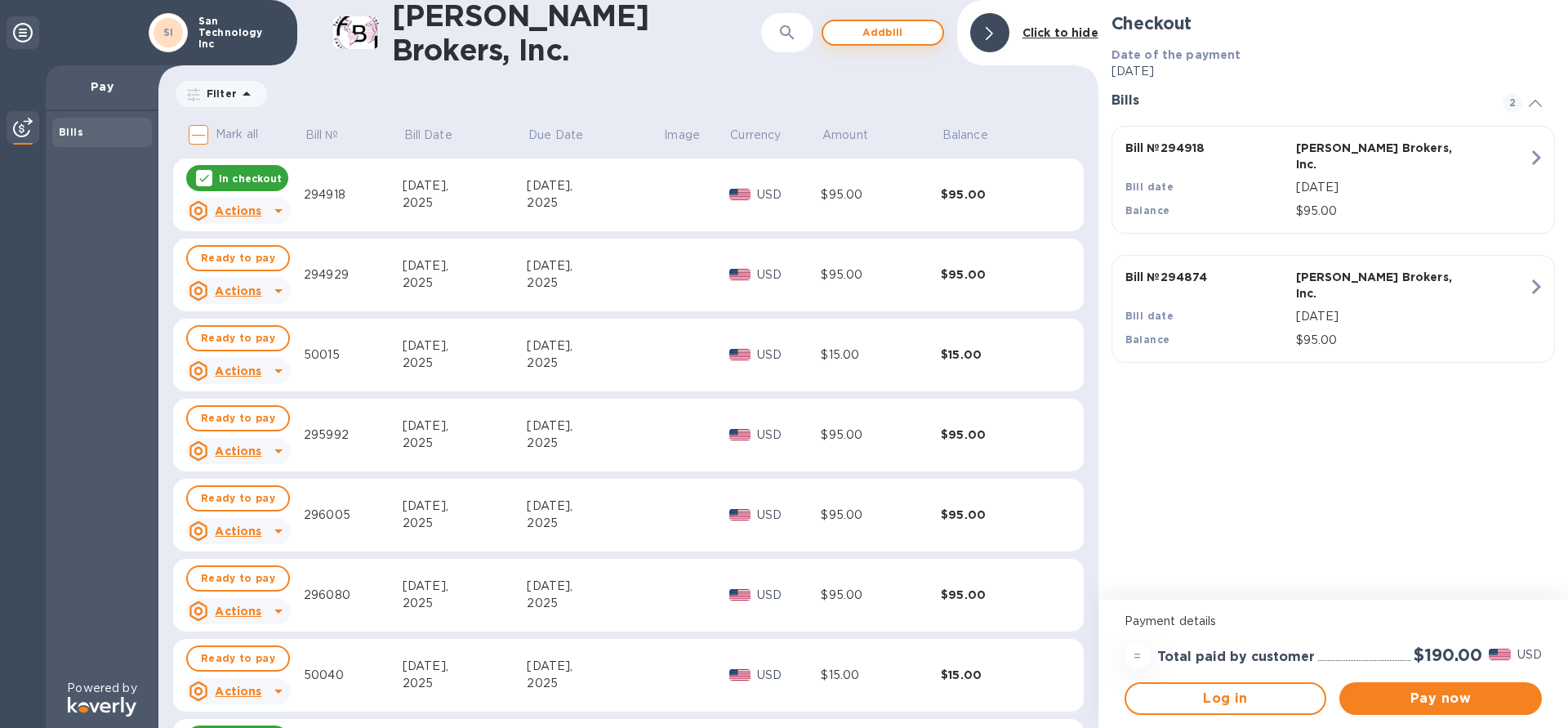
click at [897, 33] on span "Add bill" at bounding box center [883, 33] width 93 height 20
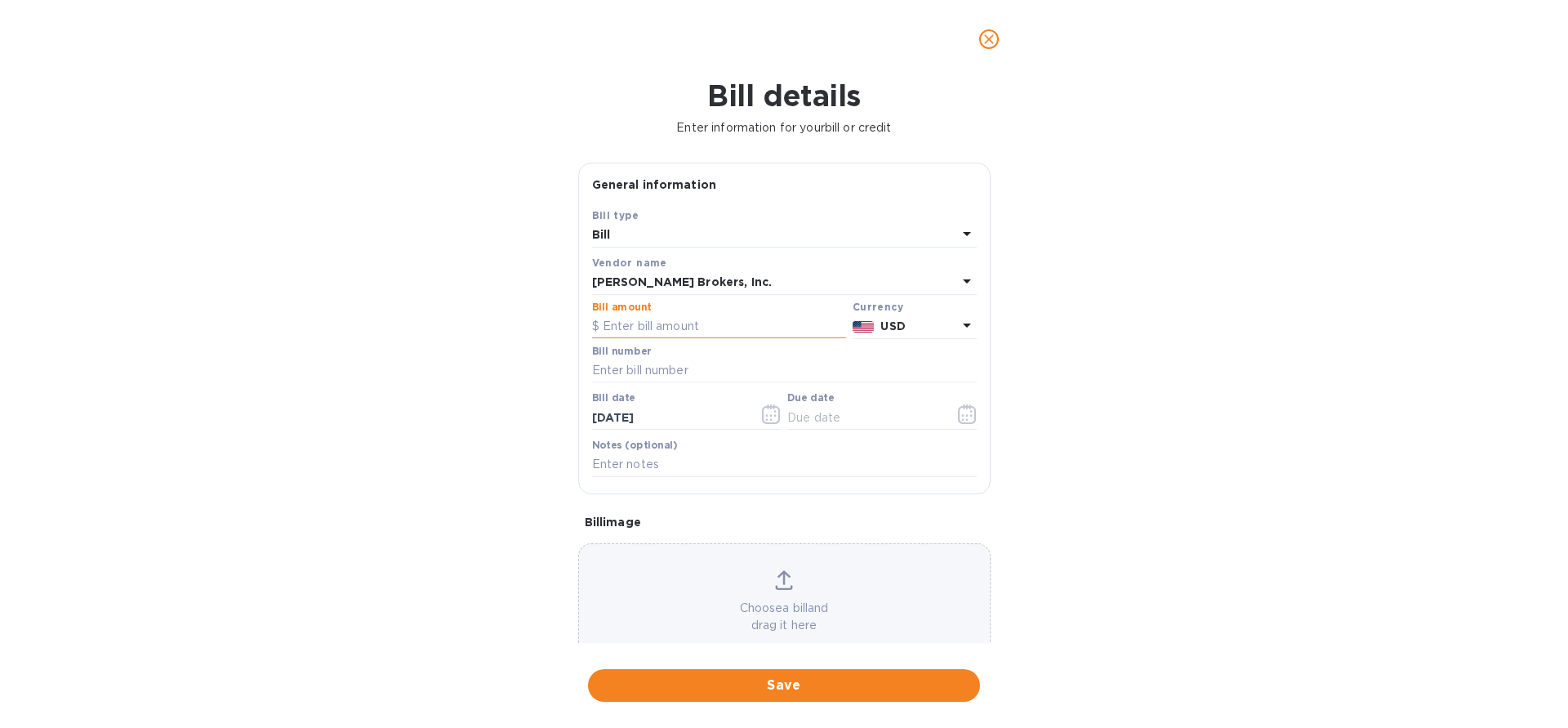
click at [719, 318] on input "text" at bounding box center [719, 327] width 254 height 25
type input "95"
click at [641, 376] on input "text" at bounding box center [784, 370] width 385 height 25
type input "296100"
click at [669, 411] on input "[DATE]" at bounding box center [670, 418] width 154 height 25
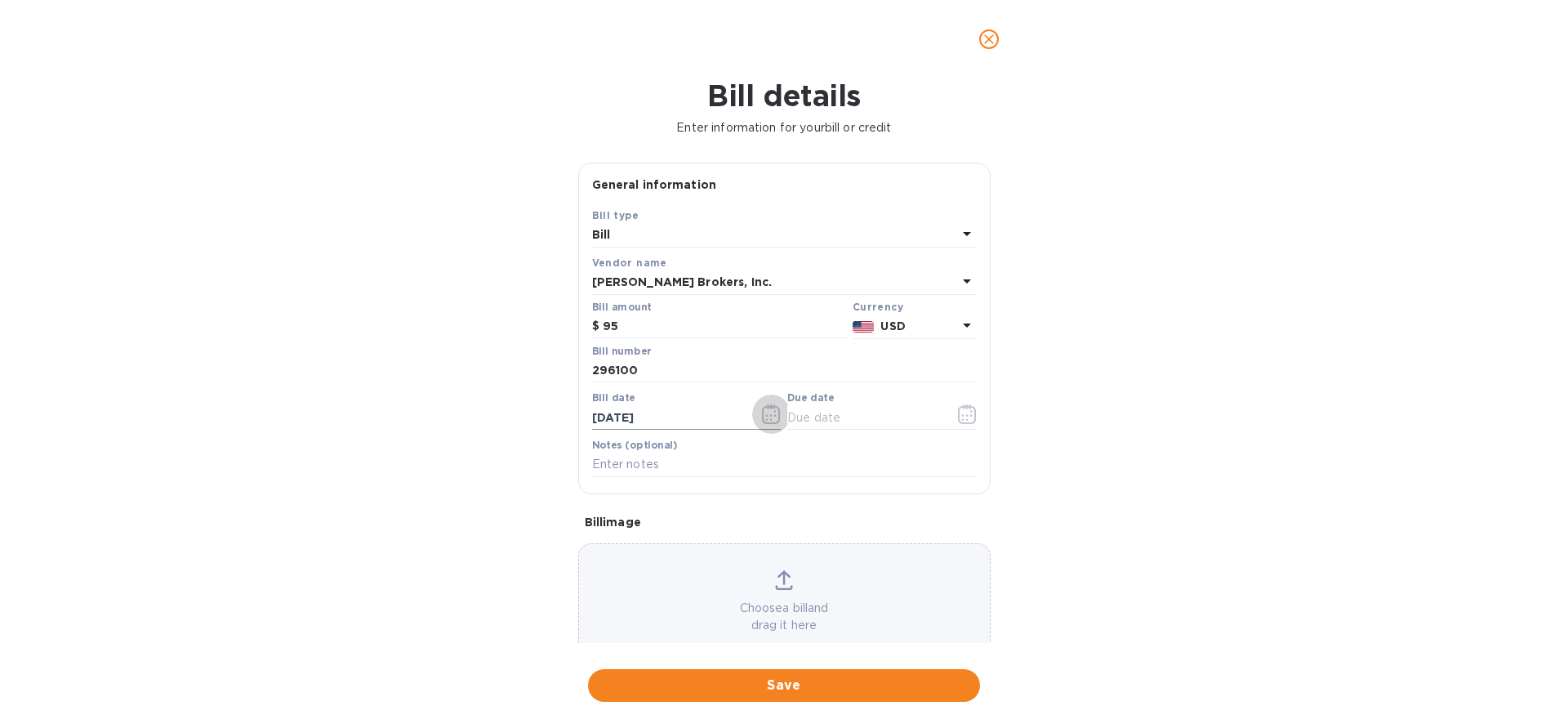
click at [769, 415] on icon "button" at bounding box center [772, 414] width 19 height 20
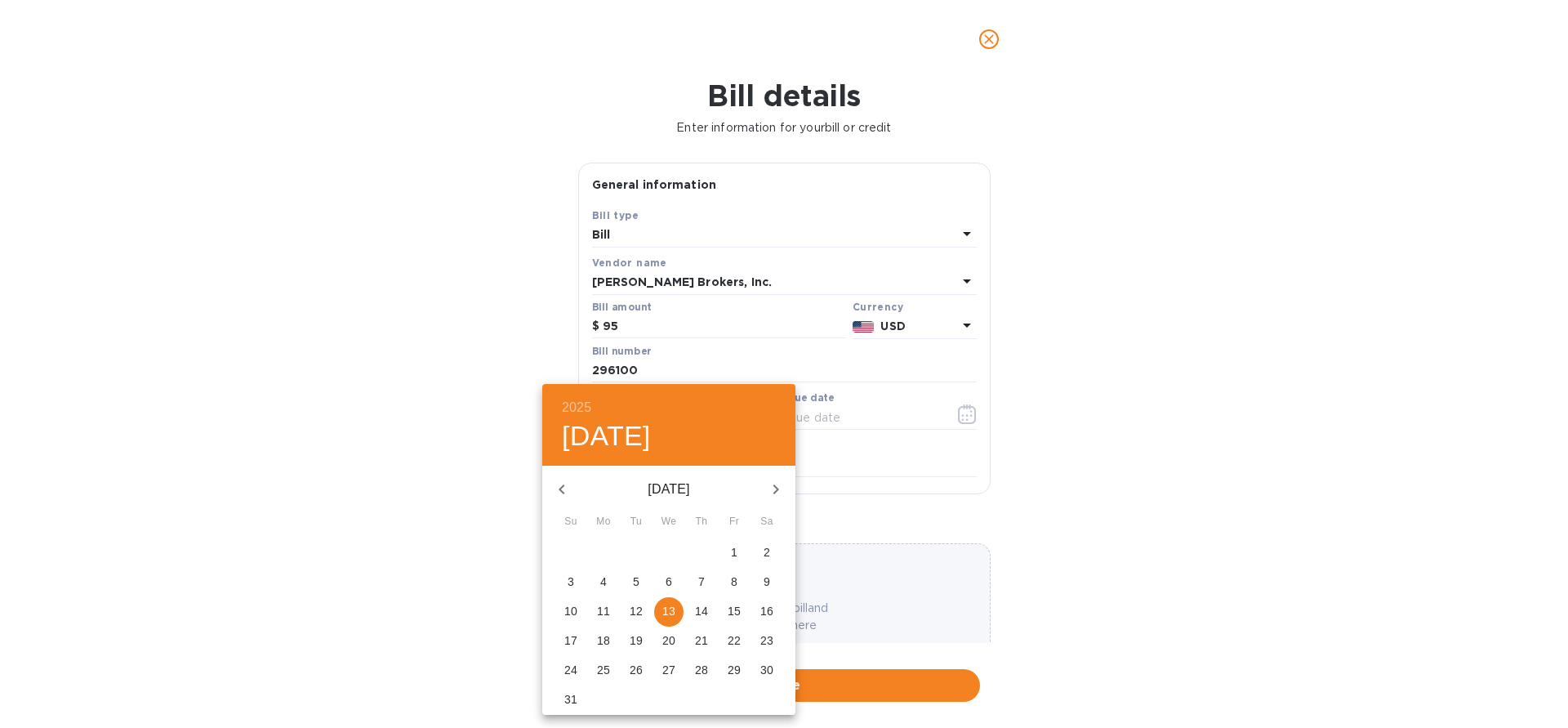
click at [563, 488] on icon "button" at bounding box center [562, 489] width 20 height 20
click at [605, 671] on p "28" at bounding box center [603, 670] width 13 height 16
type input "[DATE]"
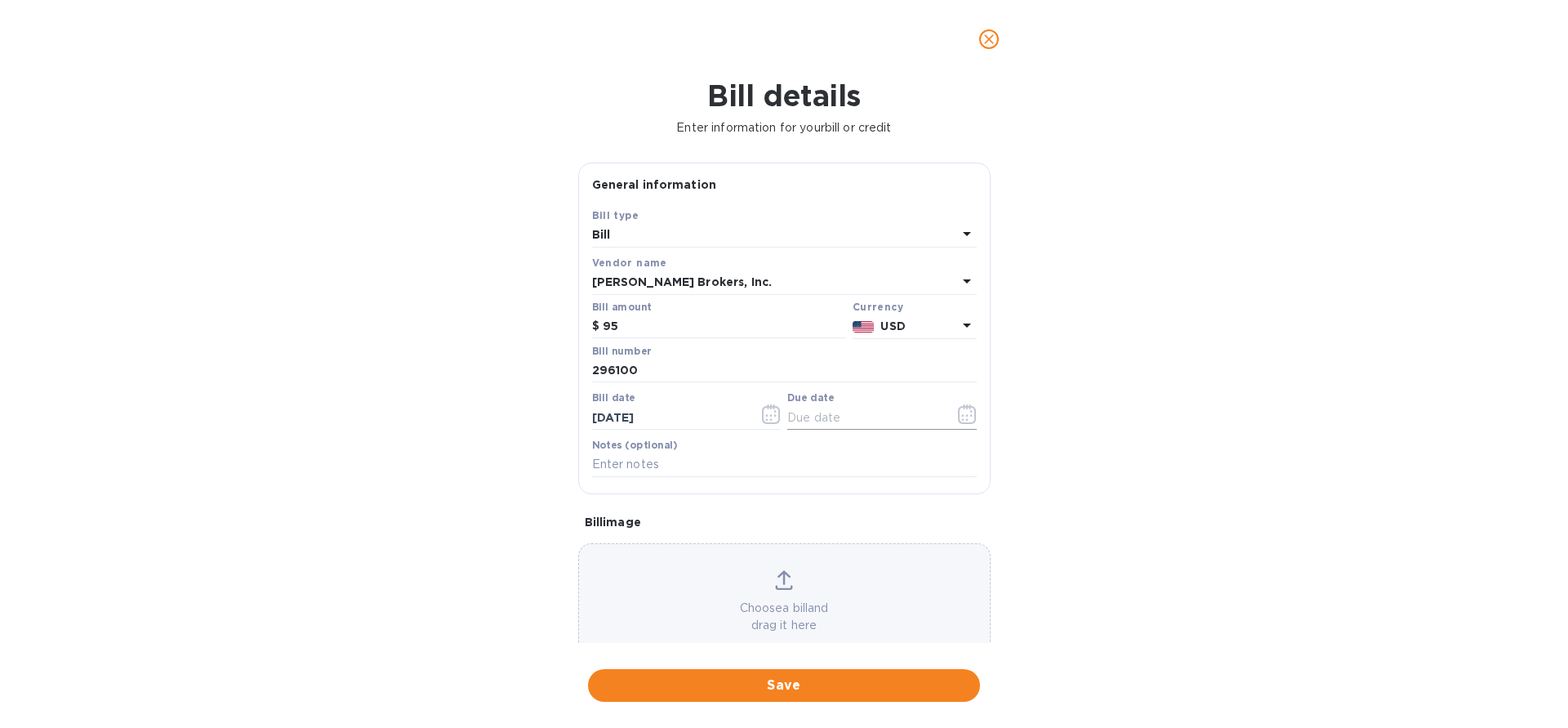
click at [971, 422] on icon "button" at bounding box center [966, 414] width 18 height 20
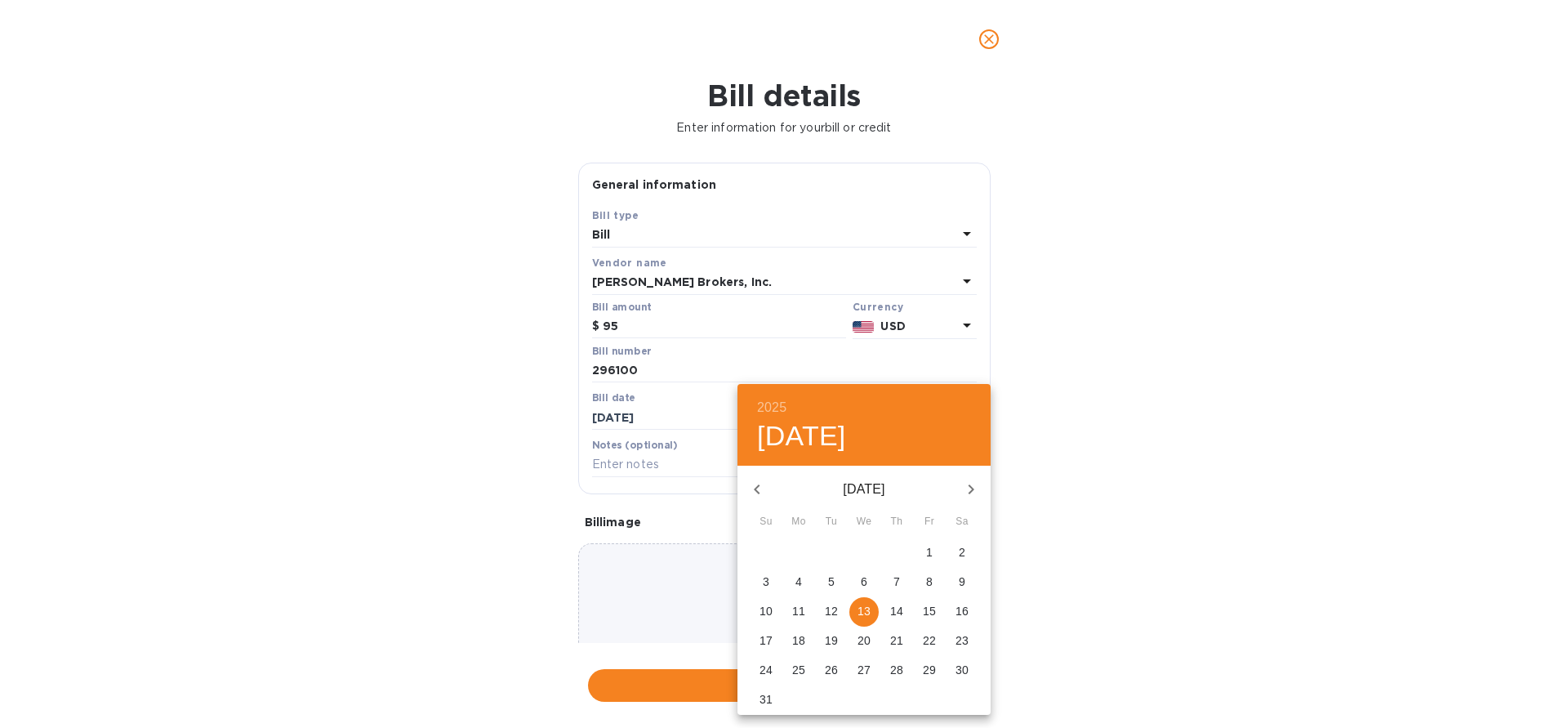
click at [892, 575] on span "7" at bounding box center [897, 581] width 29 height 16
type input "[DATE]"
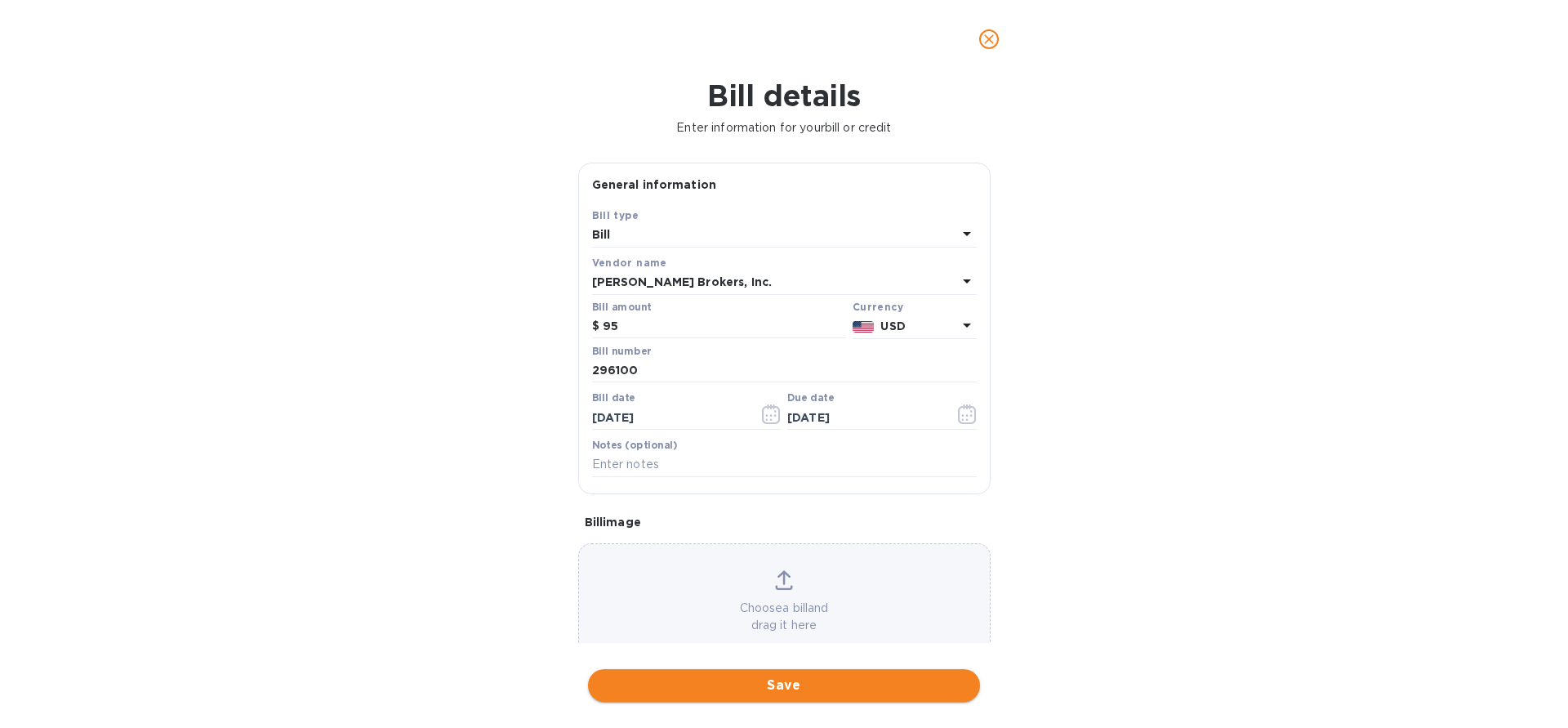
click at [785, 687] on span "Save" at bounding box center [784, 685] width 366 height 20
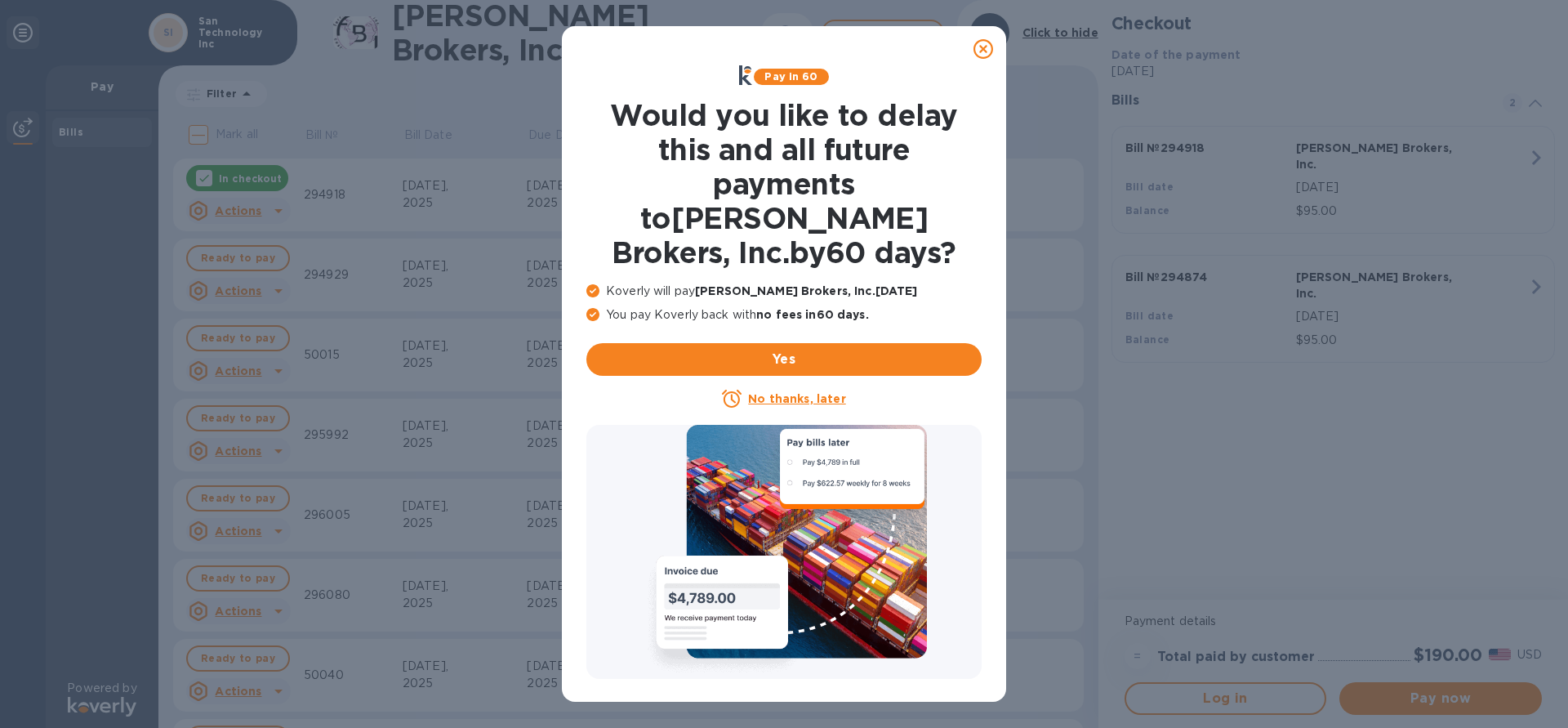
click at [980, 57] on icon at bounding box center [983, 49] width 20 height 20
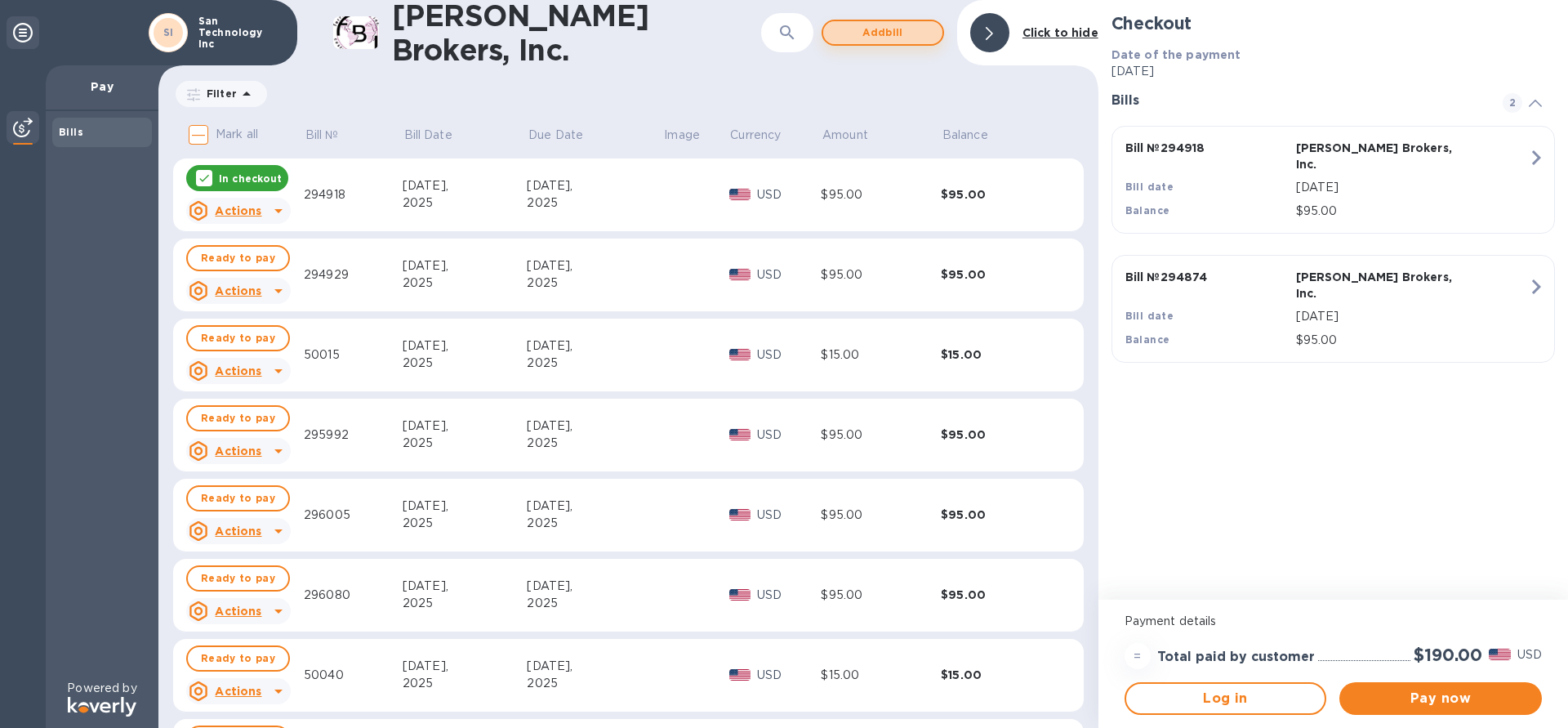
click at [881, 33] on span "Add bill" at bounding box center [883, 33] width 93 height 20
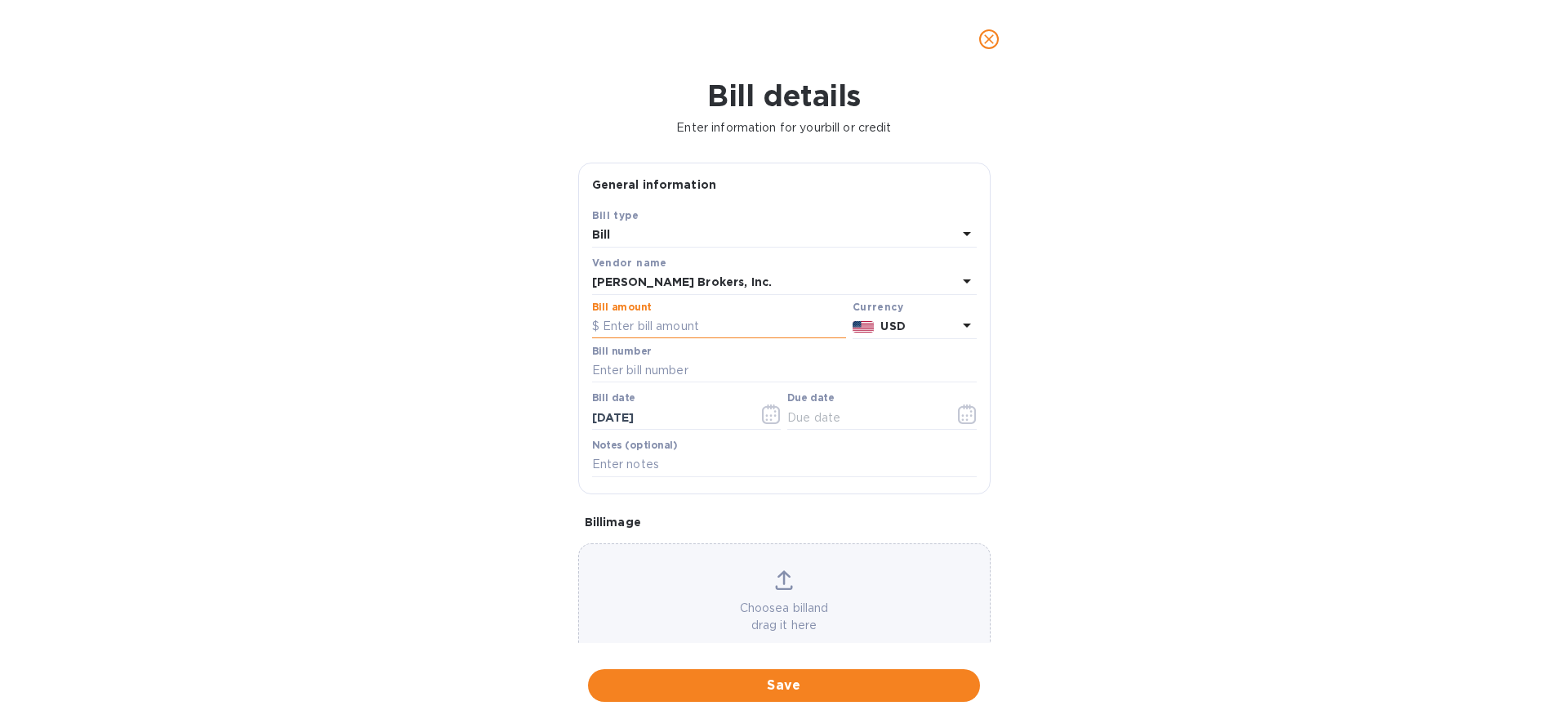
click at [669, 322] on input "text" at bounding box center [719, 327] width 254 height 25
type input "95"
click at [700, 366] on input "text" at bounding box center [784, 370] width 385 height 25
type input "2960068"
click at [698, 417] on input "[DATE]" at bounding box center [670, 418] width 154 height 25
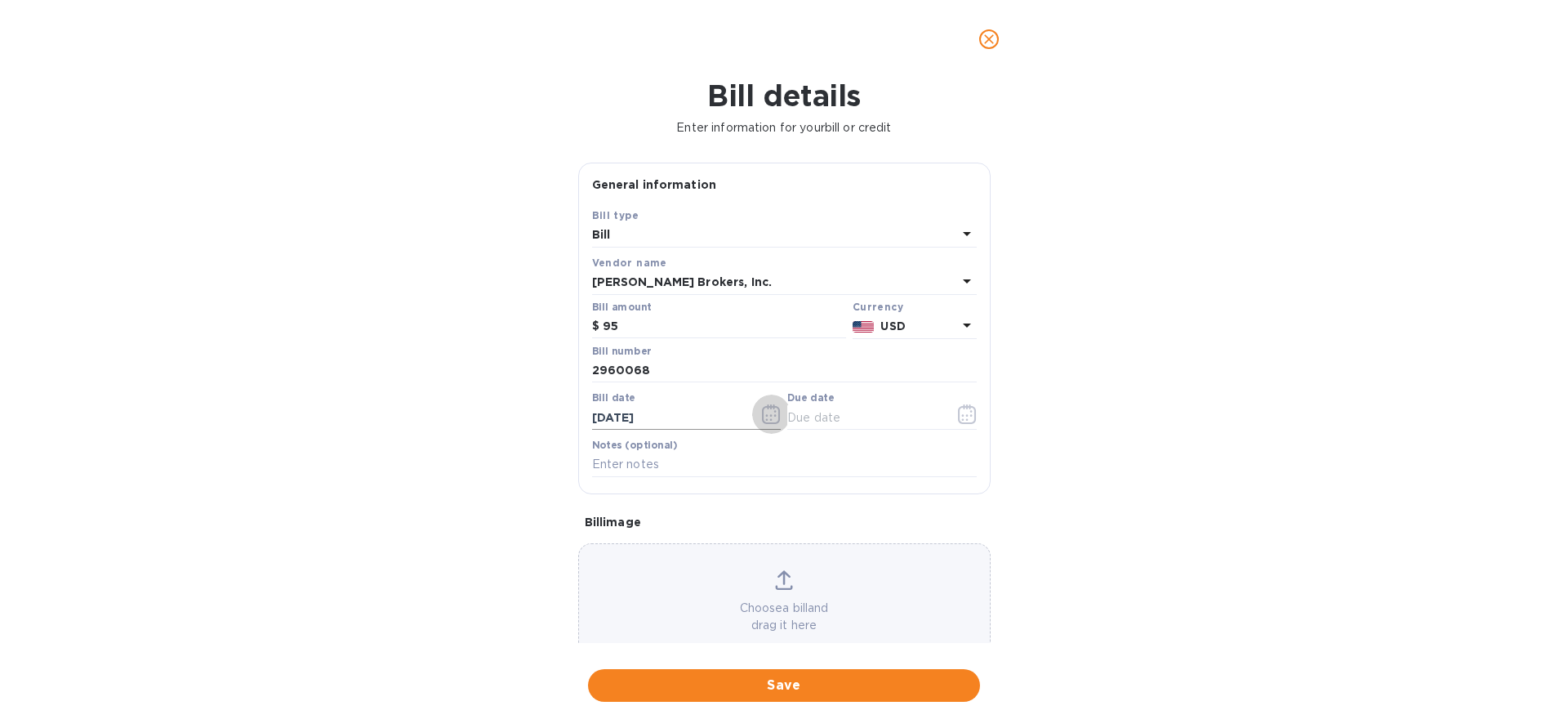
click at [766, 414] on icon "button" at bounding box center [772, 414] width 19 height 20
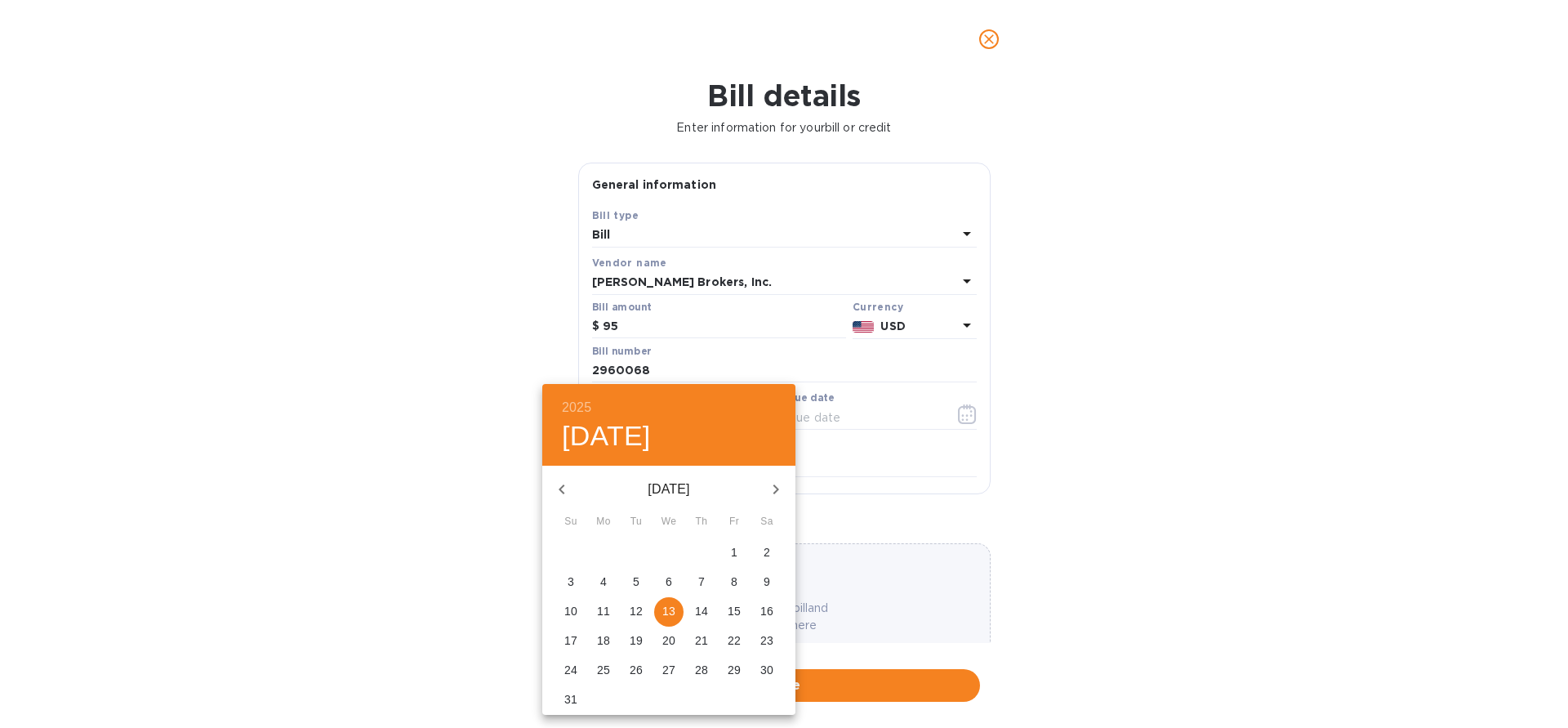
click at [555, 496] on icon "button" at bounding box center [562, 489] width 20 height 20
click at [629, 637] on span "22" at bounding box center [636, 640] width 29 height 16
type input "[DATE]"
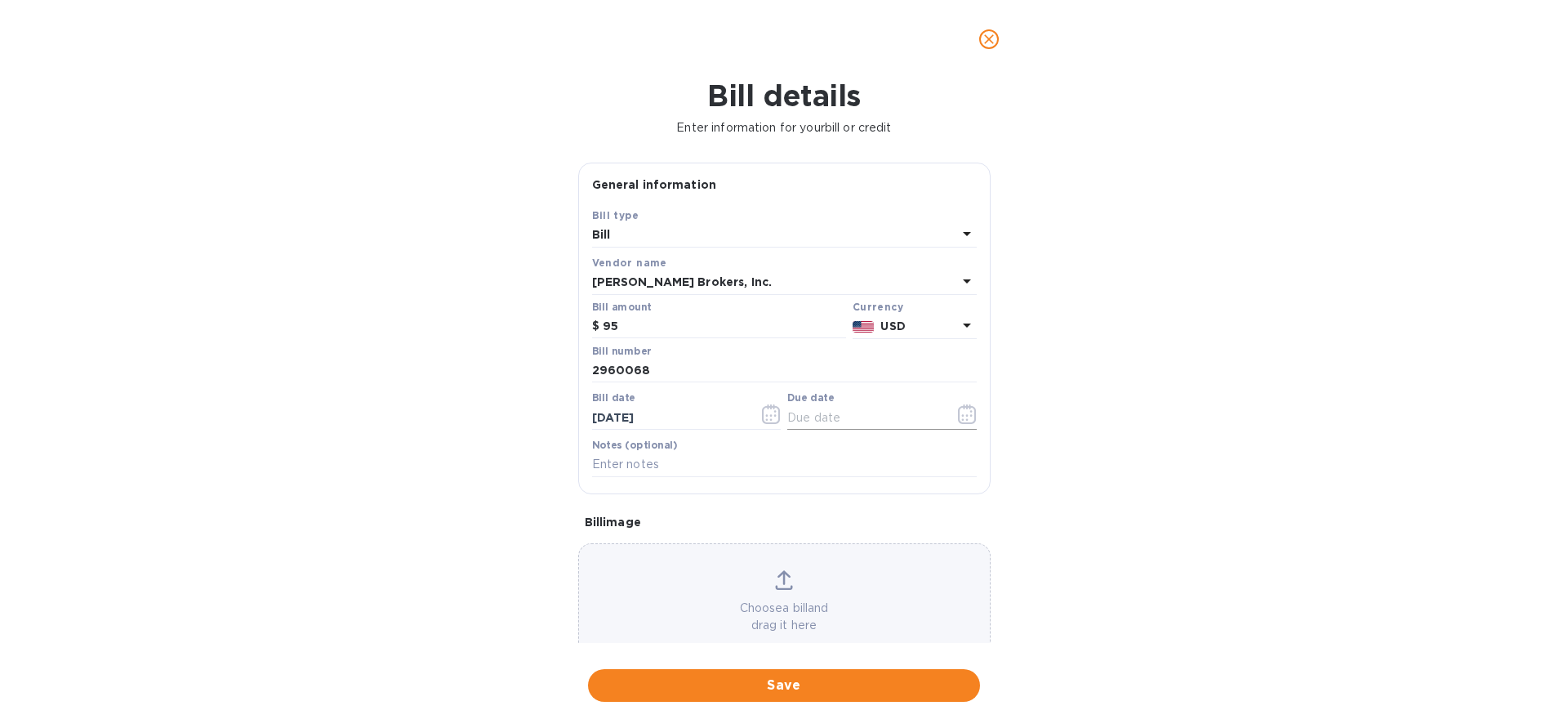
click at [931, 414] on input "text" at bounding box center [864, 418] width 154 height 25
click at [963, 416] on icon "button" at bounding box center [967, 414] width 19 height 20
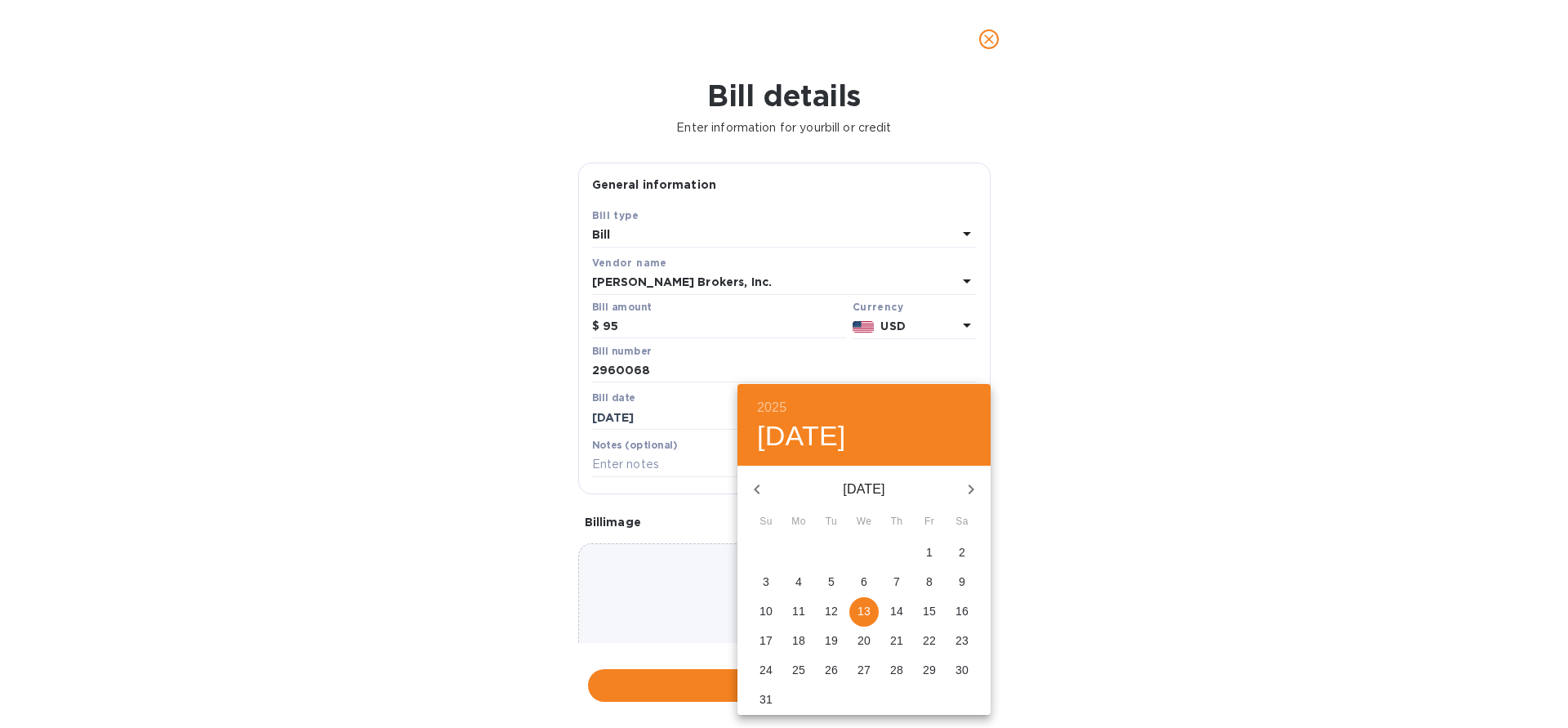
click at [934, 557] on span "1" at bounding box center [929, 551] width 29 height 16
type input "[DATE]"
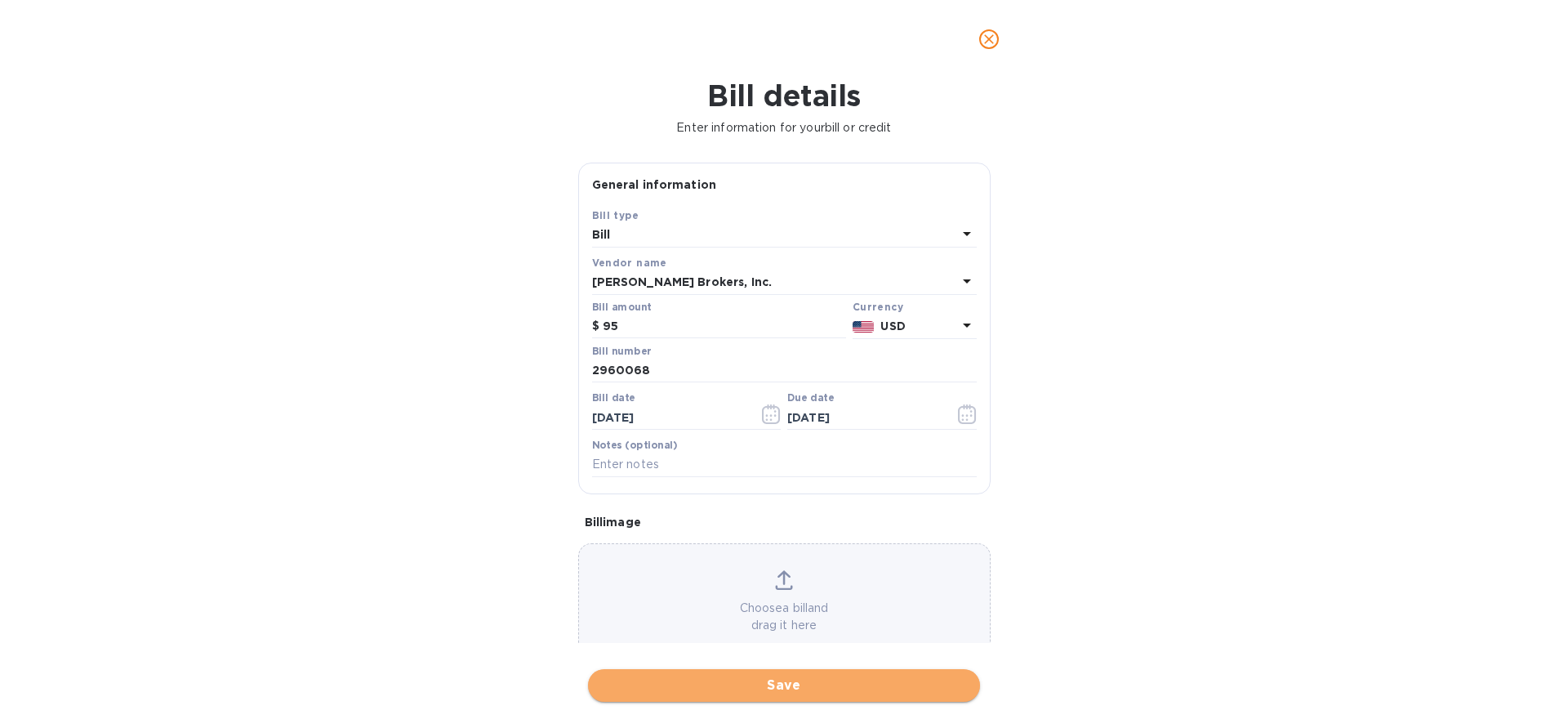
click at [806, 697] on button "Save" at bounding box center [784, 685] width 392 height 33
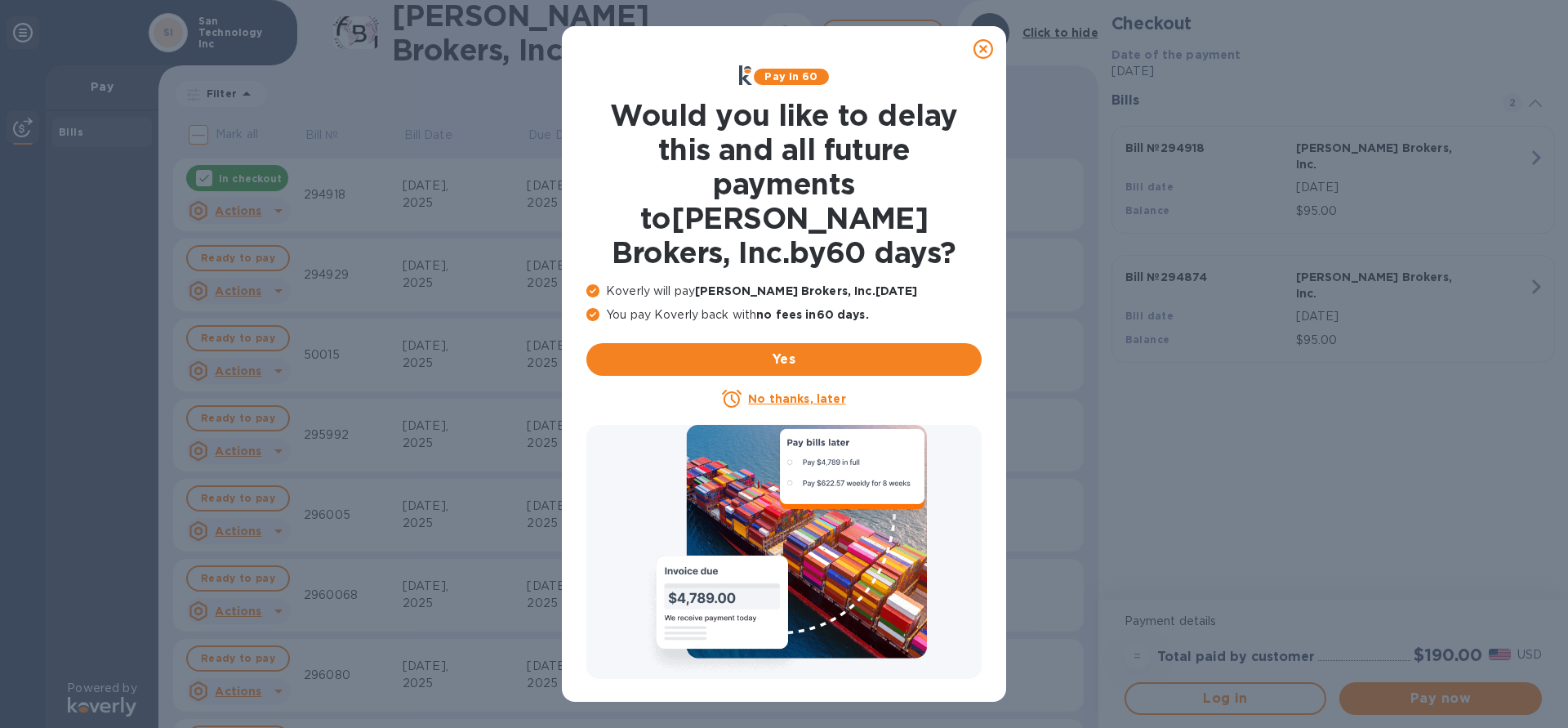
click at [980, 51] on icon at bounding box center [983, 49] width 20 height 20
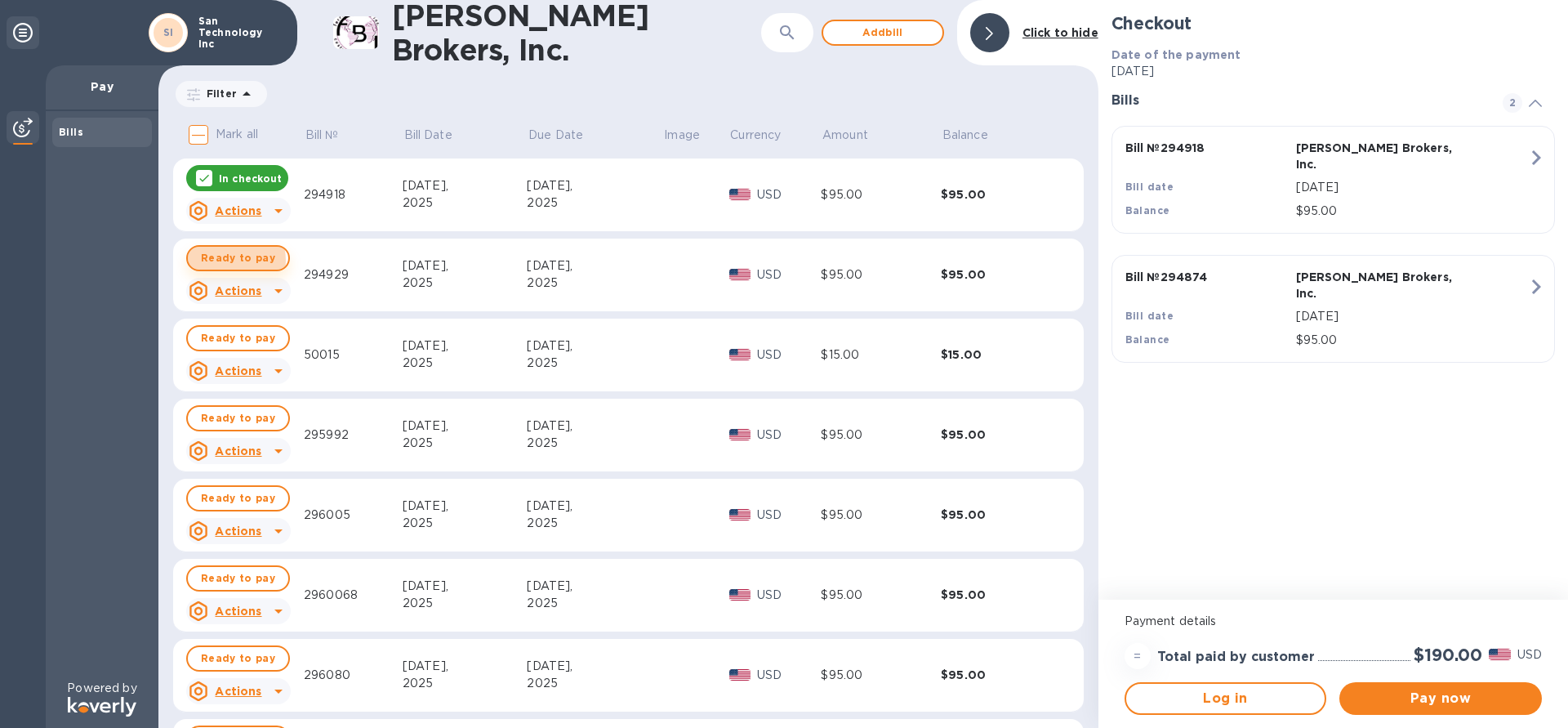
click at [222, 261] on span "Ready to pay" at bounding box center [237, 258] width 75 height 20
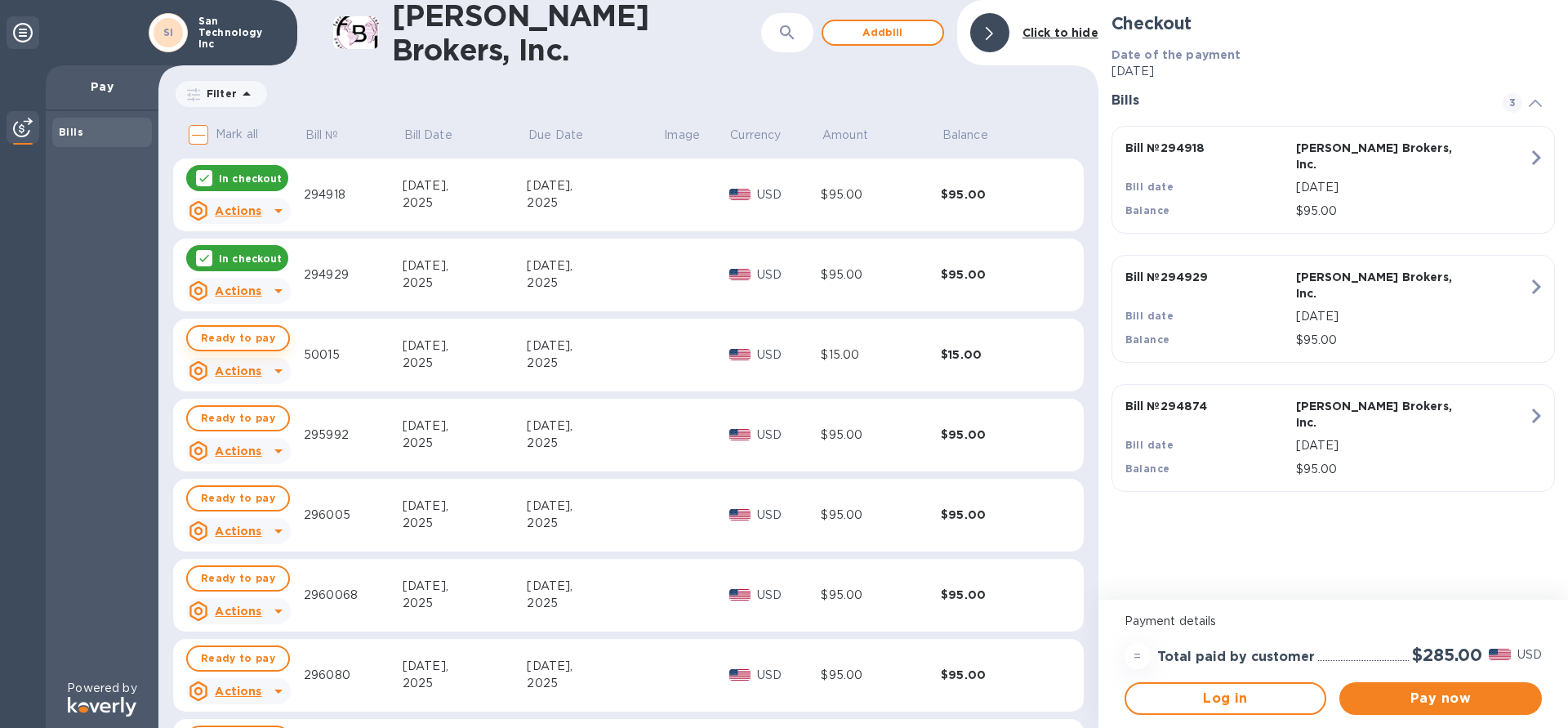
click at [237, 340] on span "Ready to pay" at bounding box center [237, 338] width 75 height 20
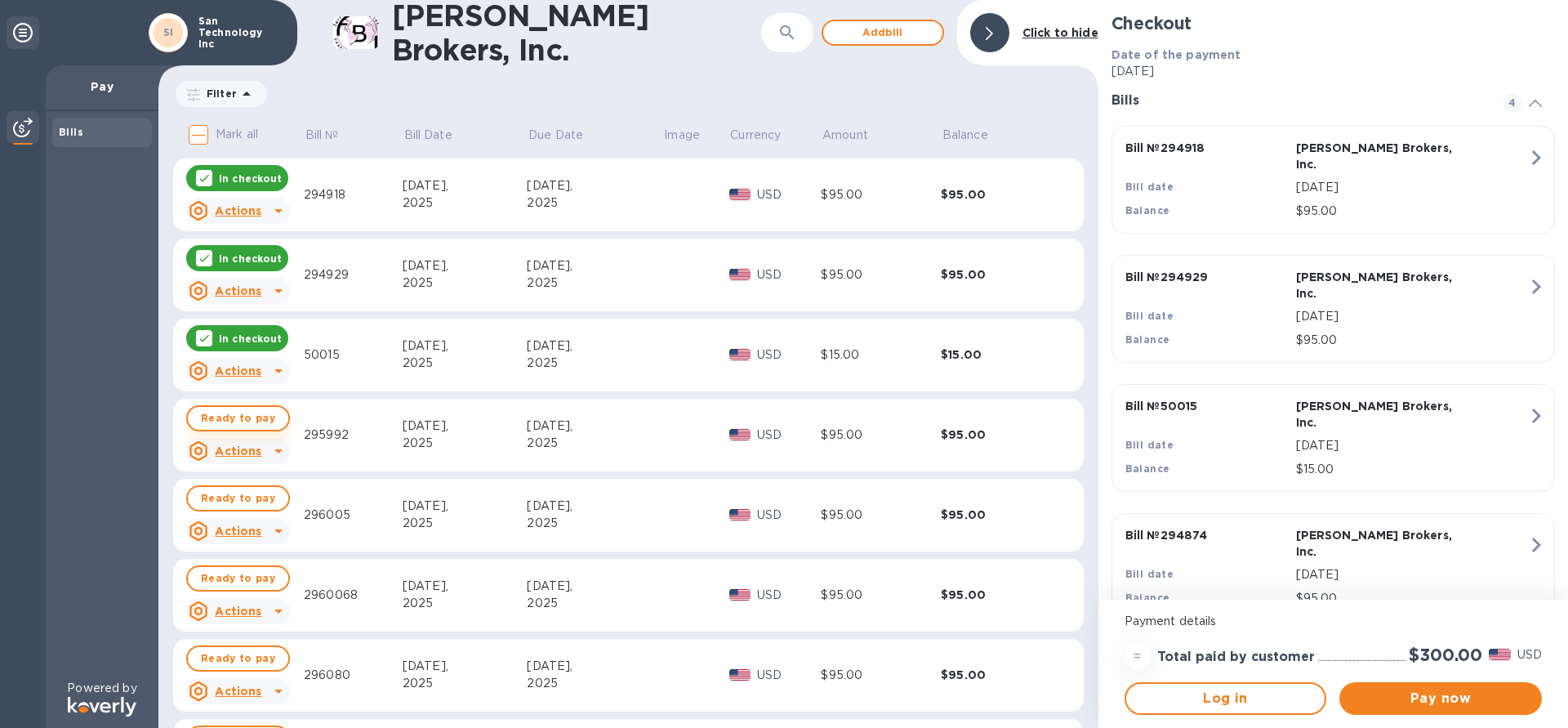
click at [240, 416] on span "Ready to pay" at bounding box center [237, 418] width 75 height 20
click at [235, 501] on span "Ready to pay" at bounding box center [237, 498] width 75 height 20
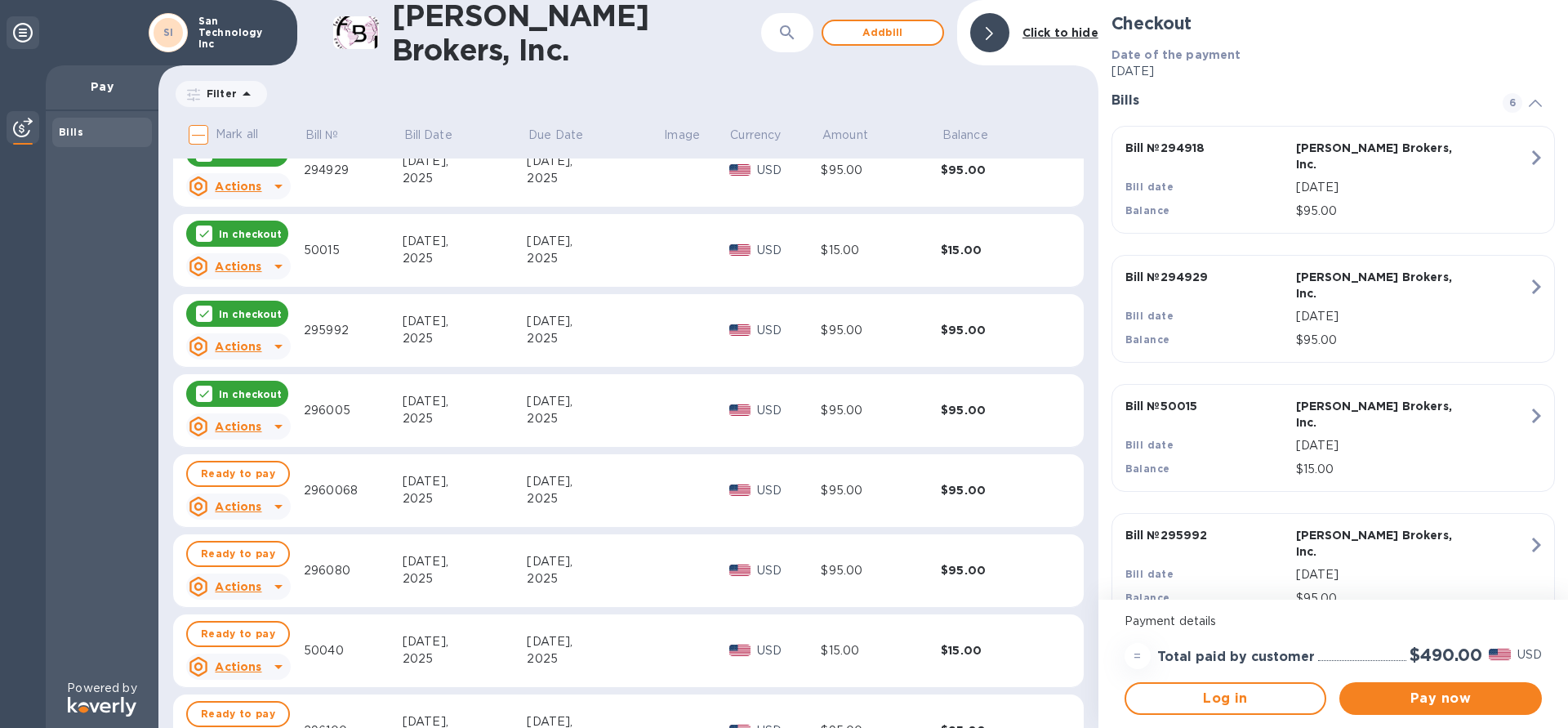
scroll to position [186, 0]
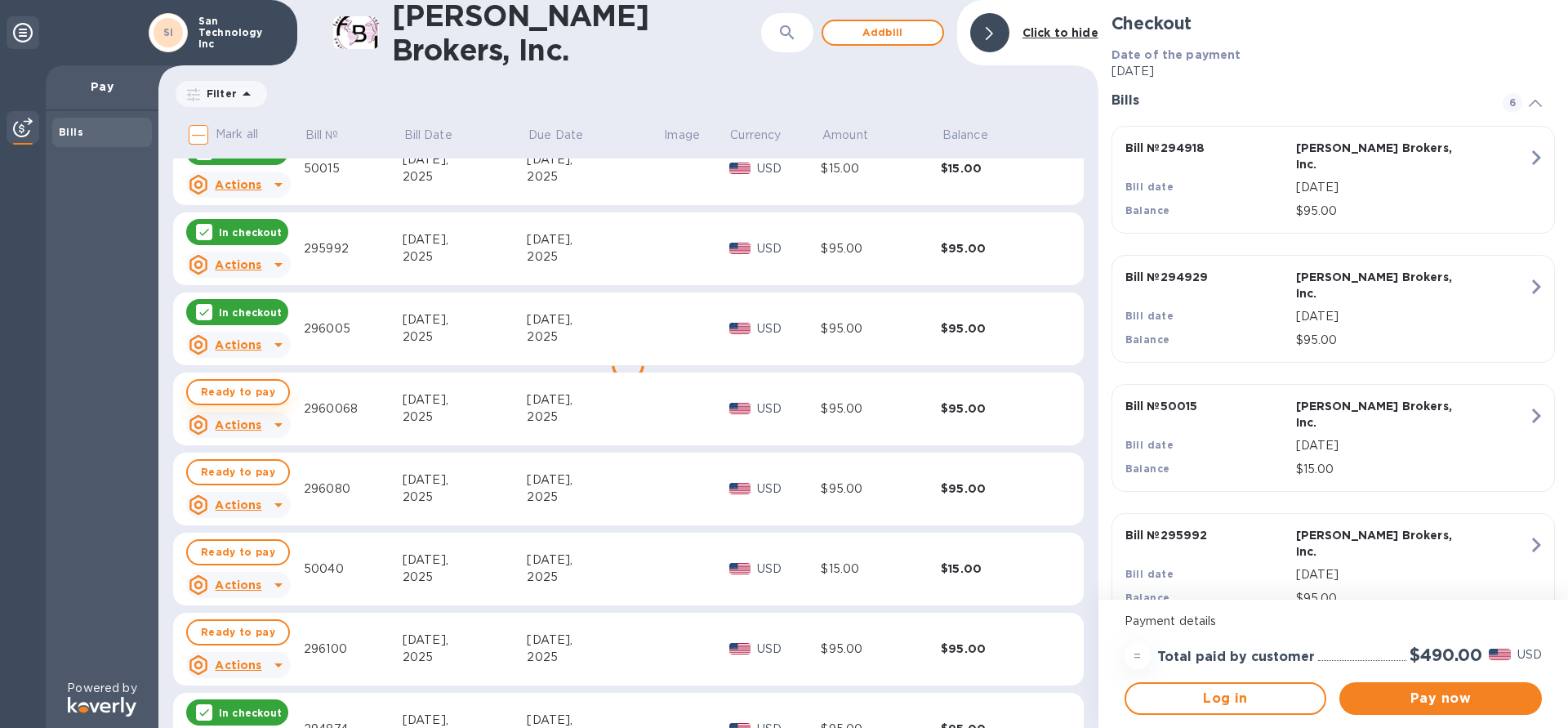
click at [245, 395] on span "Ready to pay" at bounding box center [237, 392] width 75 height 20
click at [237, 476] on span "Ready to pay" at bounding box center [237, 472] width 75 height 20
click at [230, 544] on span "Ready to pay" at bounding box center [237, 552] width 75 height 20
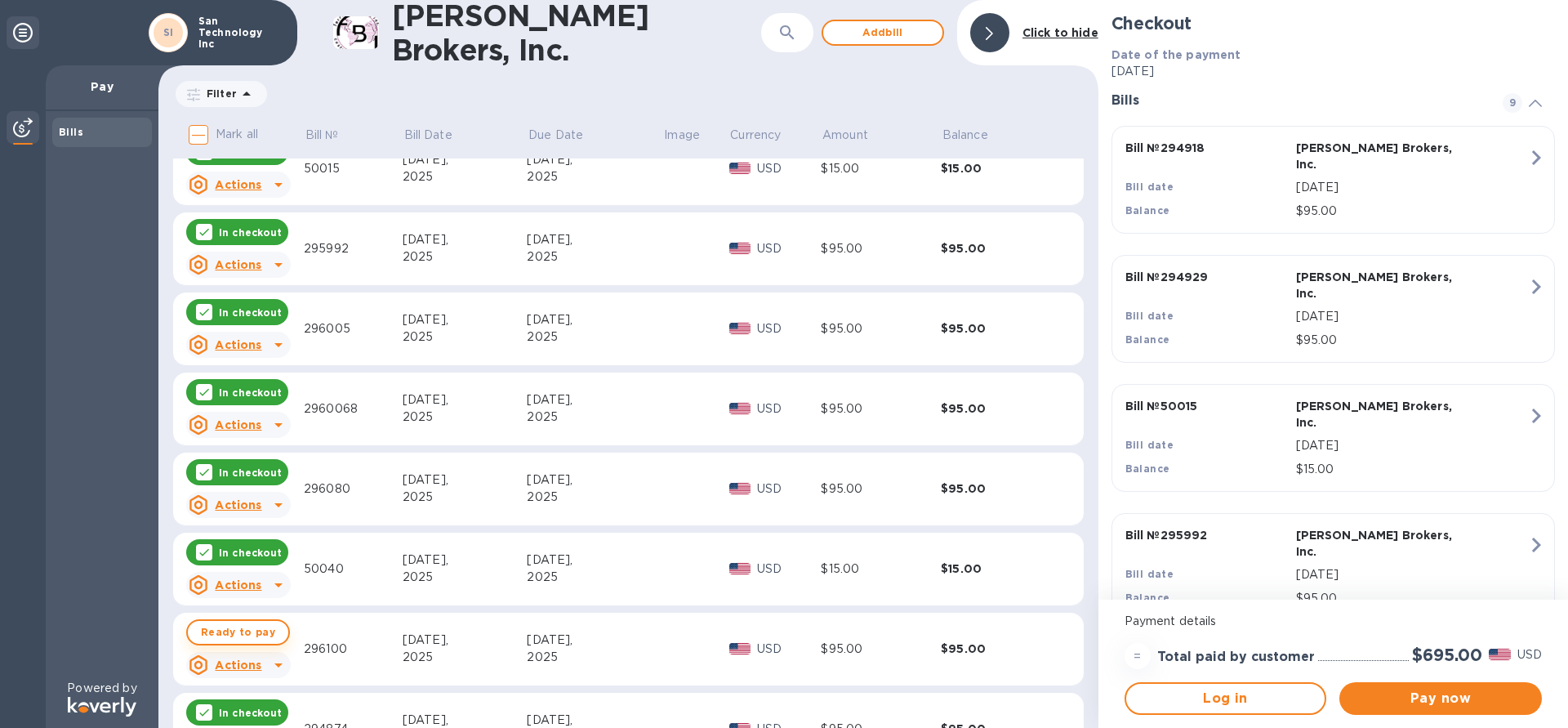
click at [210, 634] on span "Ready to pay" at bounding box center [237, 632] width 75 height 20
checkbox input "true"
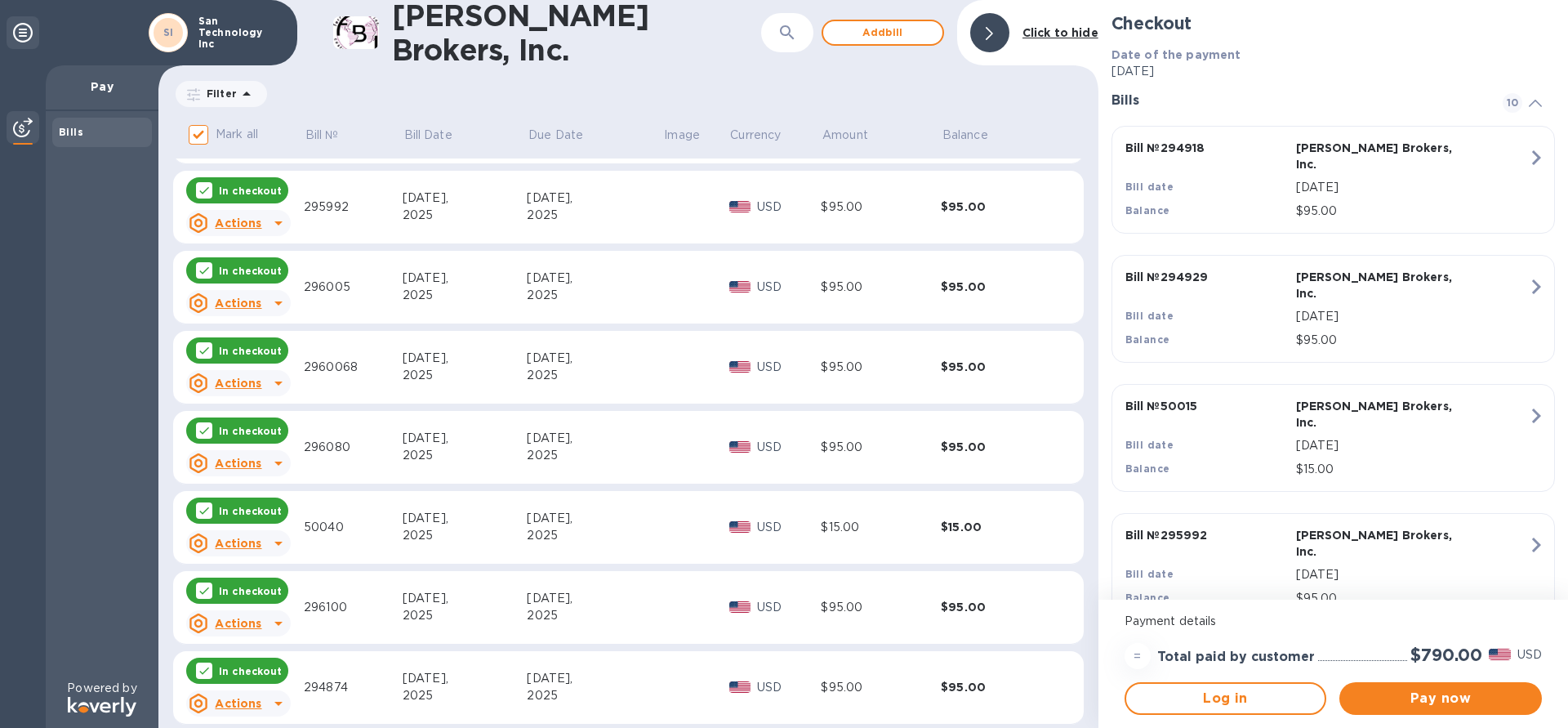
scroll to position [246, 0]
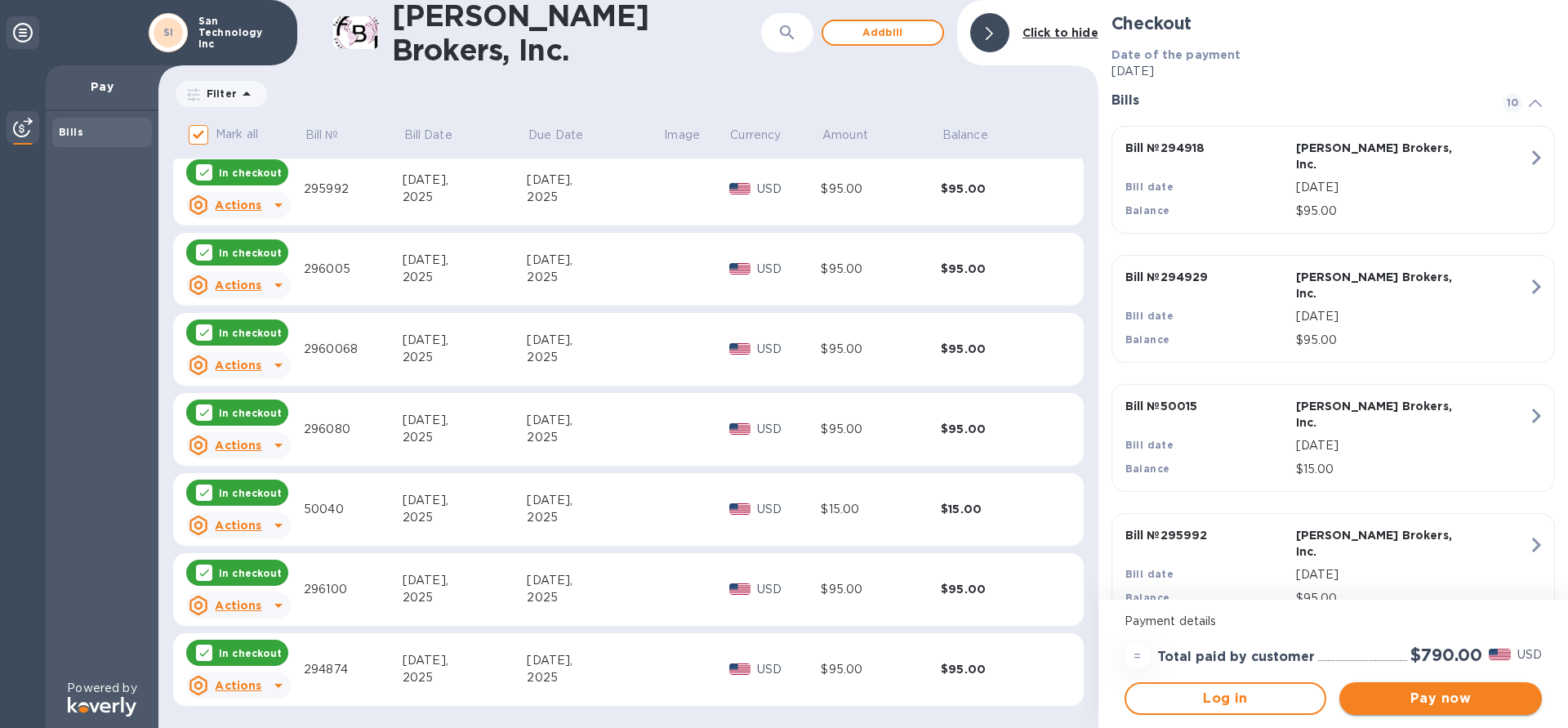
click at [1452, 705] on span "Pay now" at bounding box center [1441, 698] width 177 height 20
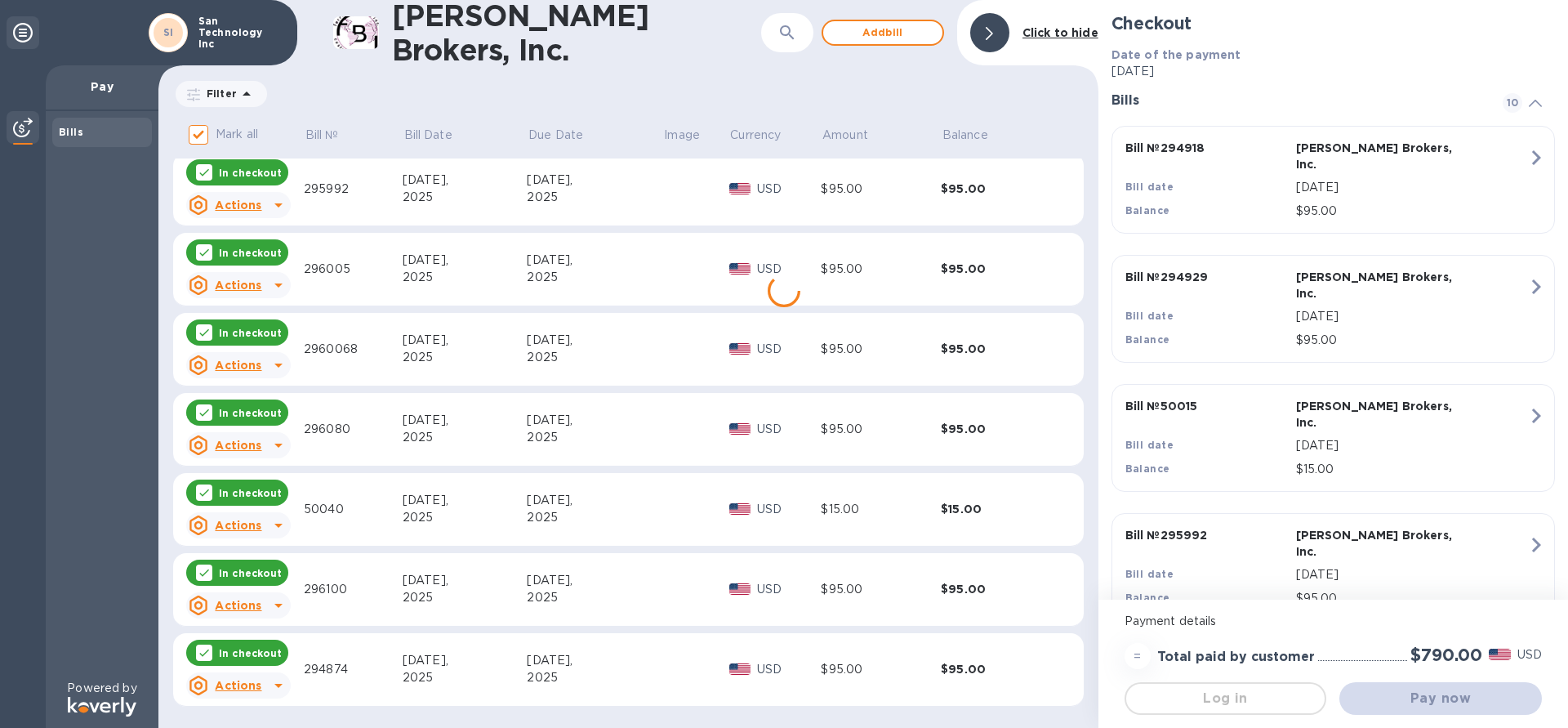
scroll to position [0, 0]
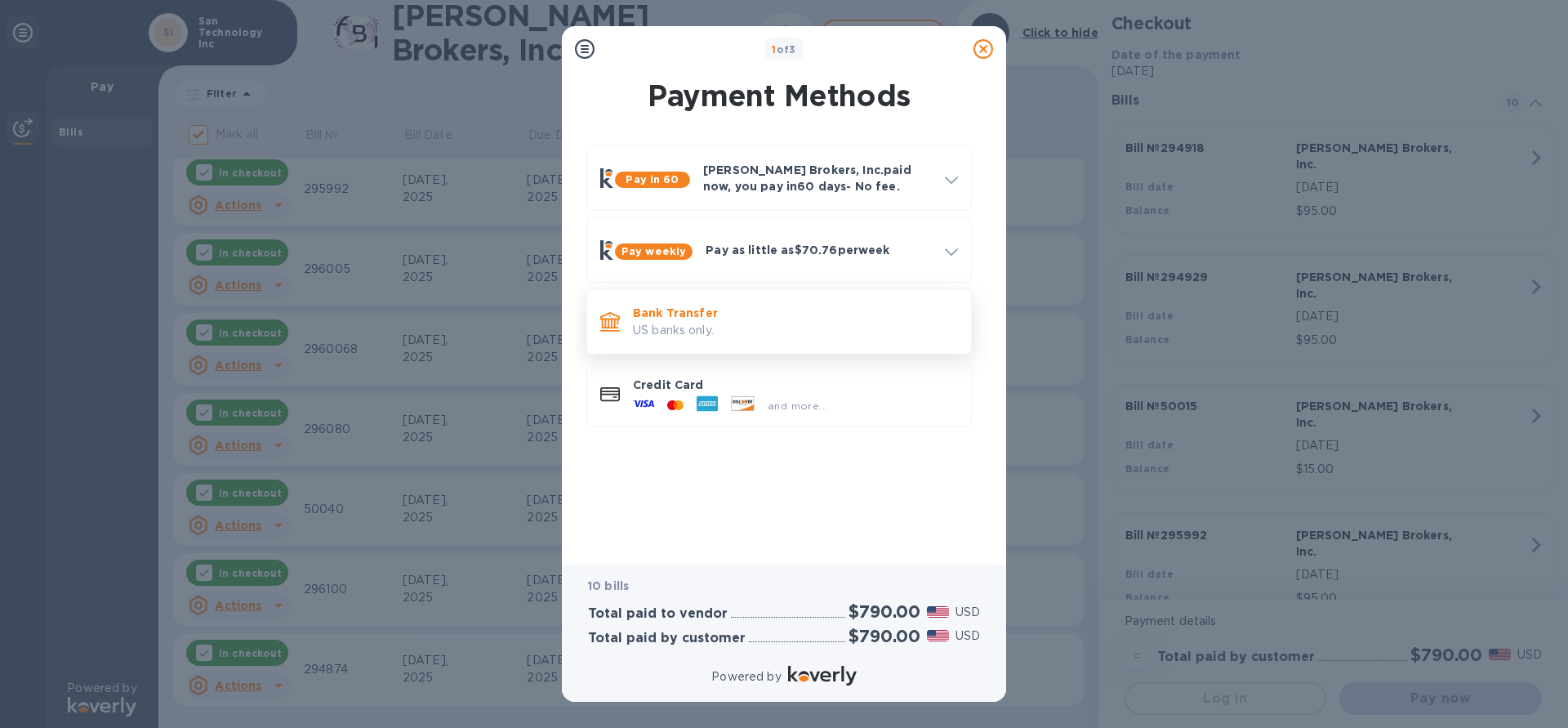
click at [848, 327] on p "US banks only." at bounding box center [795, 330] width 325 height 17
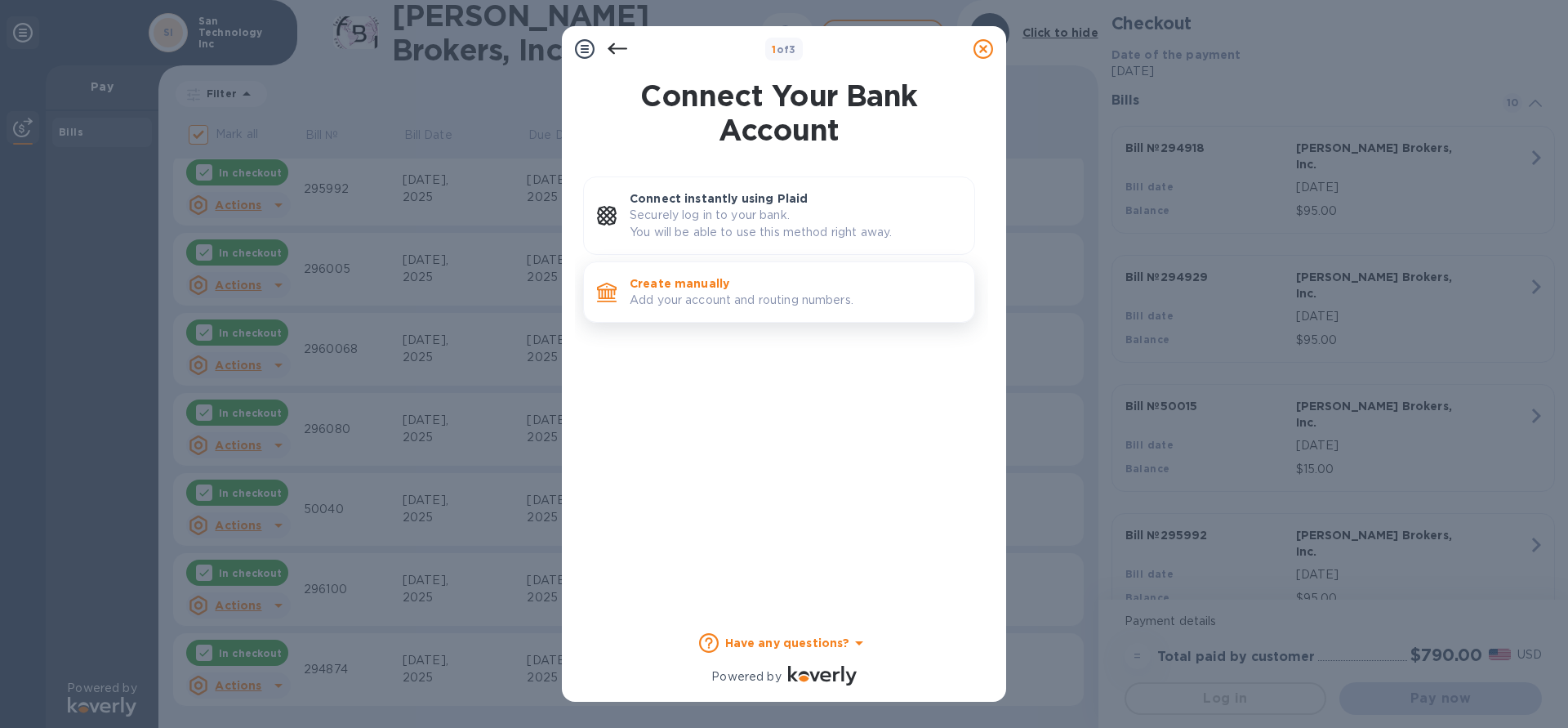
click at [803, 311] on div "Create manually Add your account and routing numbers." at bounding box center [796, 292] width 345 height 46
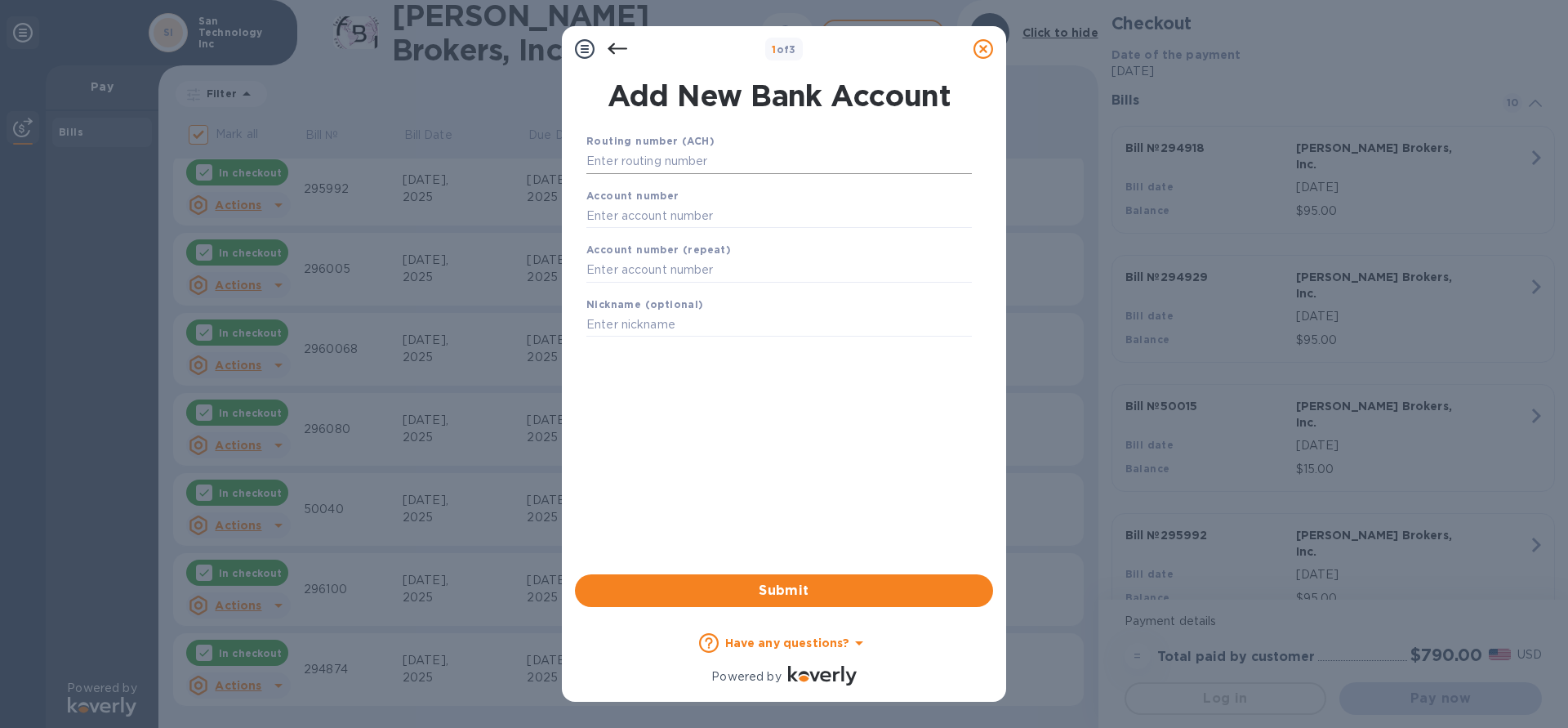
click at [689, 164] on input "text" at bounding box center [779, 161] width 386 height 25
type input "121000358"
type input "001102603361"
click at [769, 589] on span "Submit" at bounding box center [784, 590] width 392 height 20
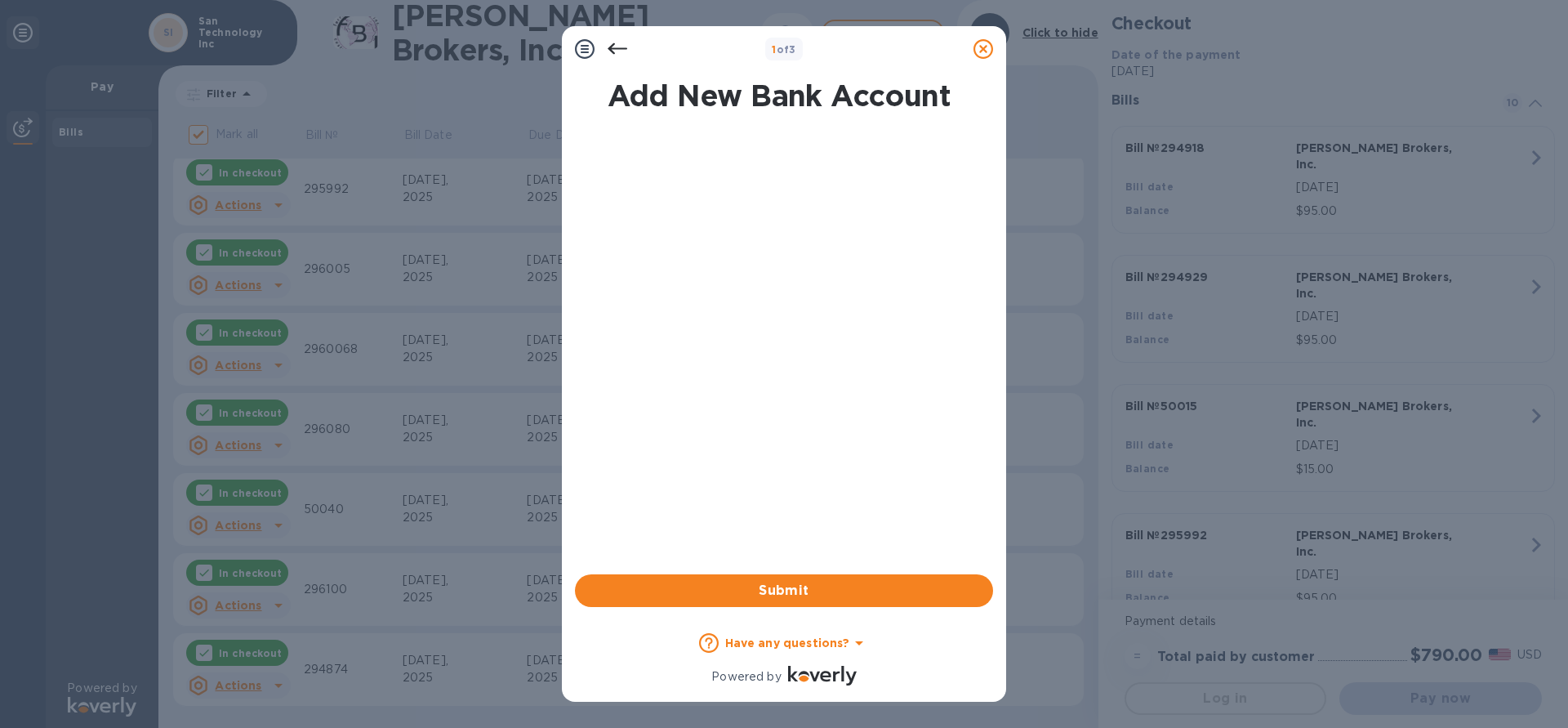
click at [845, 104] on h1 "Add New Bank Account" at bounding box center [779, 95] width 406 height 34
click at [608, 46] on icon at bounding box center [617, 49] width 20 height 20
